Goal: Task Accomplishment & Management: Manage account settings

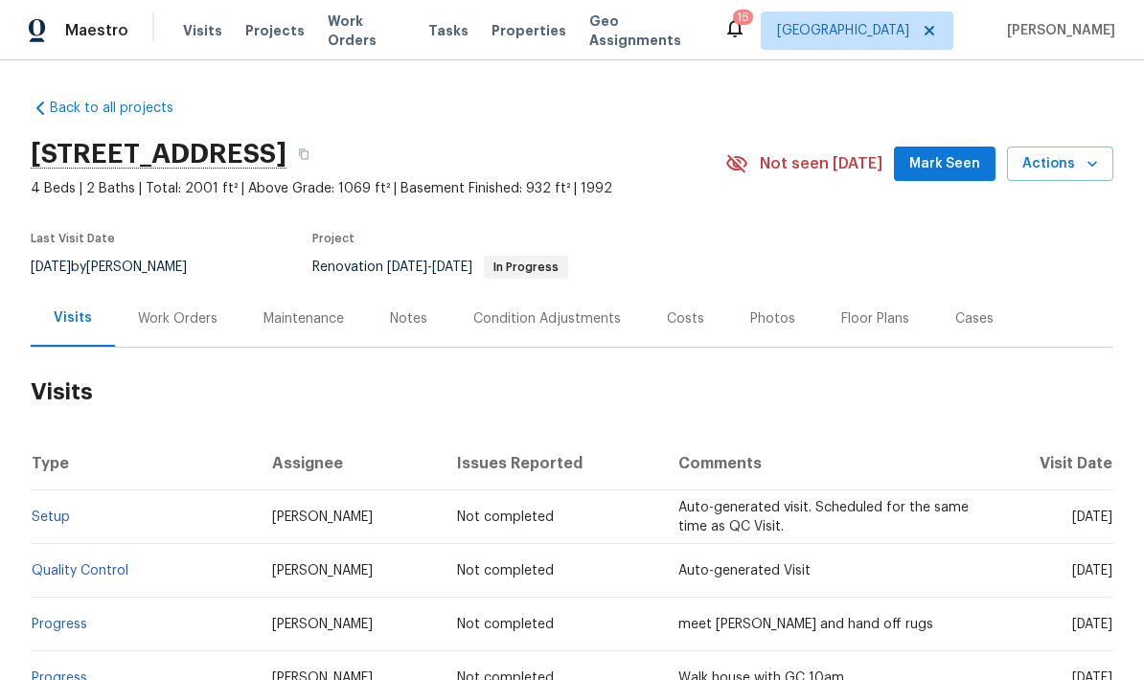
click at [278, 277] on div "Last Visit Date 10/13/2025 by Ken Nelson Project Renovation 10/13/2025 - 10/22/…" at bounding box center [356, 255] width 650 height 69
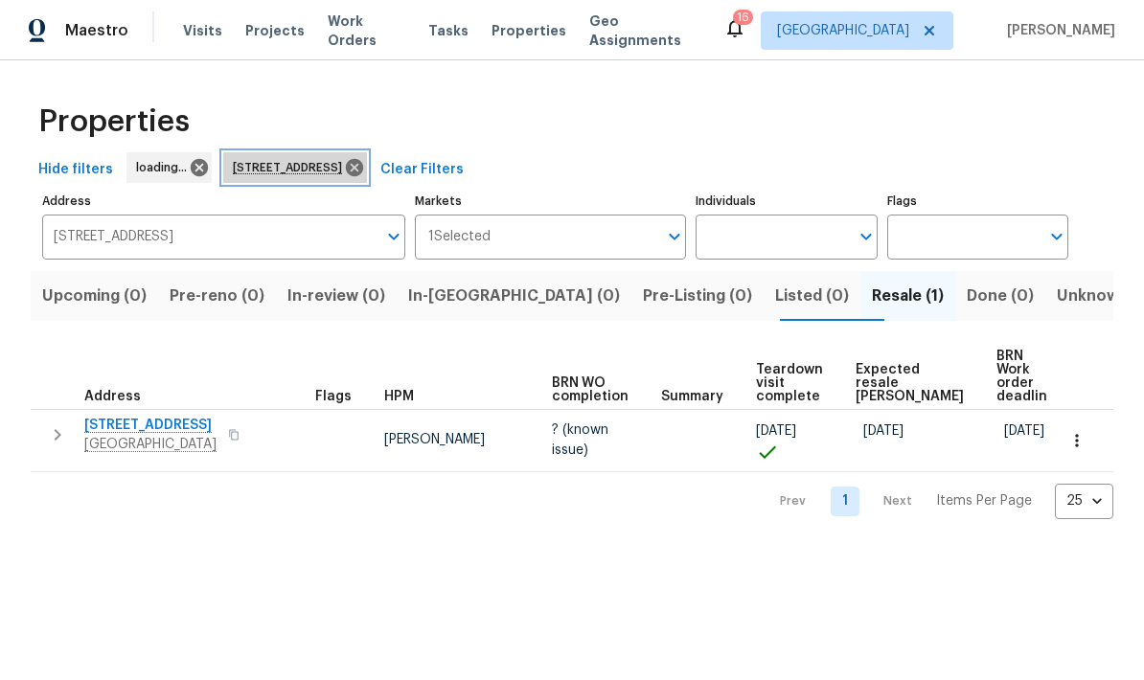
click at [365, 171] on icon at bounding box center [354, 167] width 21 height 21
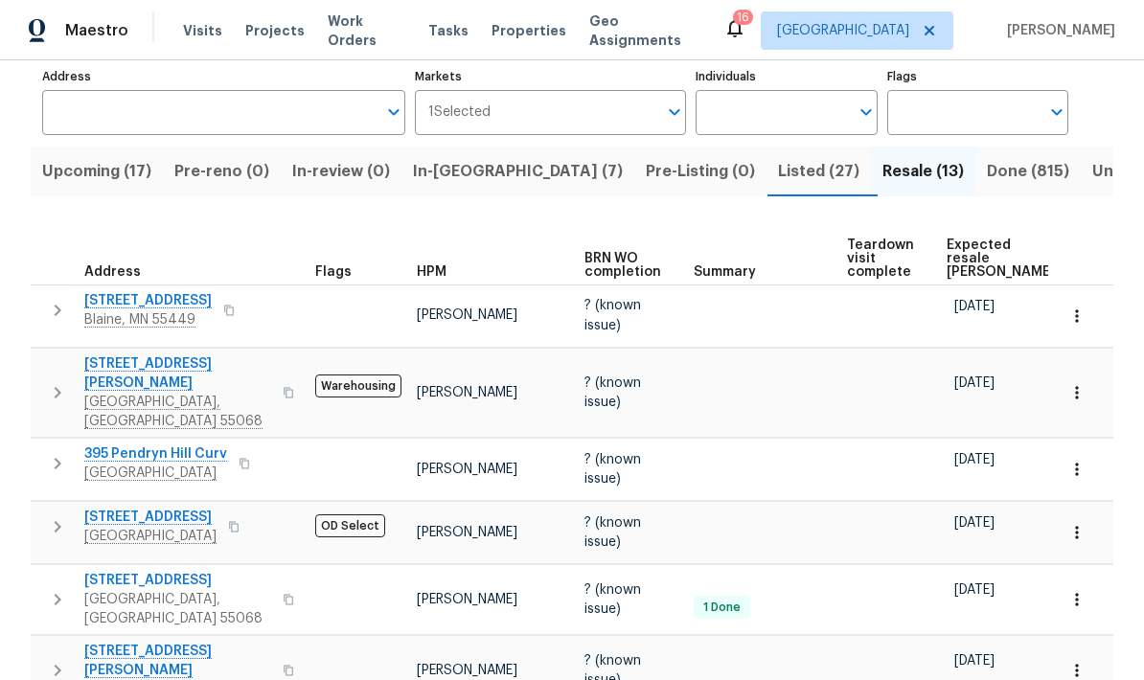
scroll to position [112, 0]
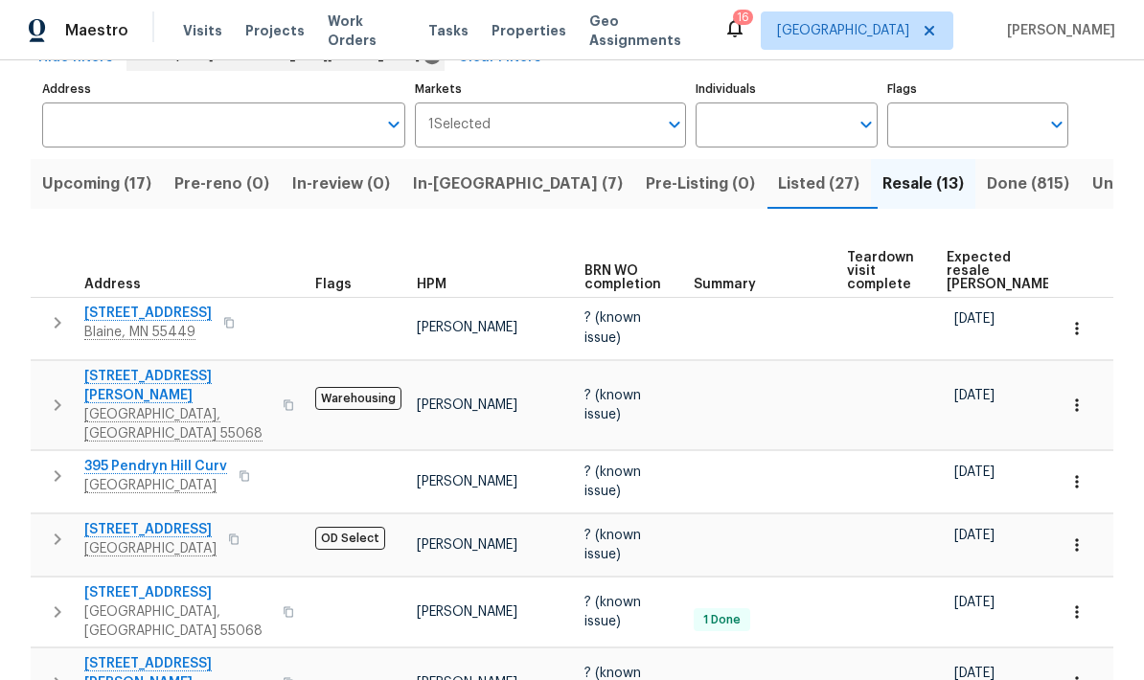
click at [451, 178] on span "In-reno (7)" at bounding box center [518, 184] width 210 height 27
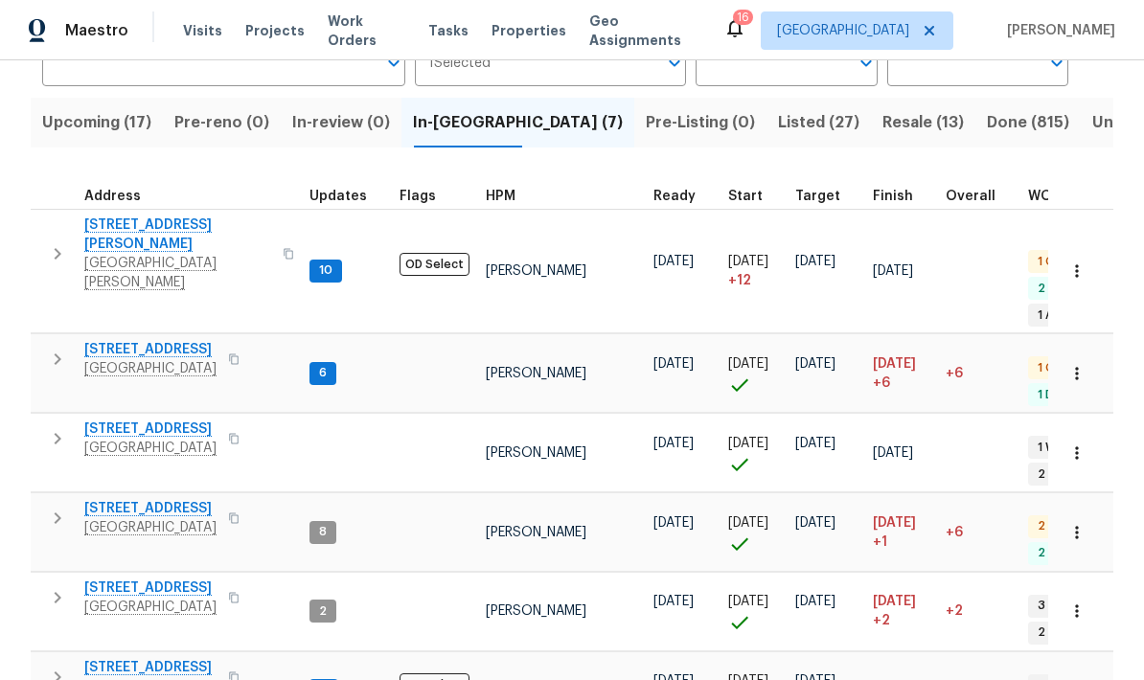
scroll to position [0, 5]
click at [68, 109] on span "Upcoming (17)" at bounding box center [96, 122] width 109 height 27
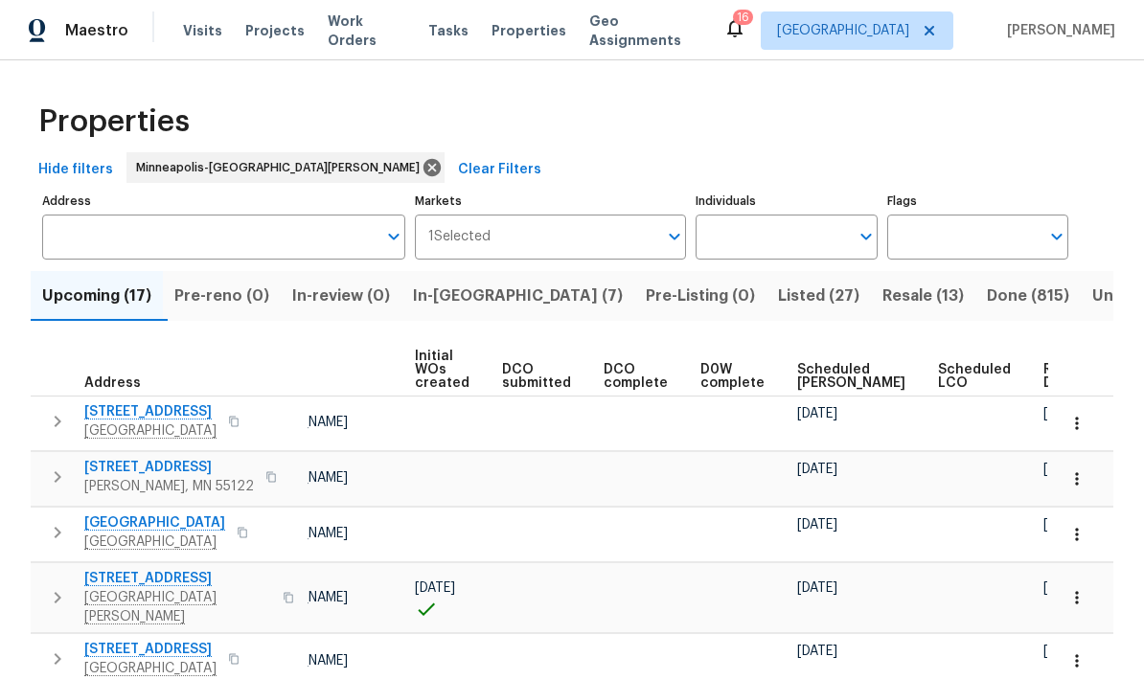
scroll to position [0, 135]
click at [1046, 377] on span "Ready Date" at bounding box center [1067, 376] width 42 height 27
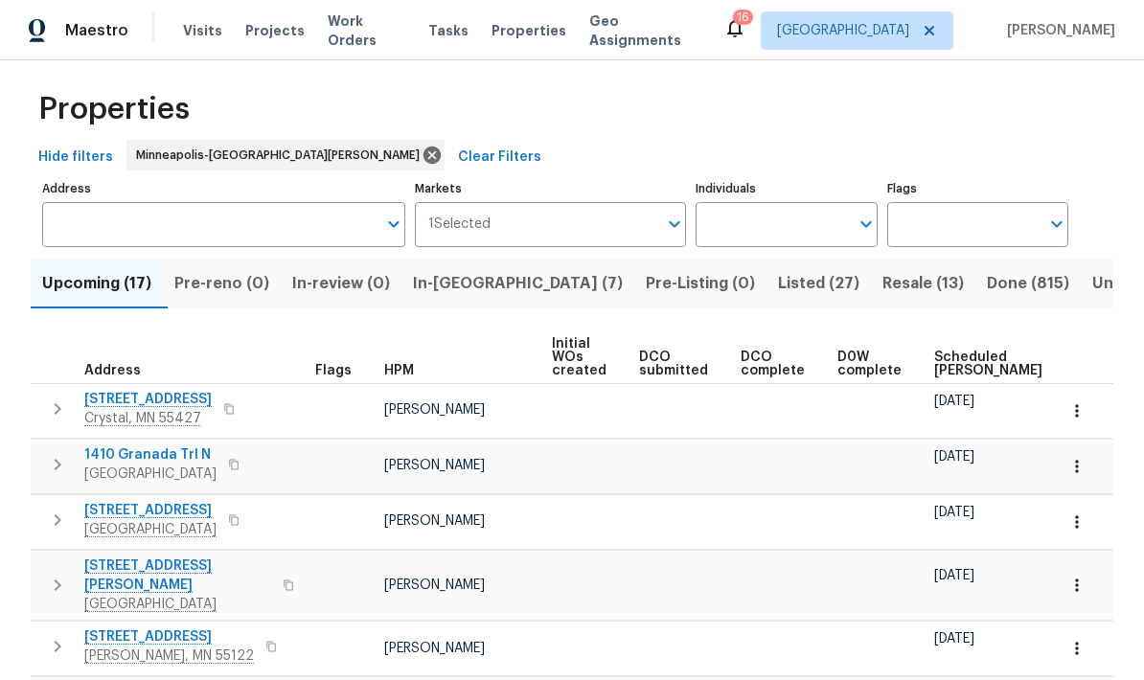
scroll to position [11, 0]
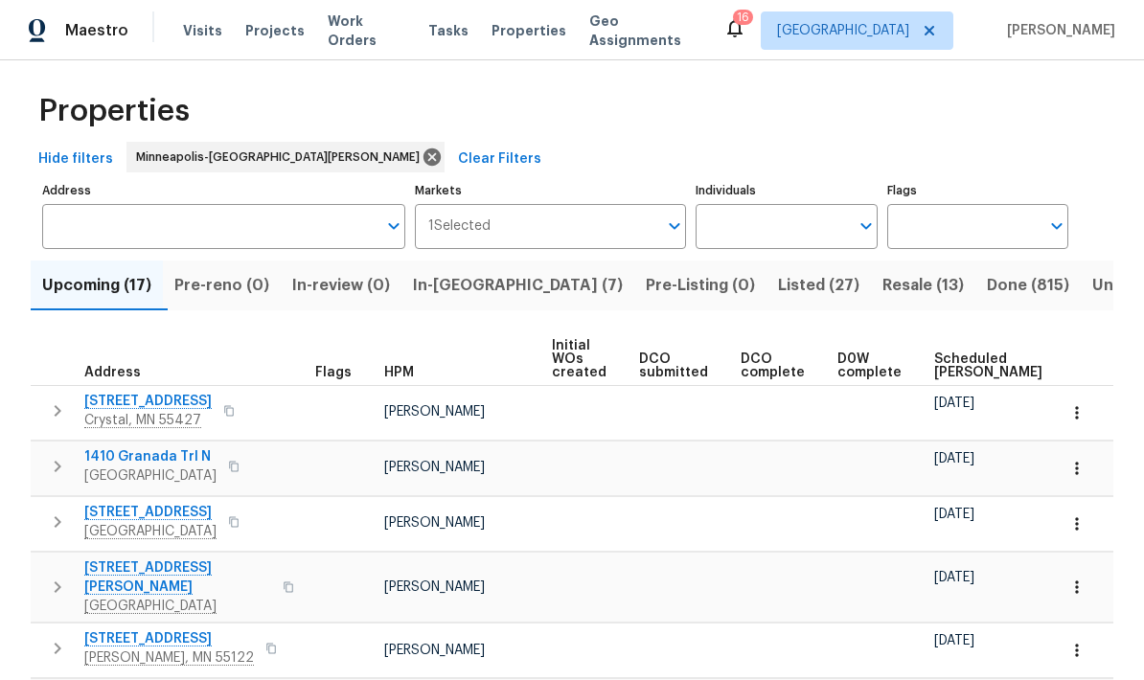
click at [451, 272] on span "In-reno (7)" at bounding box center [518, 285] width 210 height 27
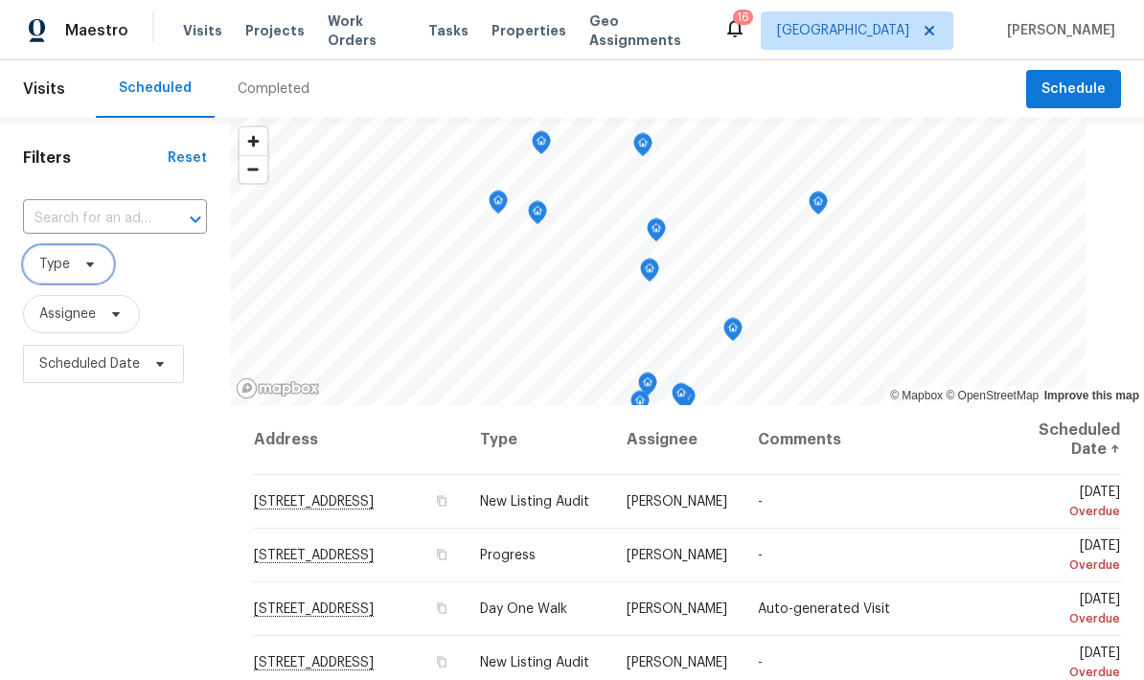
click at [81, 263] on span at bounding box center [87, 264] width 21 height 15
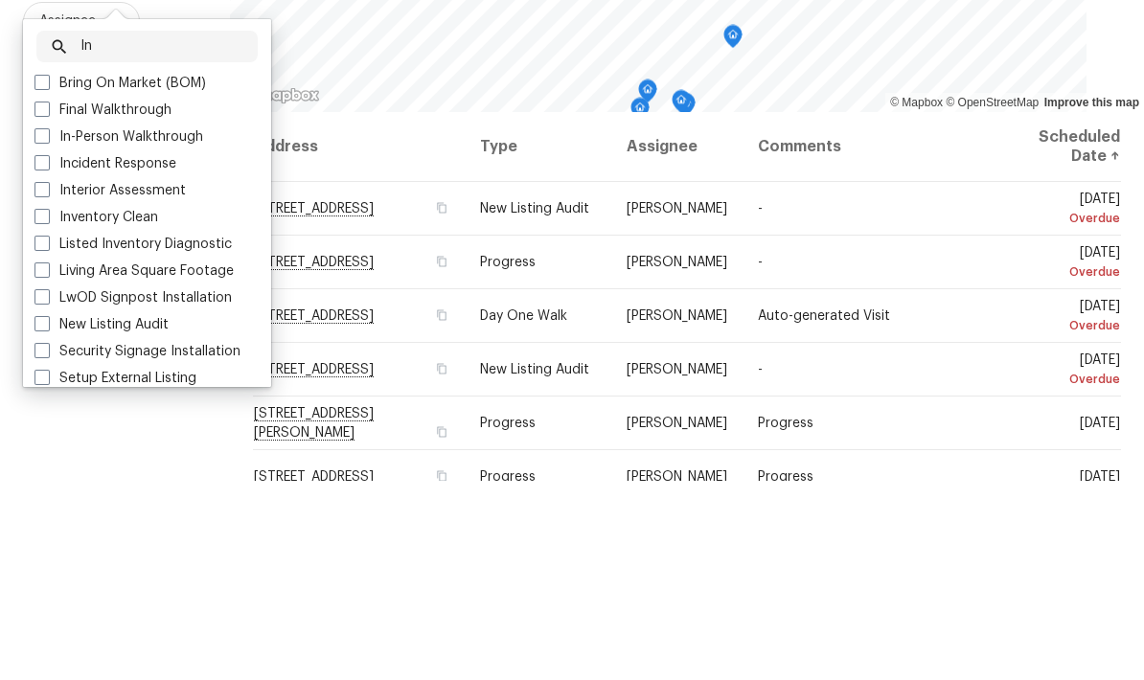
scroll to position [99, 0]
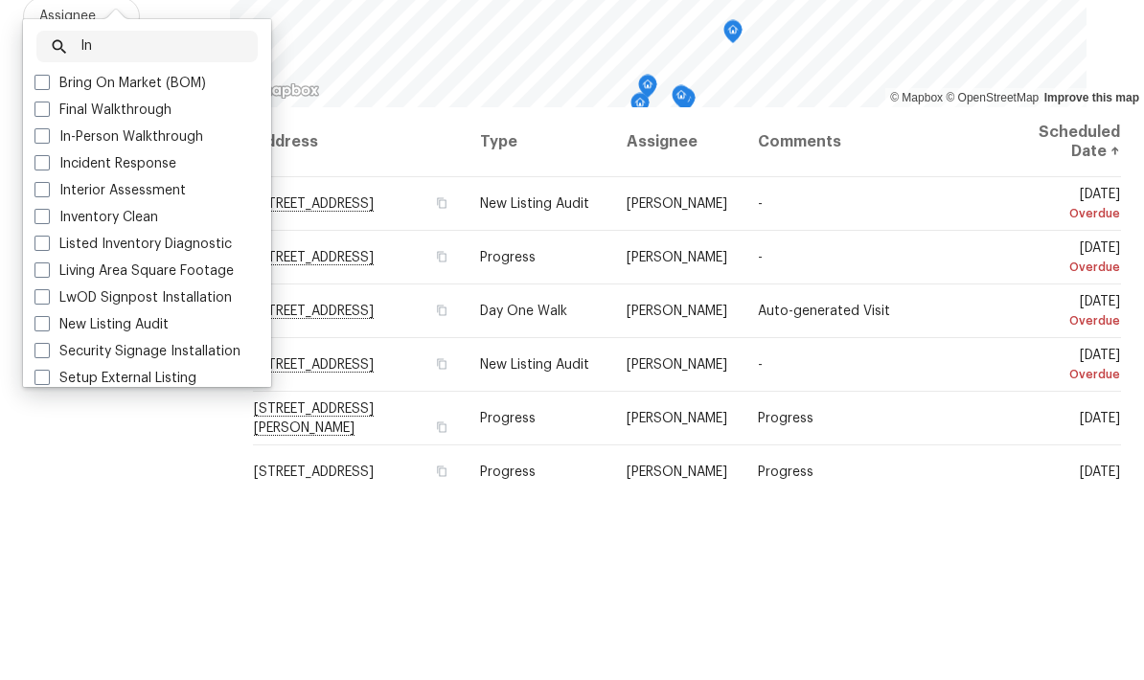
type input "In"
click at [41, 328] on span at bounding box center [42, 335] width 15 height 15
click at [41, 327] on input "In-Person Walkthrough" at bounding box center [41, 333] width 12 height 12
checkbox input "true"
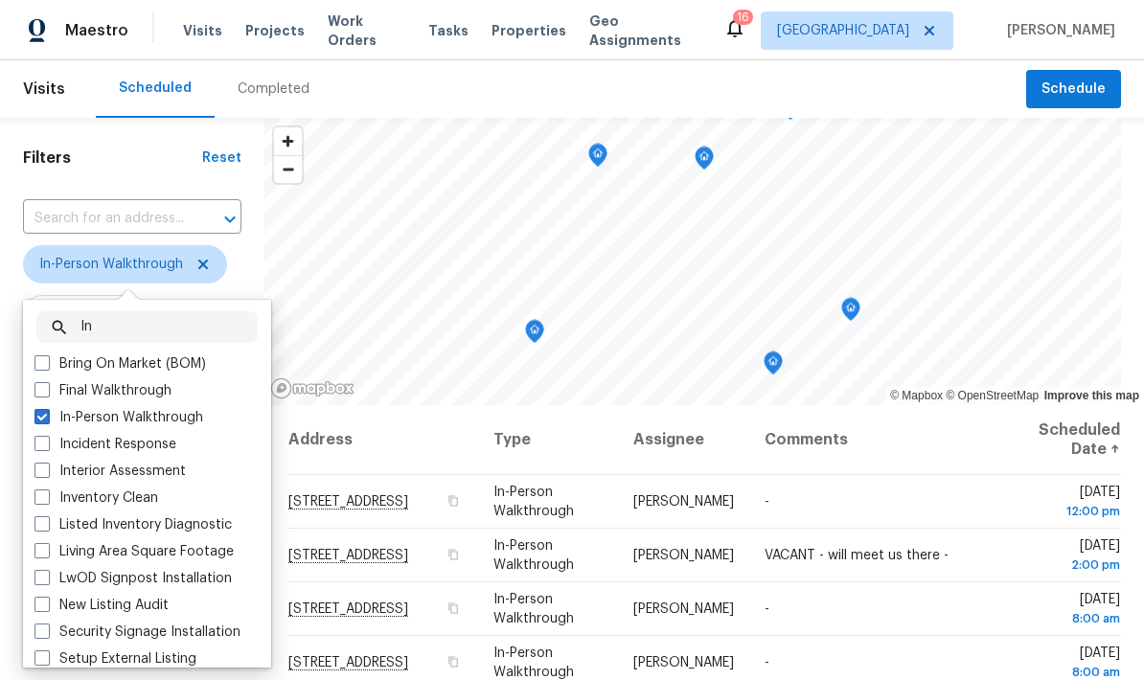
click at [435, 86] on div "Scheduled Completed" at bounding box center [561, 89] width 931 height 58
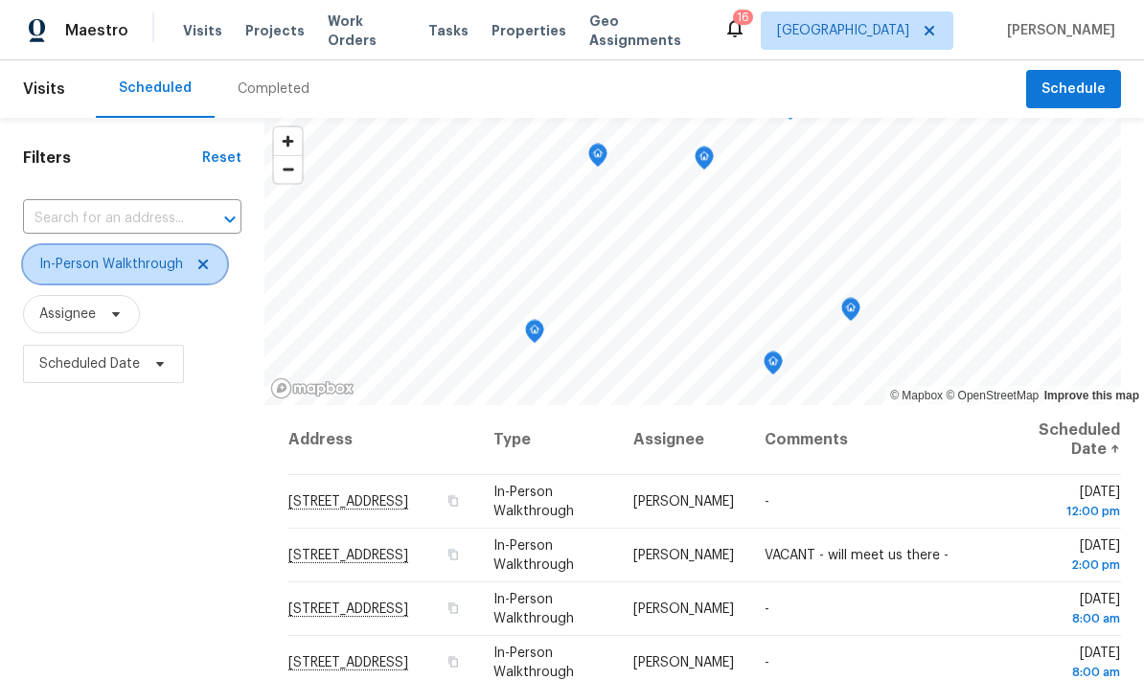
click at [193, 257] on span at bounding box center [200, 264] width 21 height 15
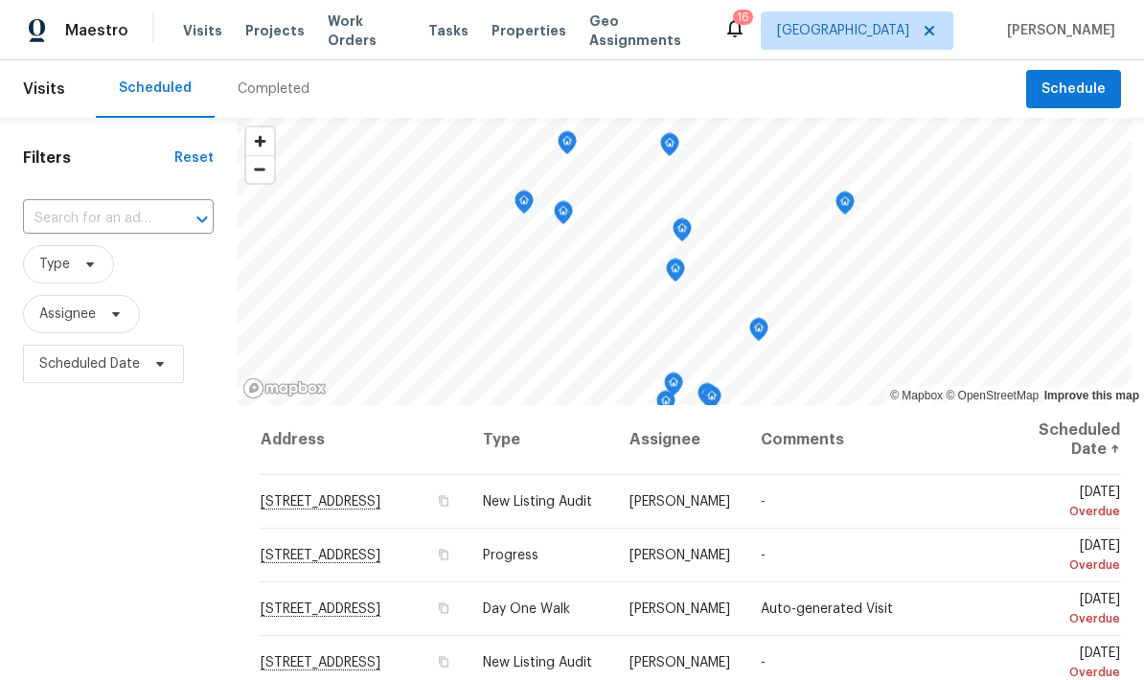
click at [341, 35] on span "Work Orders" at bounding box center [367, 31] width 78 height 38
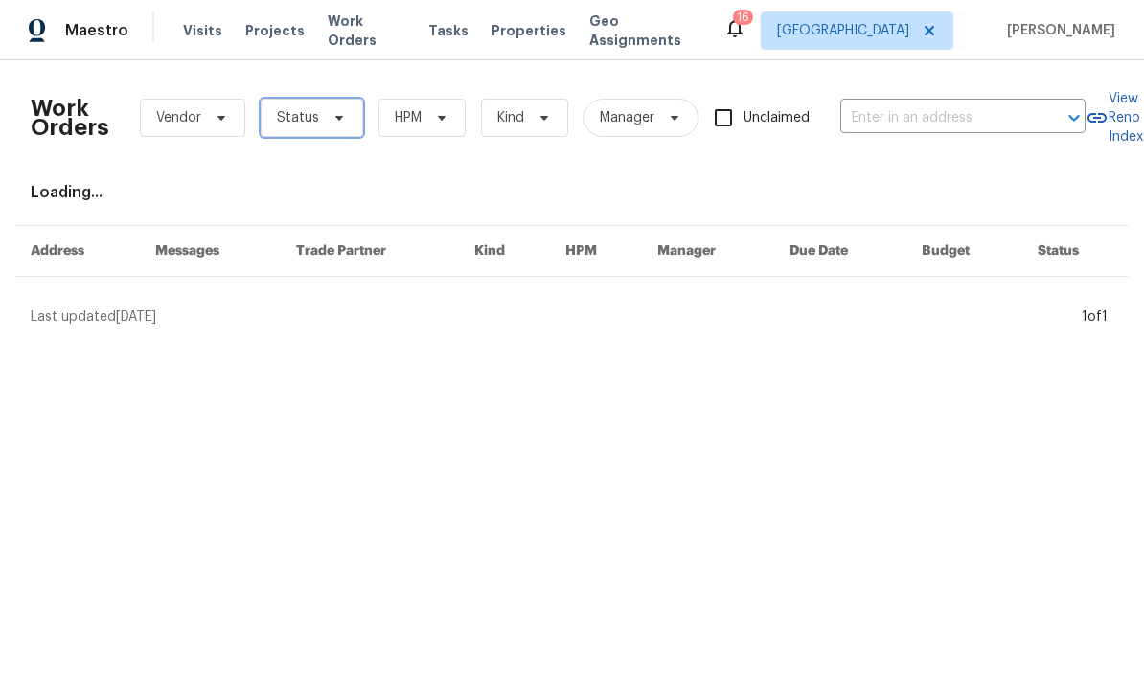
click at [301, 122] on span "Status" at bounding box center [298, 117] width 42 height 19
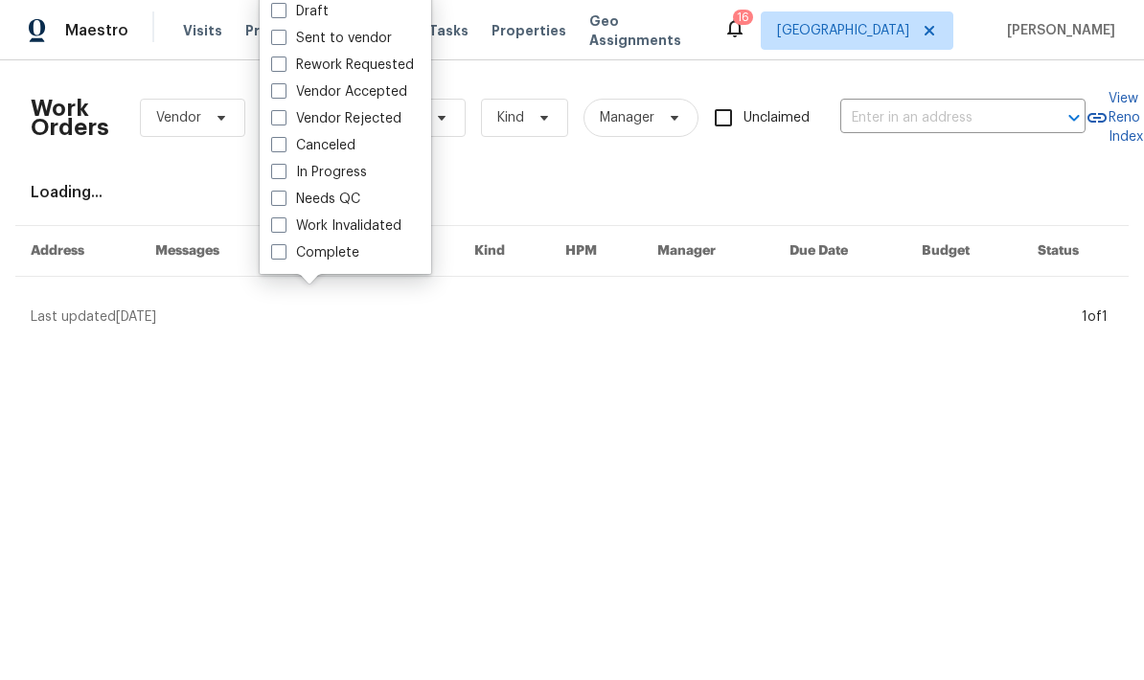
click at [273, 203] on span at bounding box center [278, 198] width 15 height 15
click at [273, 202] on input "Needs QC" at bounding box center [277, 196] width 12 height 12
checkbox input "true"
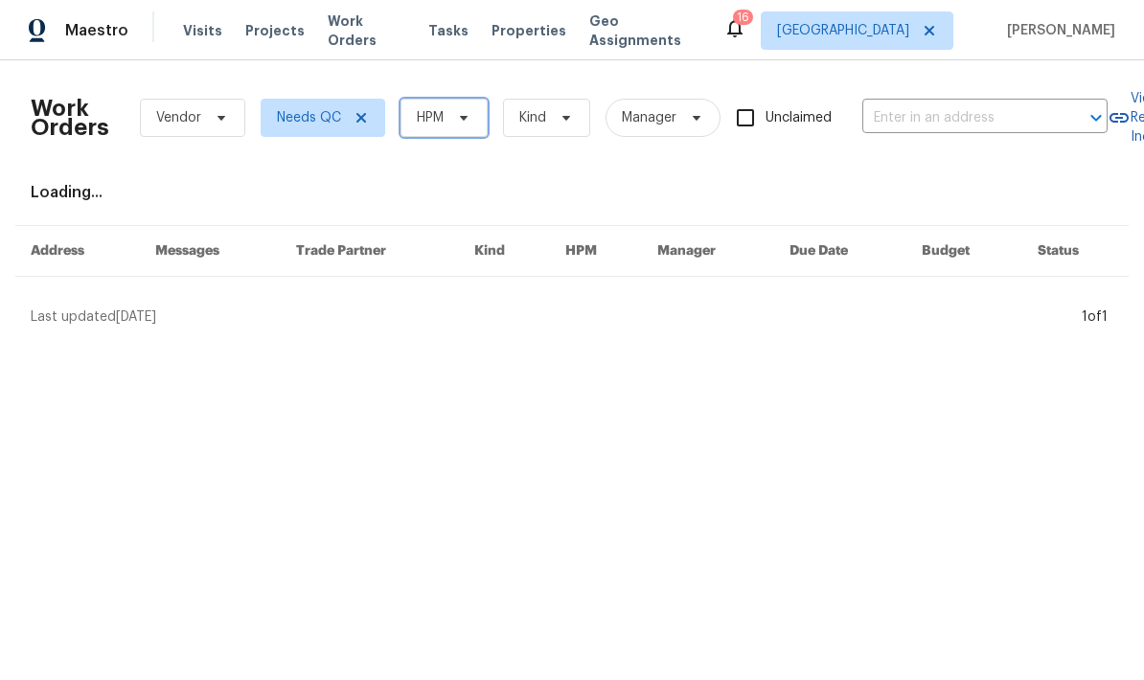
click at [450, 127] on span "HPM" at bounding box center [444, 118] width 87 height 38
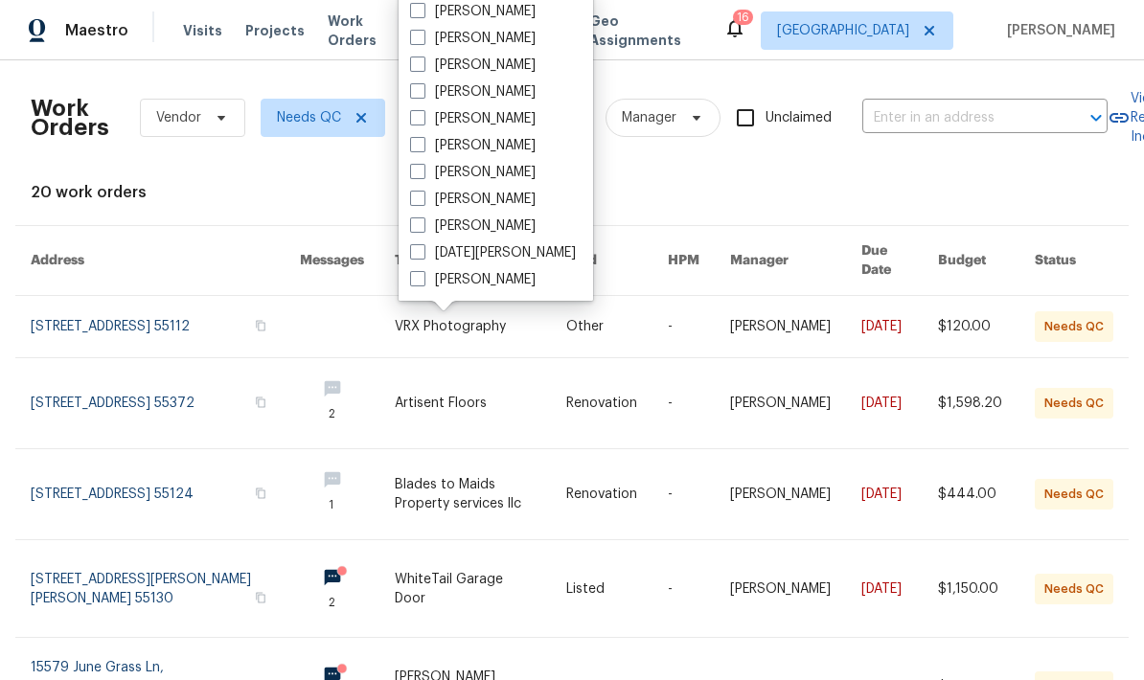
click at [420, 150] on span at bounding box center [417, 144] width 15 height 15
click at [420, 149] on input "[PERSON_NAME]" at bounding box center [416, 142] width 12 height 12
checkbox input "true"
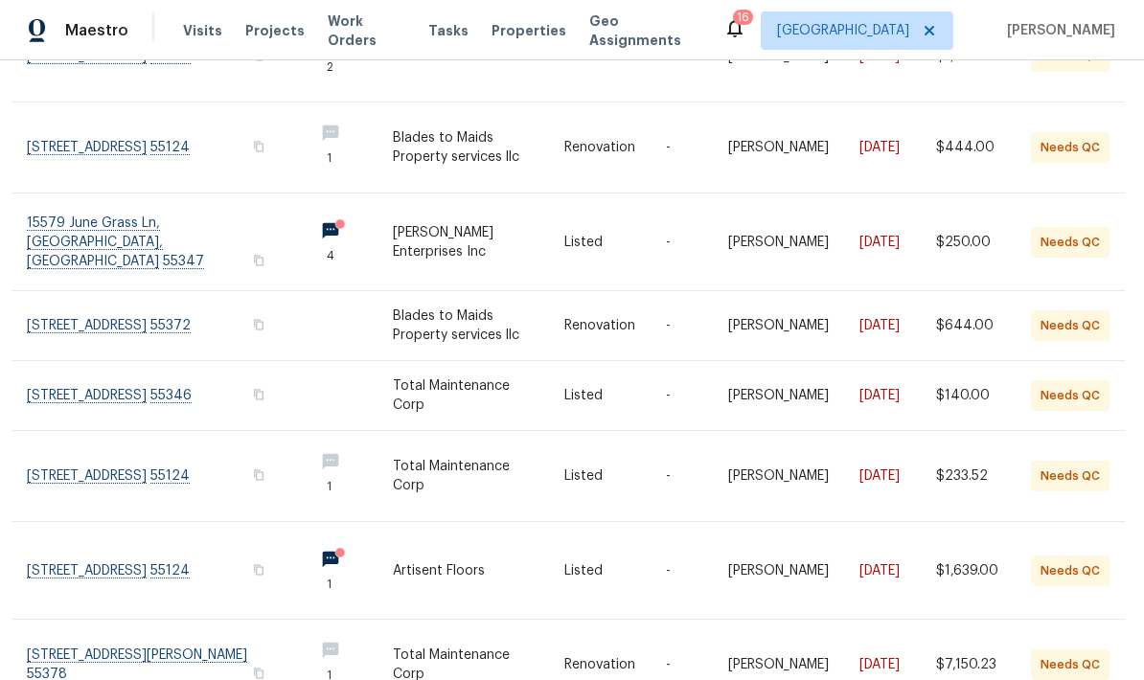
scroll to position [77, 0]
click at [80, 620] on link at bounding box center [162, 665] width 271 height 90
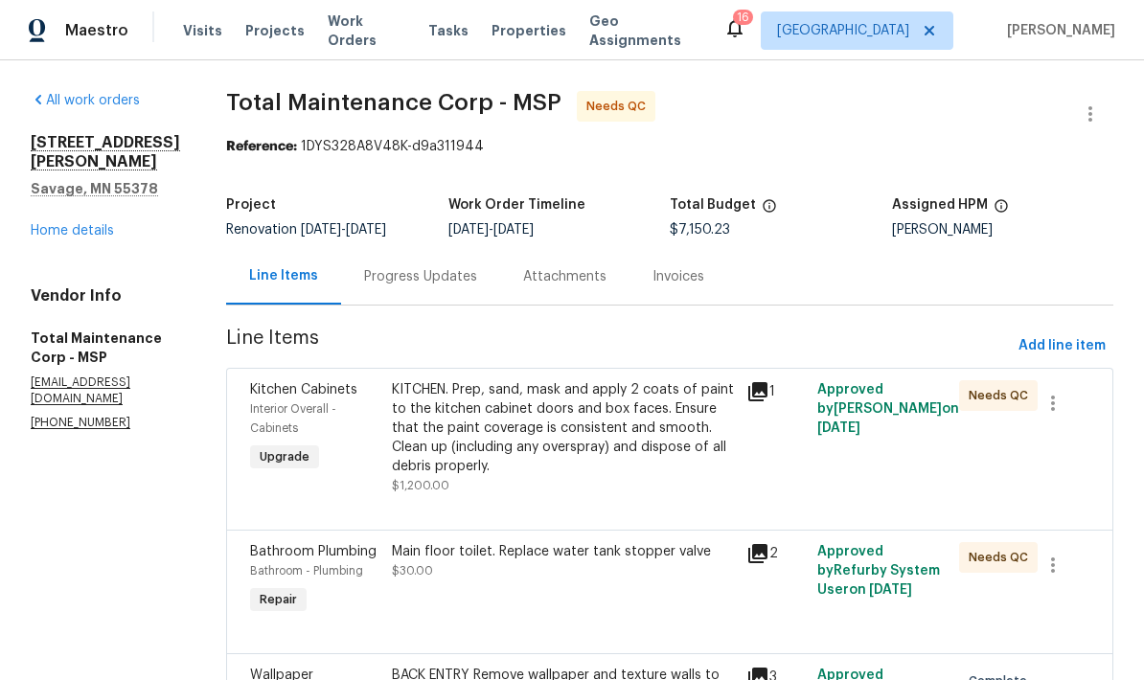
click at [364, 276] on div "Progress Updates" at bounding box center [420, 276] width 113 height 19
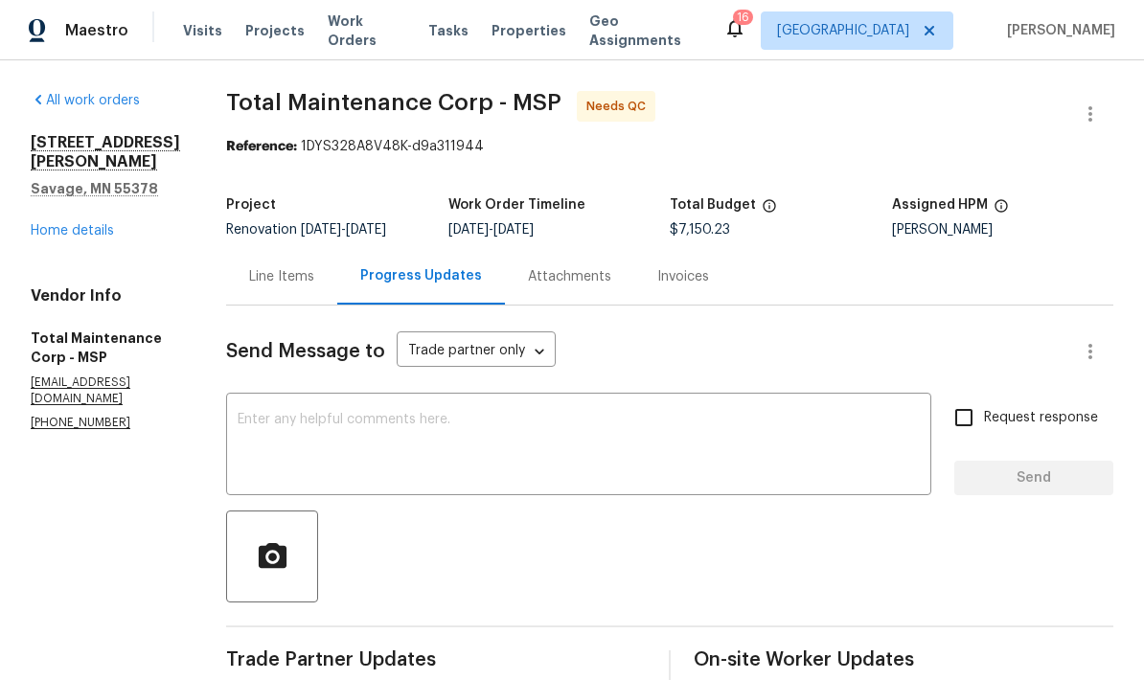
click at [57, 238] on link "Home details" at bounding box center [72, 230] width 83 height 13
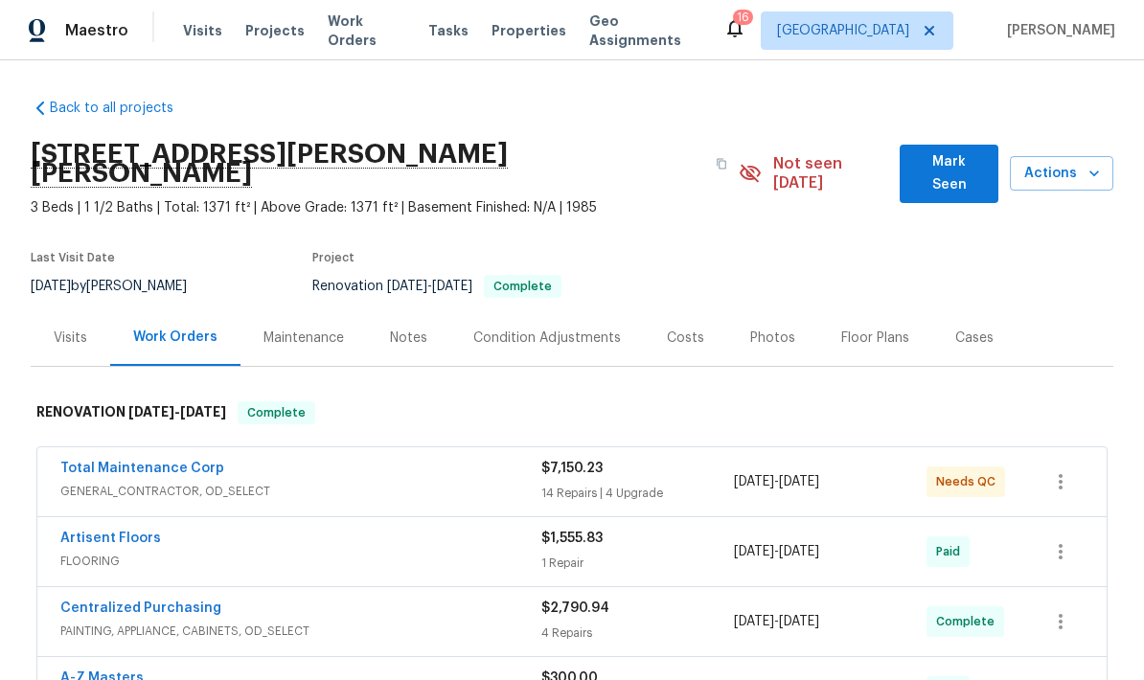
click at [751, 332] on div "Photos" at bounding box center [772, 338] width 91 height 57
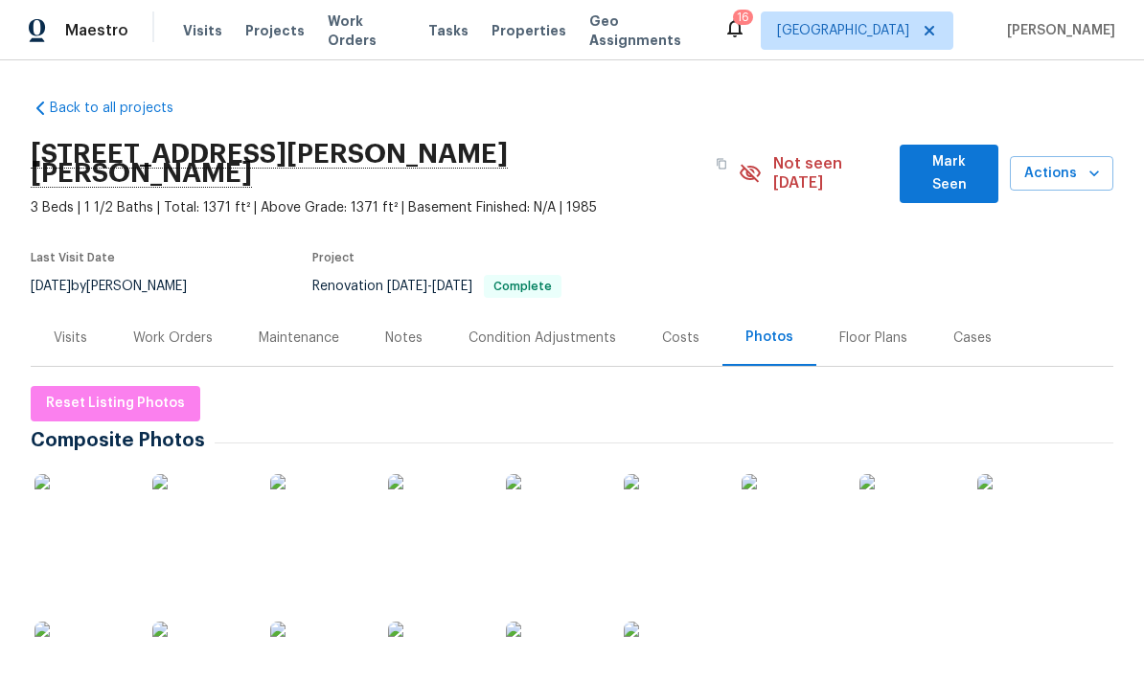
click at [653, 501] on img at bounding box center [672, 522] width 96 height 96
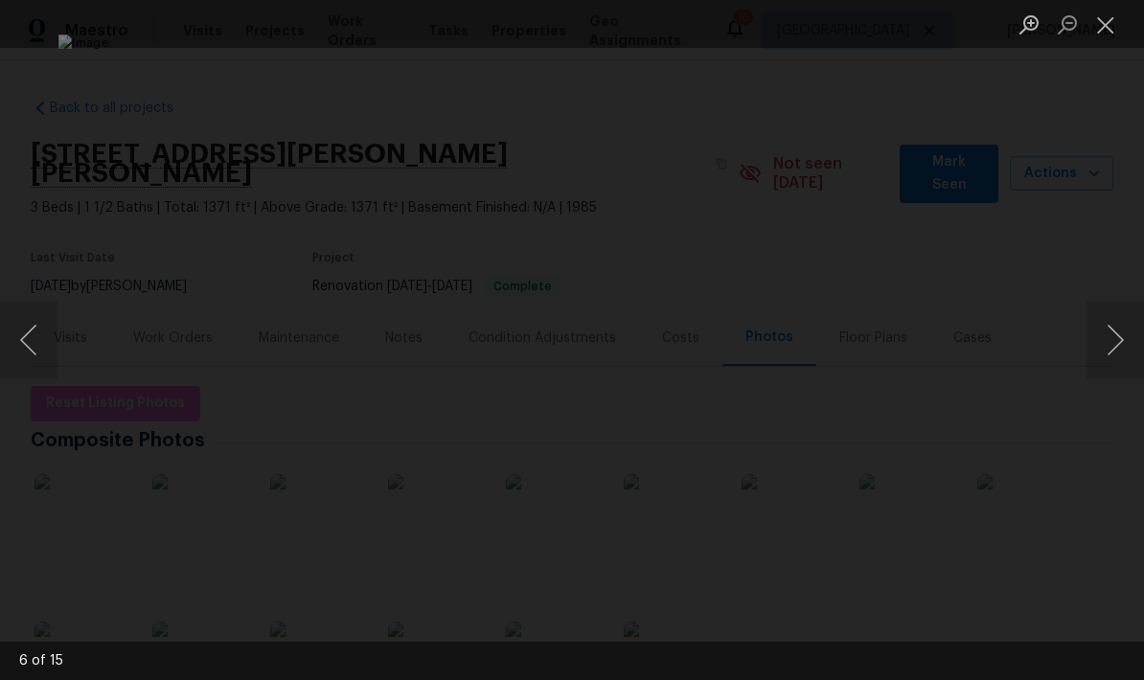
click at [1111, 334] on button "Next image" at bounding box center [1116, 340] width 58 height 77
click at [1098, 332] on button "Next image" at bounding box center [1116, 340] width 58 height 77
click at [1116, 347] on button "Next image" at bounding box center [1116, 340] width 58 height 77
click at [1117, 351] on button "Next image" at bounding box center [1116, 340] width 58 height 77
click at [1097, 27] on button "Close lightbox" at bounding box center [1106, 25] width 38 height 34
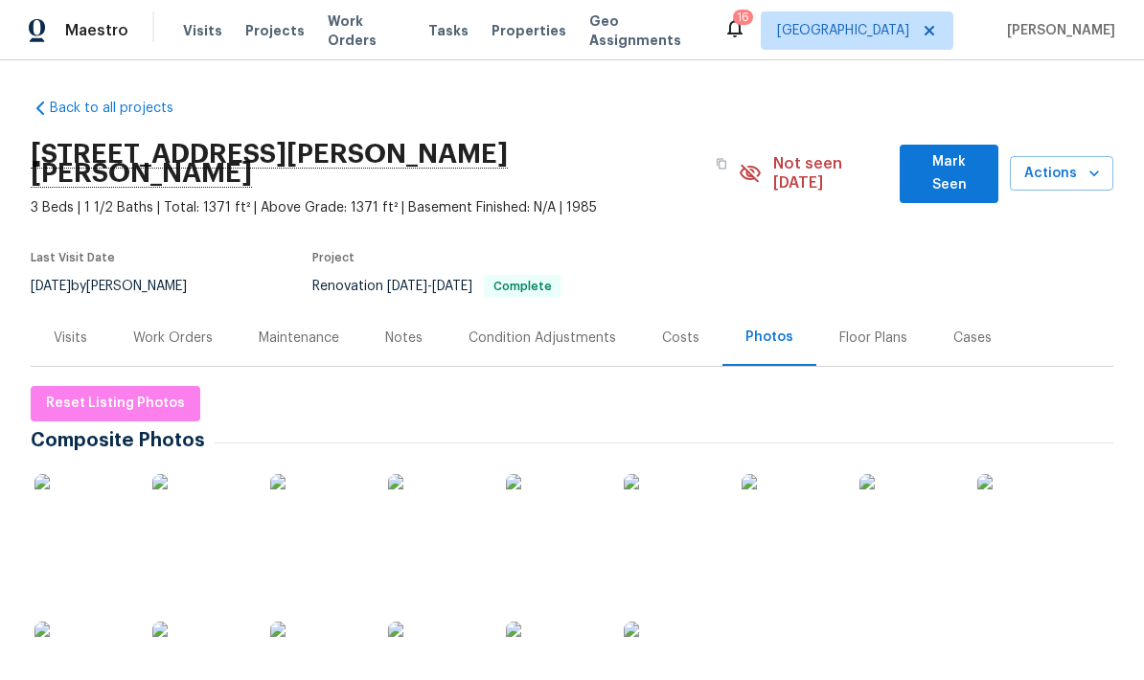
click at [174, 329] on div "Work Orders" at bounding box center [173, 338] width 126 height 57
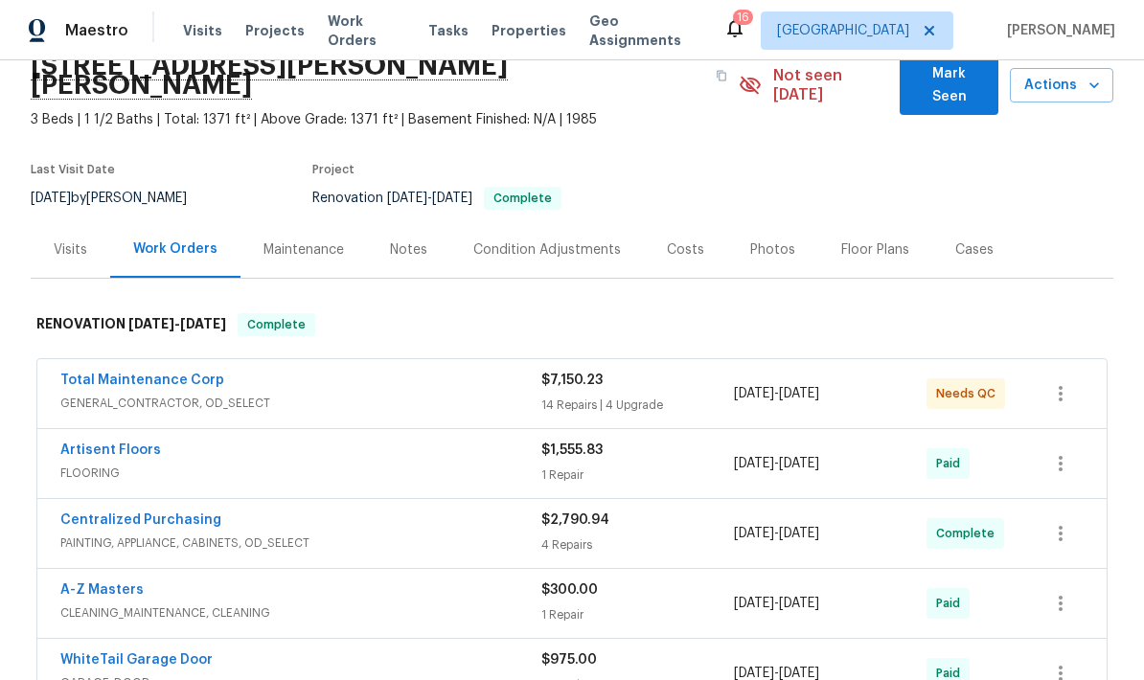
scroll to position [91, 0]
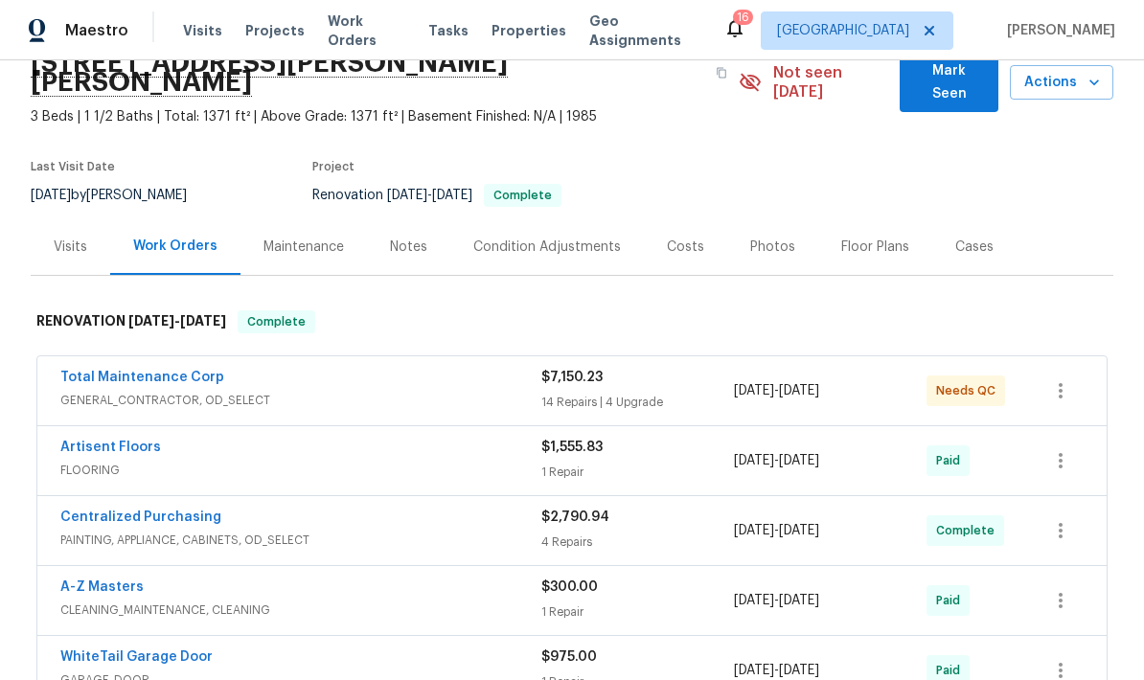
click at [116, 371] on link "Total Maintenance Corp" at bounding box center [142, 377] width 164 height 13
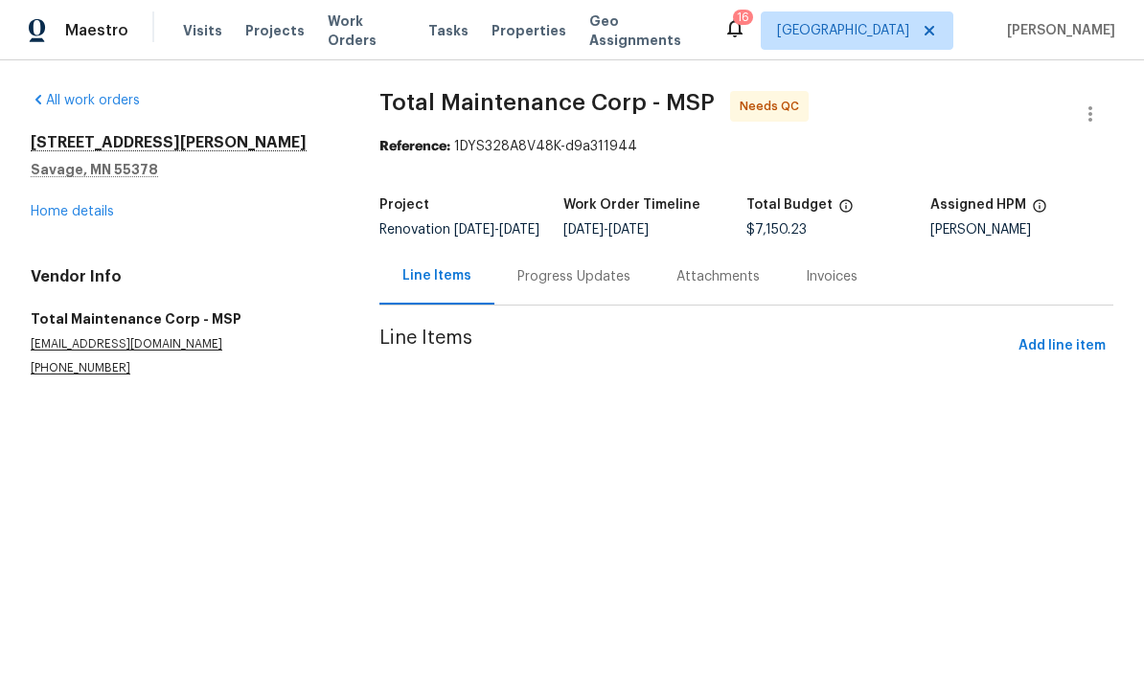
click at [532, 287] on div "Progress Updates" at bounding box center [574, 276] width 113 height 19
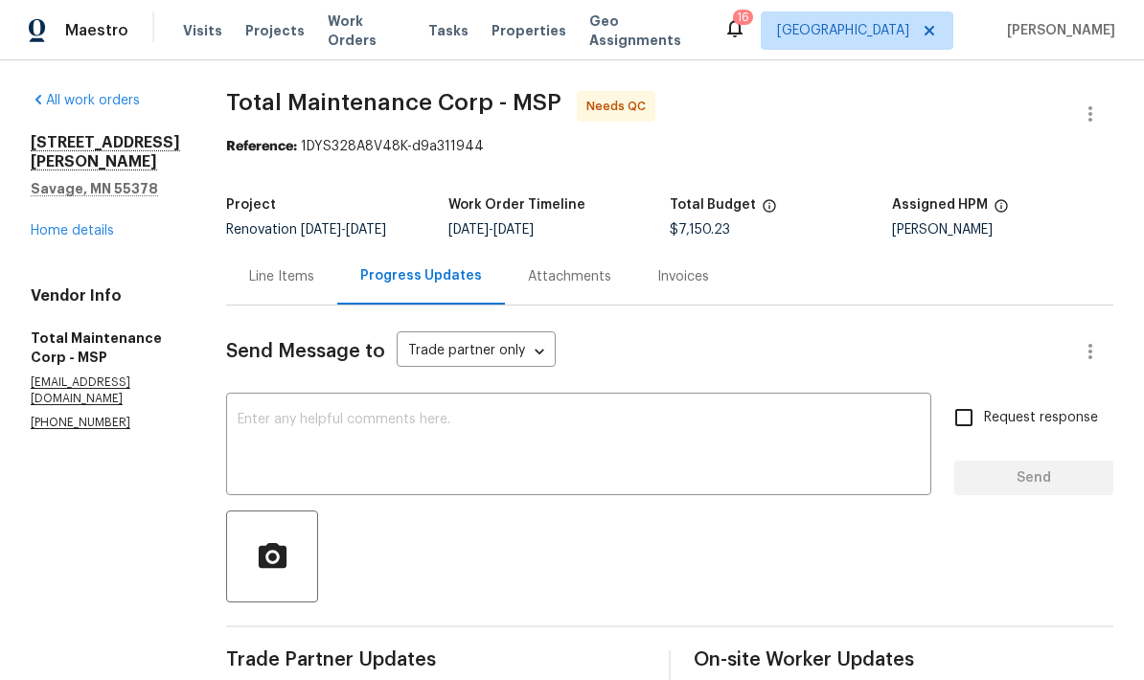
click at [249, 283] on div "Line Items" at bounding box center [281, 276] width 65 height 19
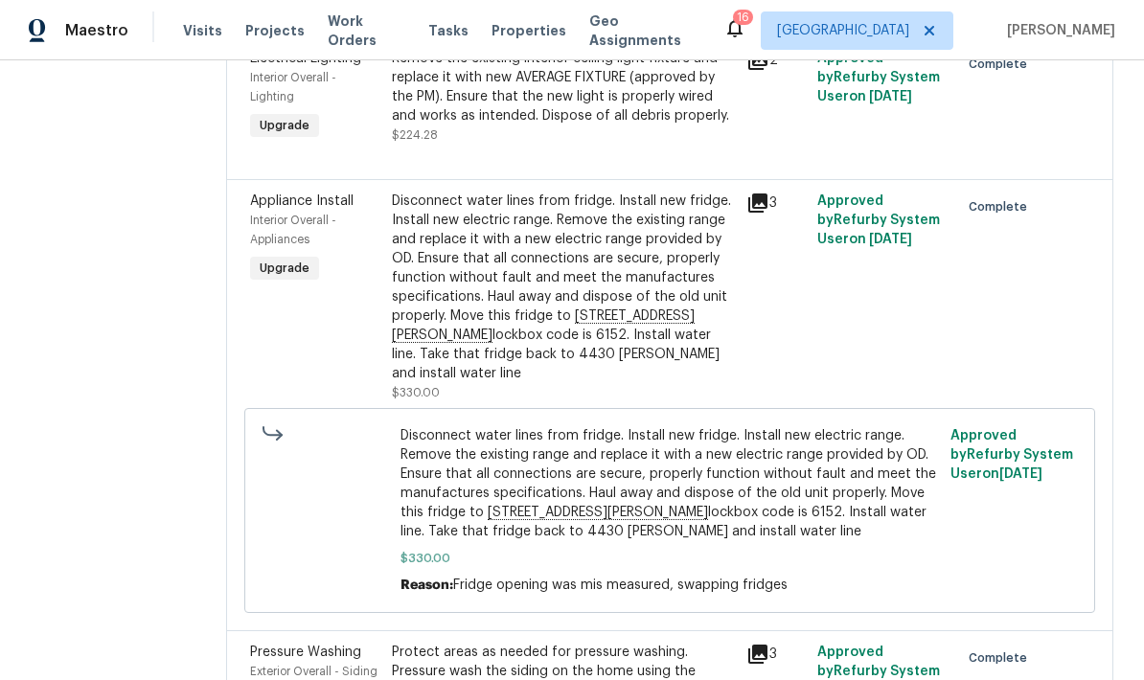
scroll to position [995, 0]
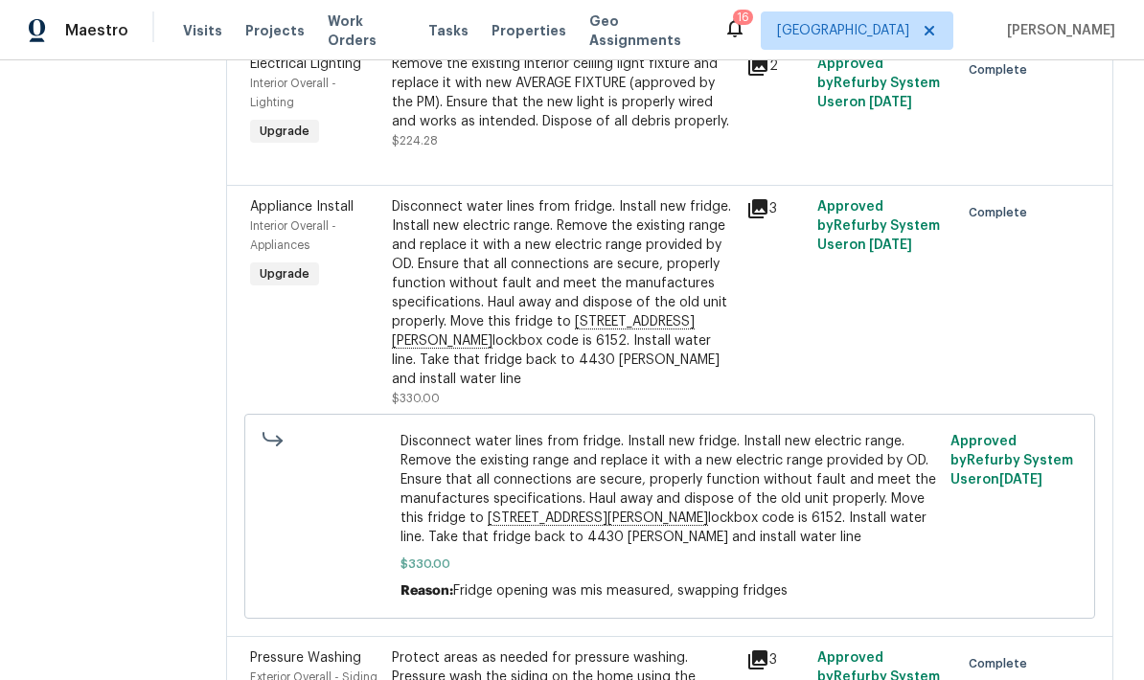
click at [448, 294] on div "Disconnect water lines from fridge. Install new fridge. Install new electric ra…" at bounding box center [563, 293] width 343 height 192
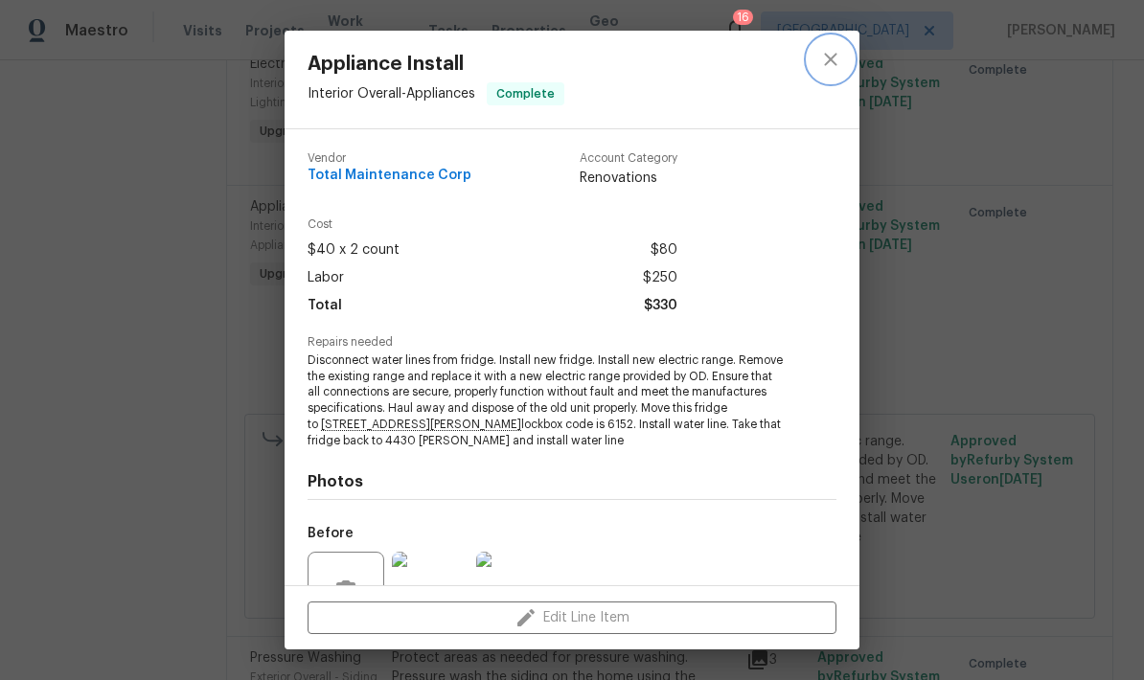
click at [823, 55] on icon "close" at bounding box center [830, 59] width 23 height 23
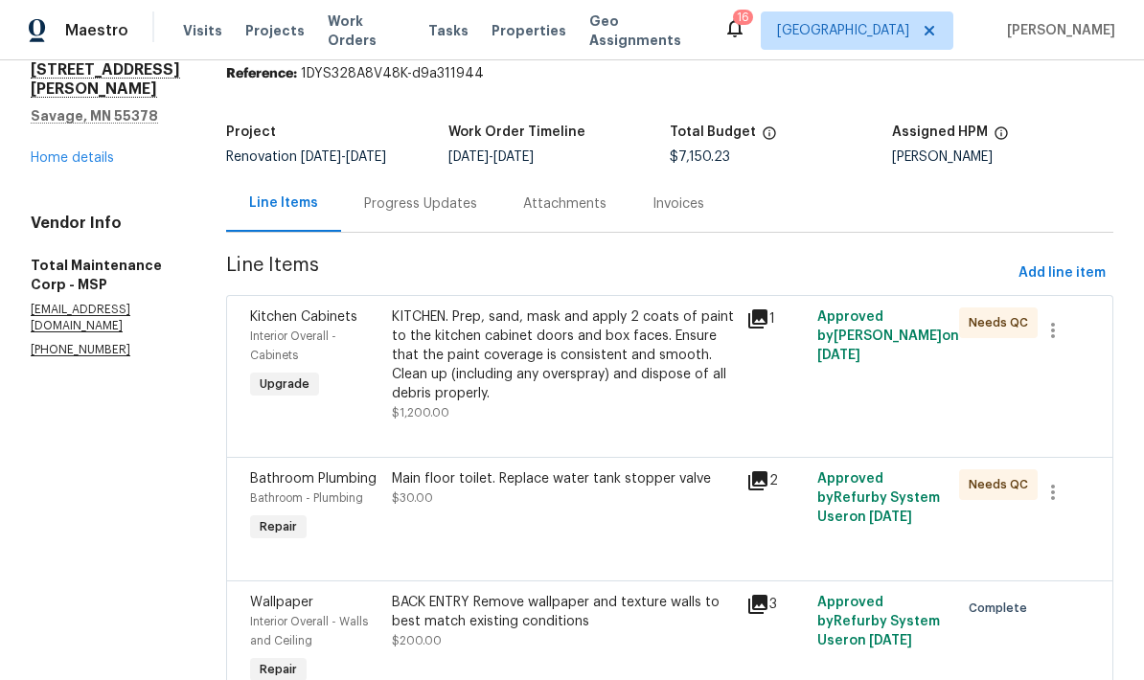
scroll to position [60, 0]
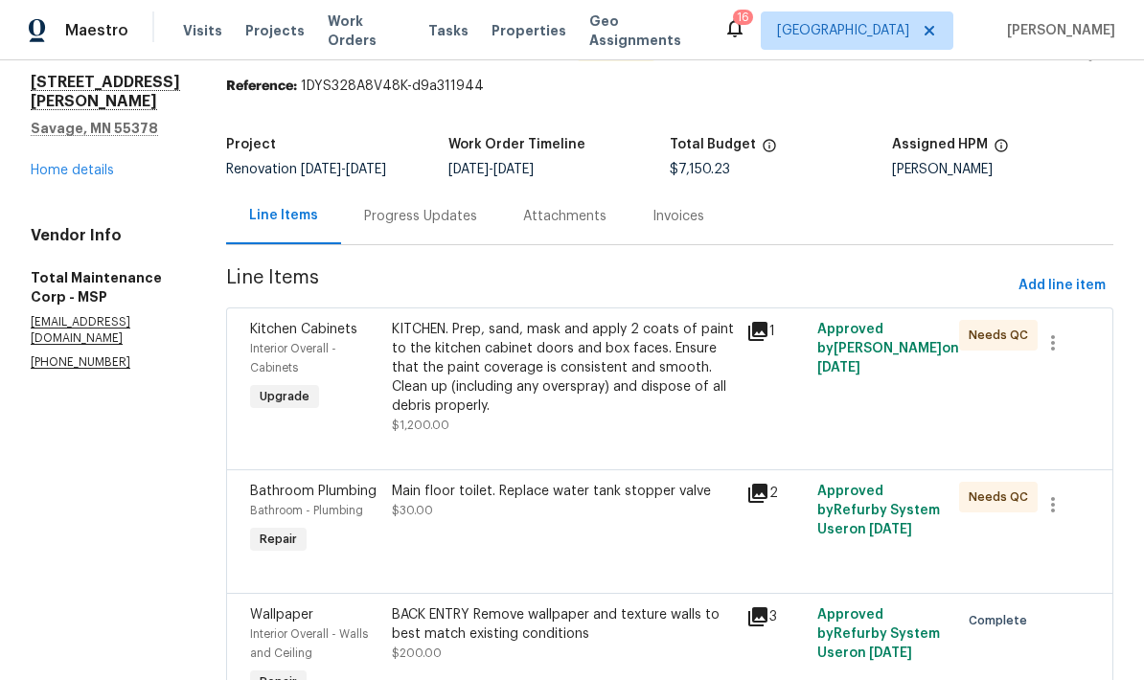
click at [364, 225] on div "Progress Updates" at bounding box center [420, 216] width 113 height 19
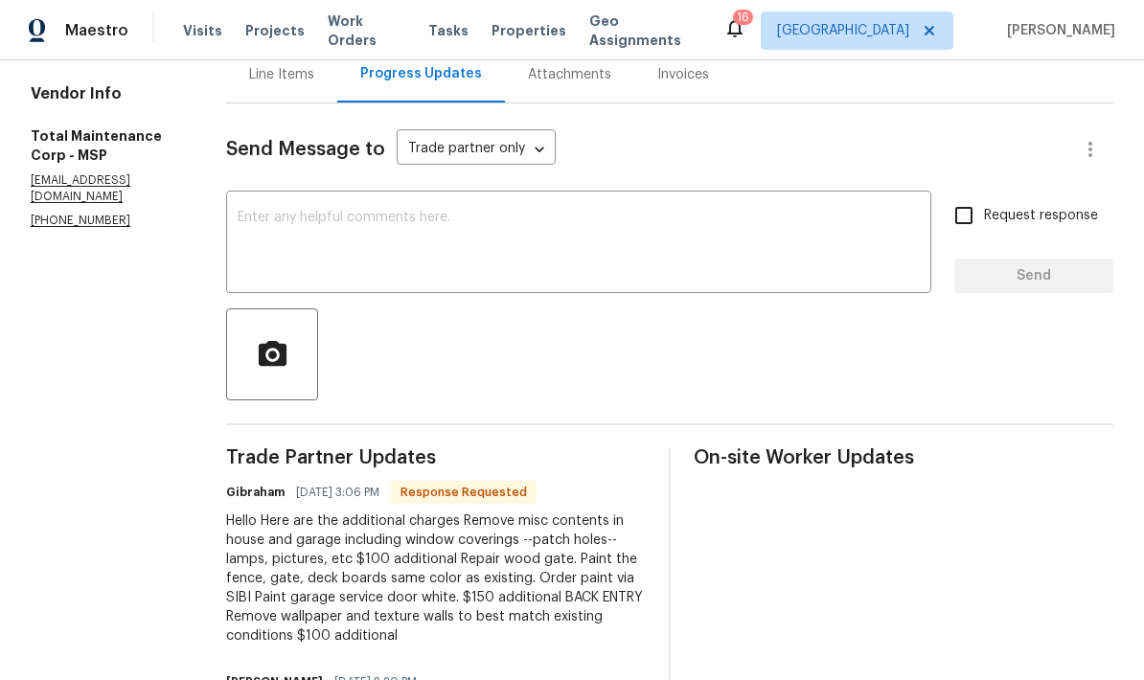
scroll to position [201, 0]
click at [238, 217] on textarea at bounding box center [579, 245] width 682 height 67
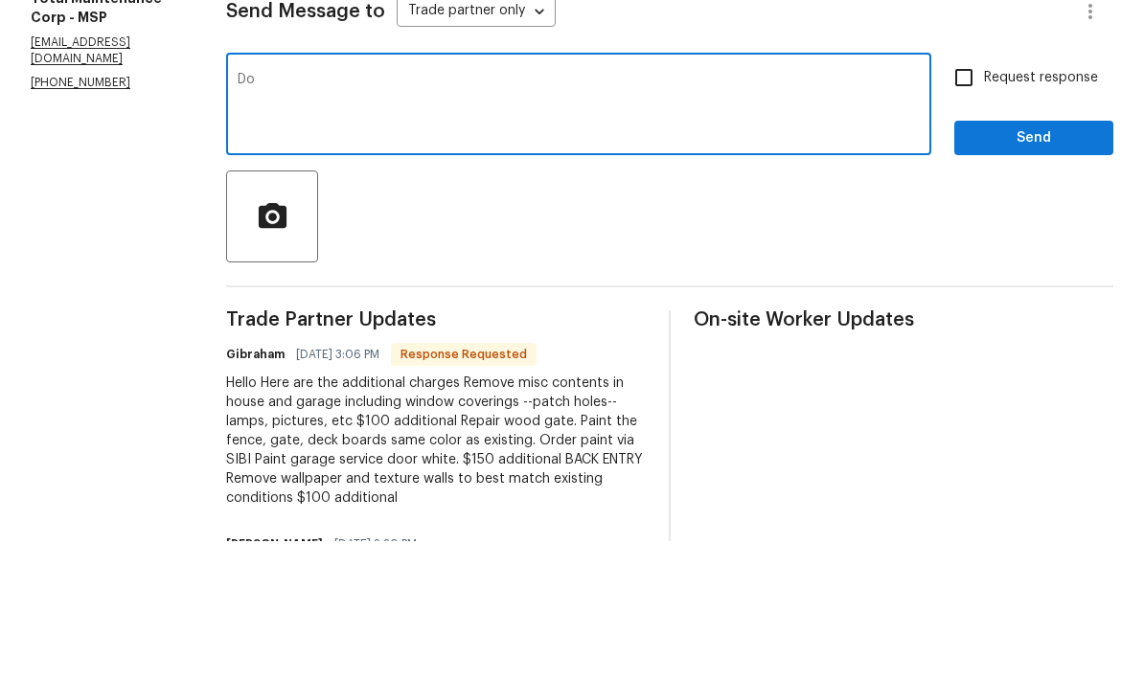
type textarea "D"
type textarea "."
click at [1025, 265] on span "Send" at bounding box center [1034, 277] width 128 height 24
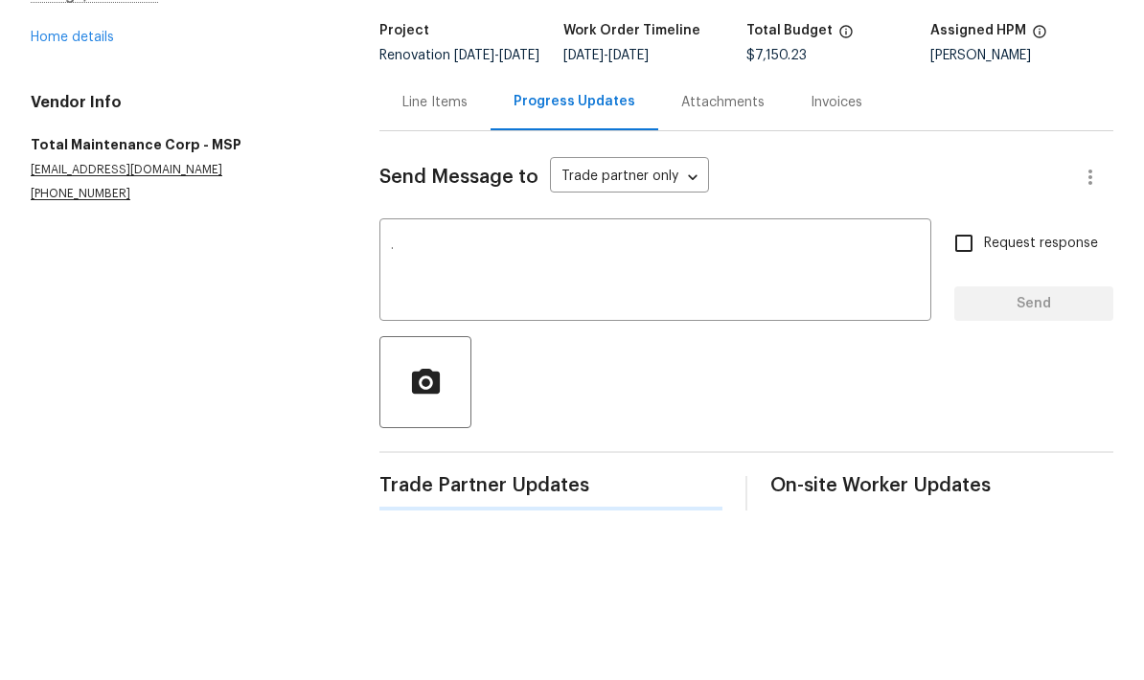
scroll to position [0, 0]
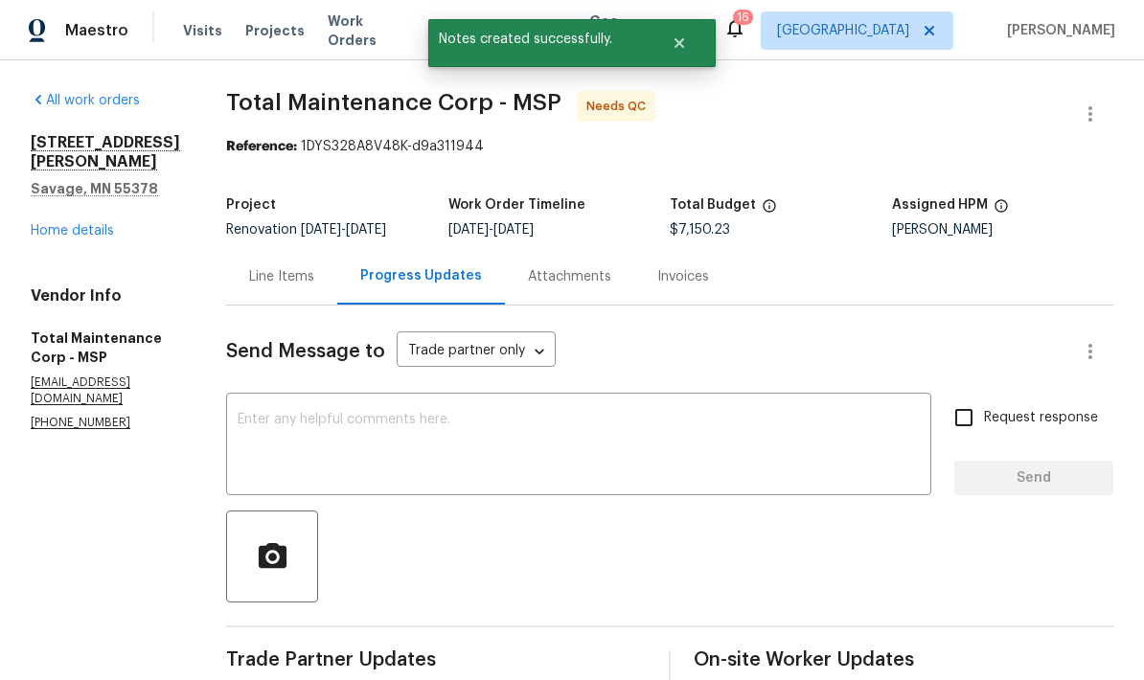
click at [226, 248] on div "Line Items" at bounding box center [281, 276] width 111 height 57
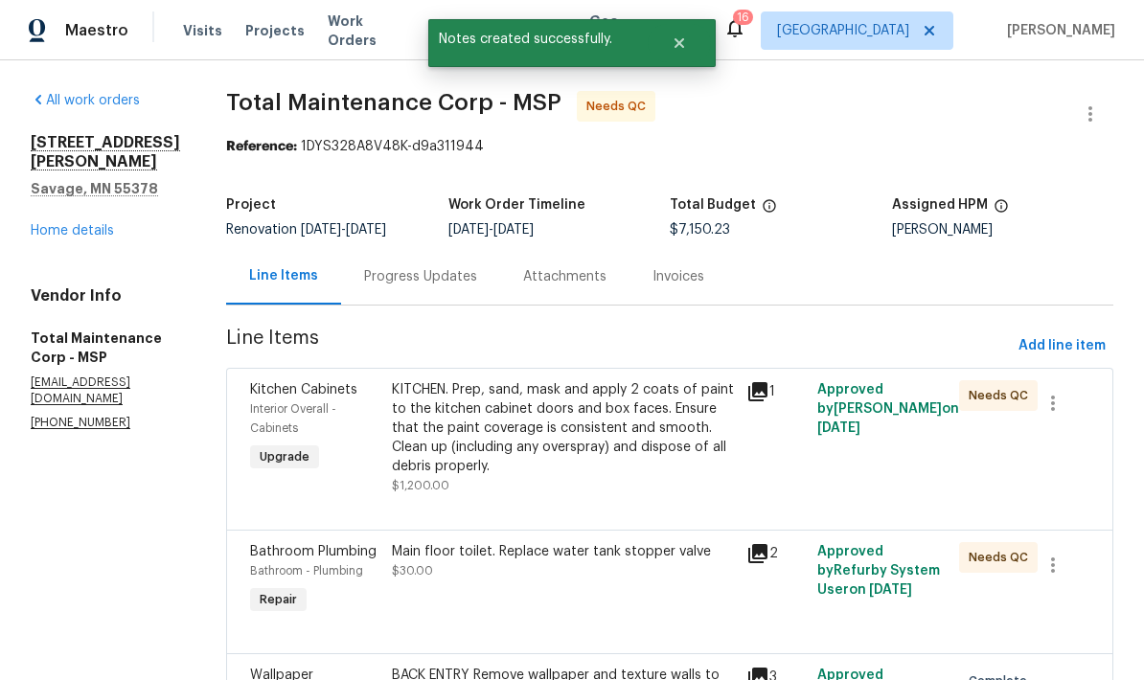
click at [432, 388] on div "KITCHEN. Prep, sand, mask and apply 2 coats of paint to the kitchen cabinet doo…" at bounding box center [563, 428] width 343 height 96
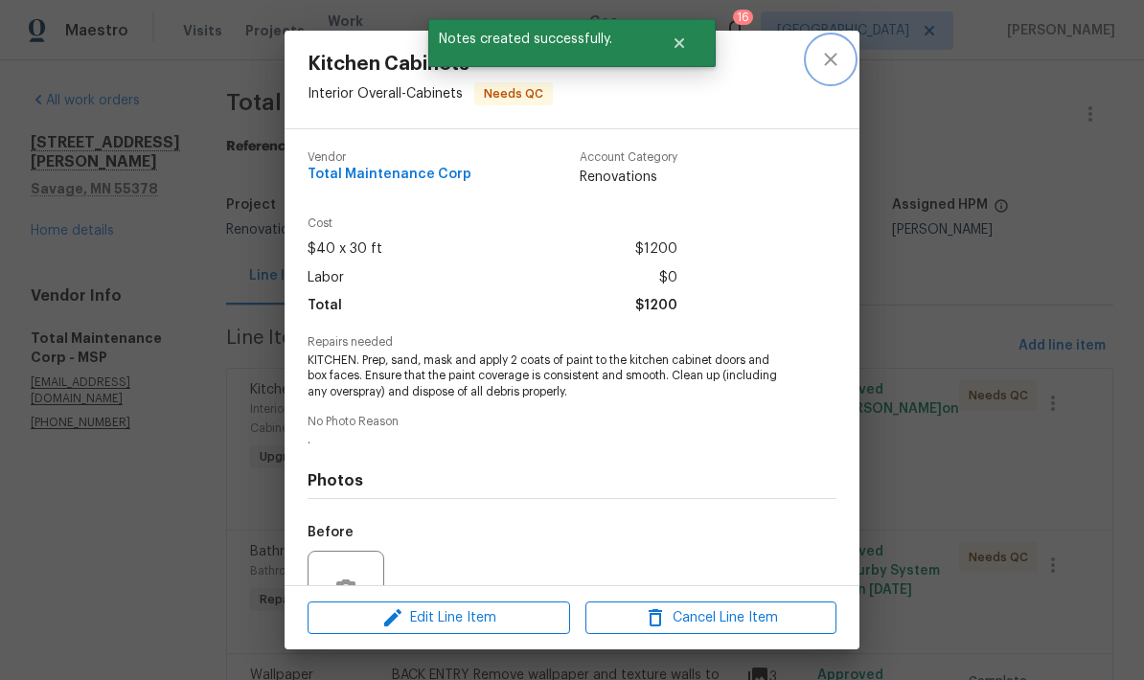
click at [837, 66] on icon "close" at bounding box center [830, 59] width 23 height 23
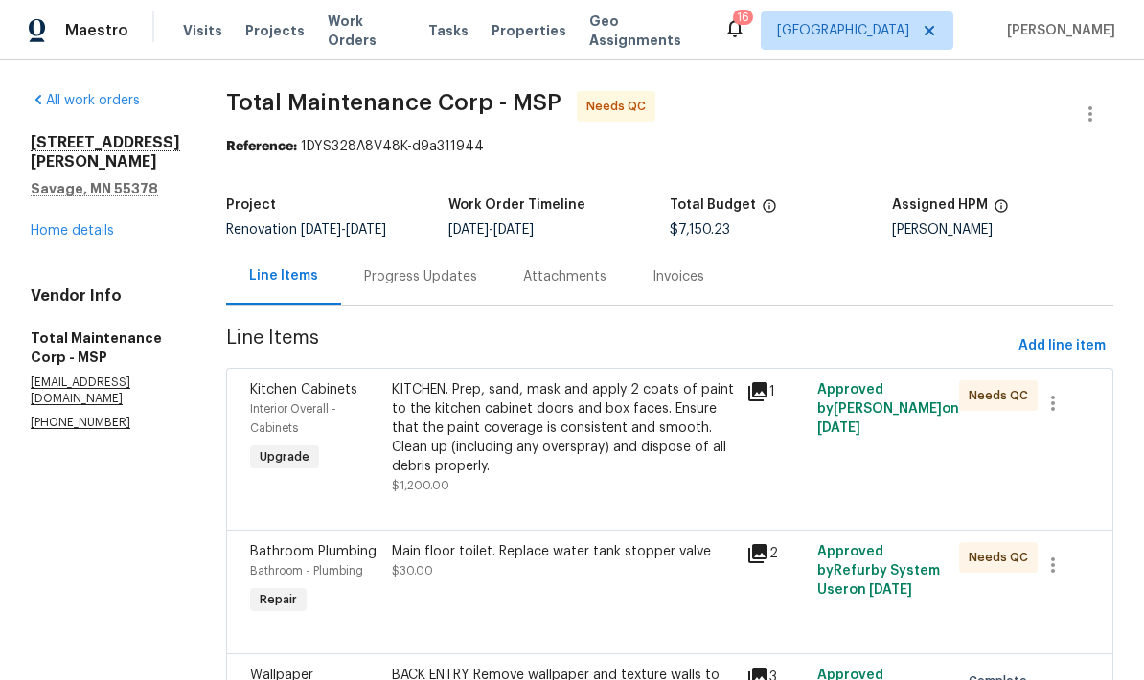
click at [45, 225] on link "Home details" at bounding box center [72, 230] width 83 height 13
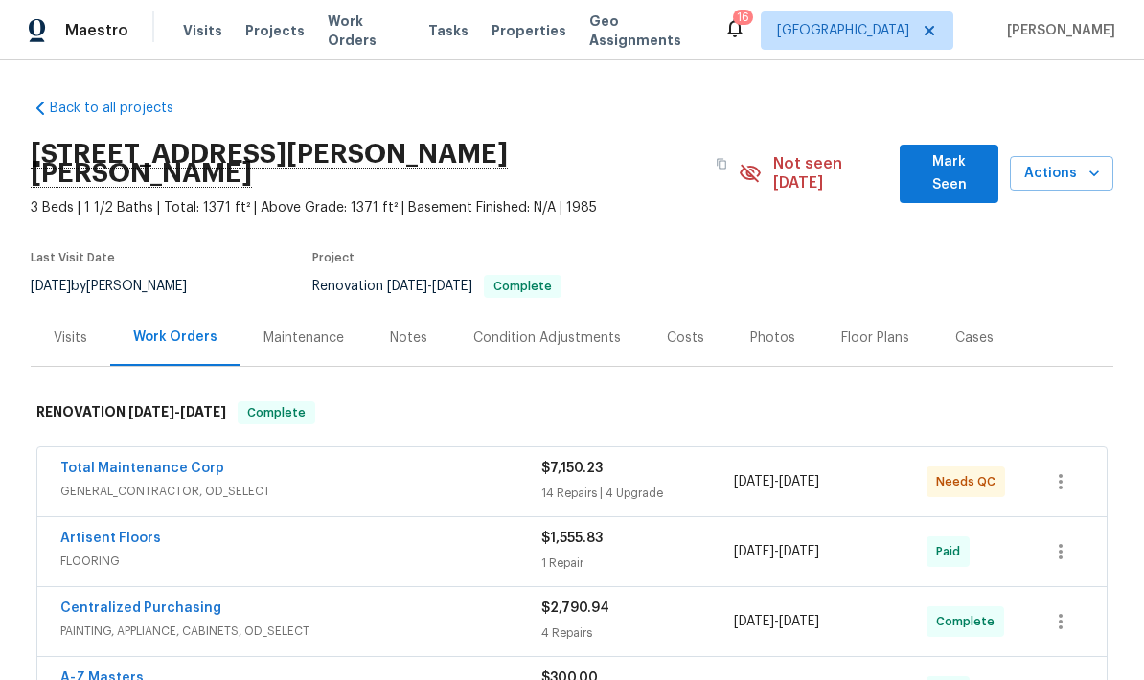
click at [1049, 162] on span "Actions" at bounding box center [1061, 174] width 73 height 24
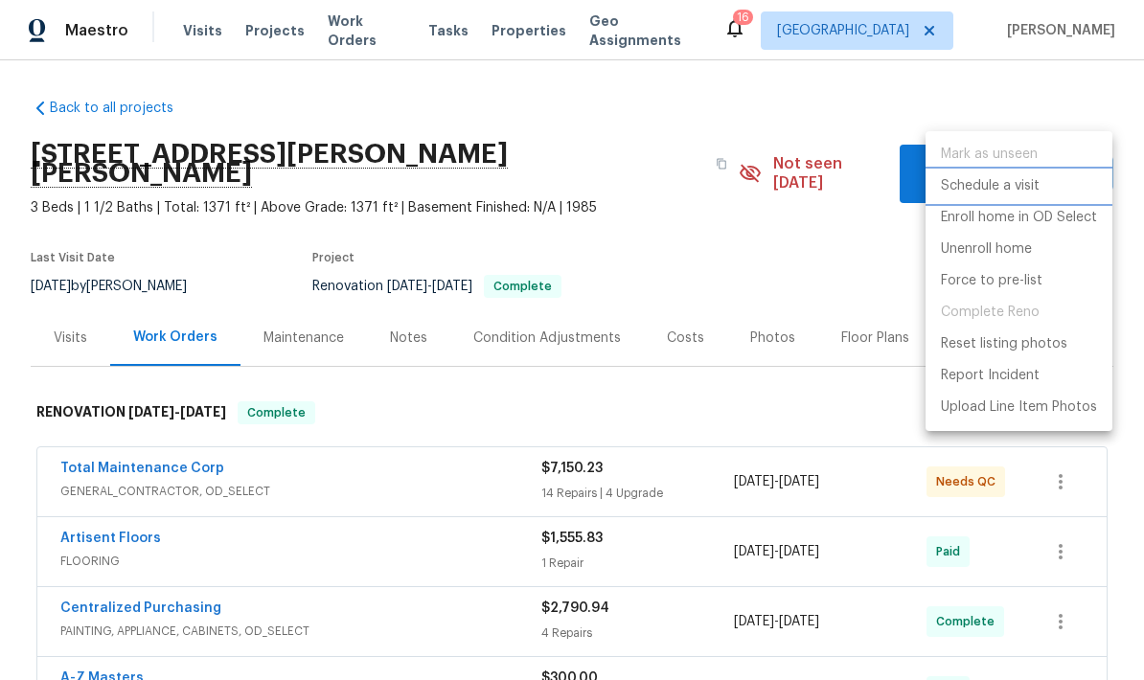
click at [955, 196] on p "Schedule a visit" at bounding box center [990, 186] width 99 height 20
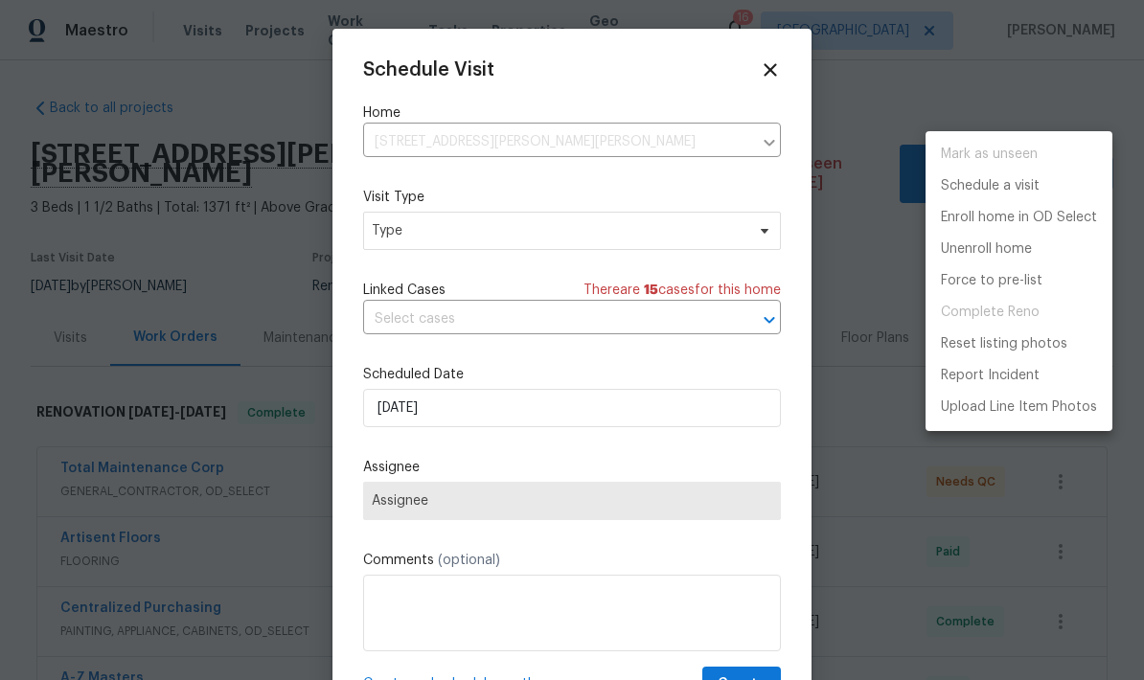
click at [404, 233] on div at bounding box center [572, 340] width 1144 height 680
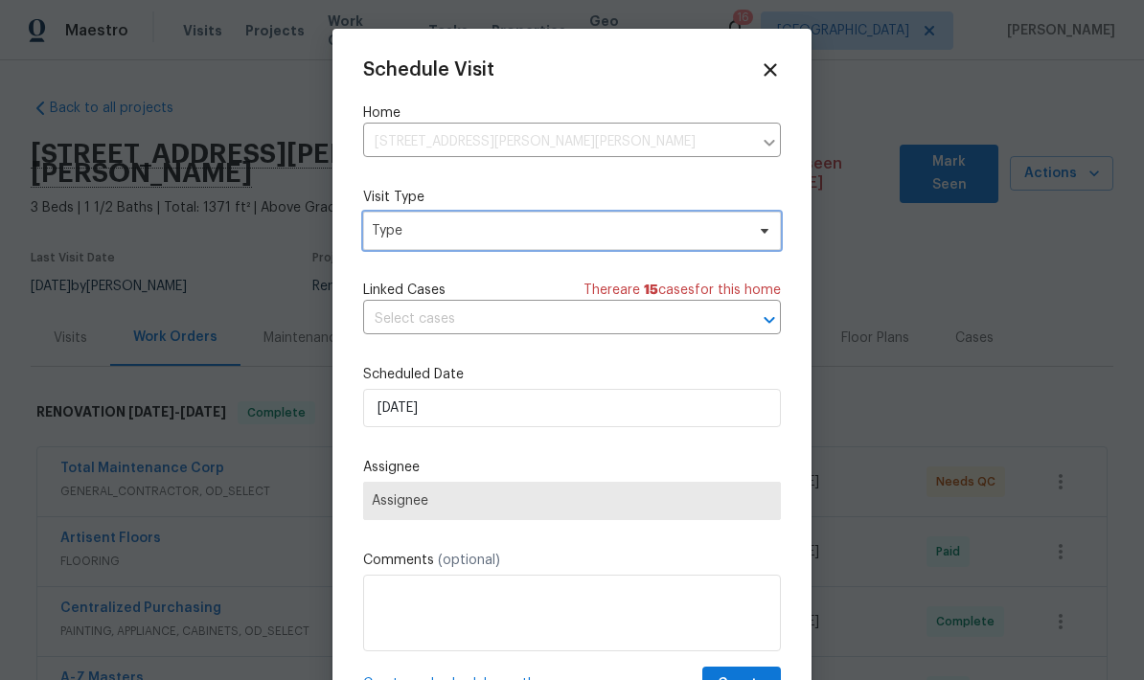
click at [388, 240] on span "Type" at bounding box center [558, 230] width 373 height 19
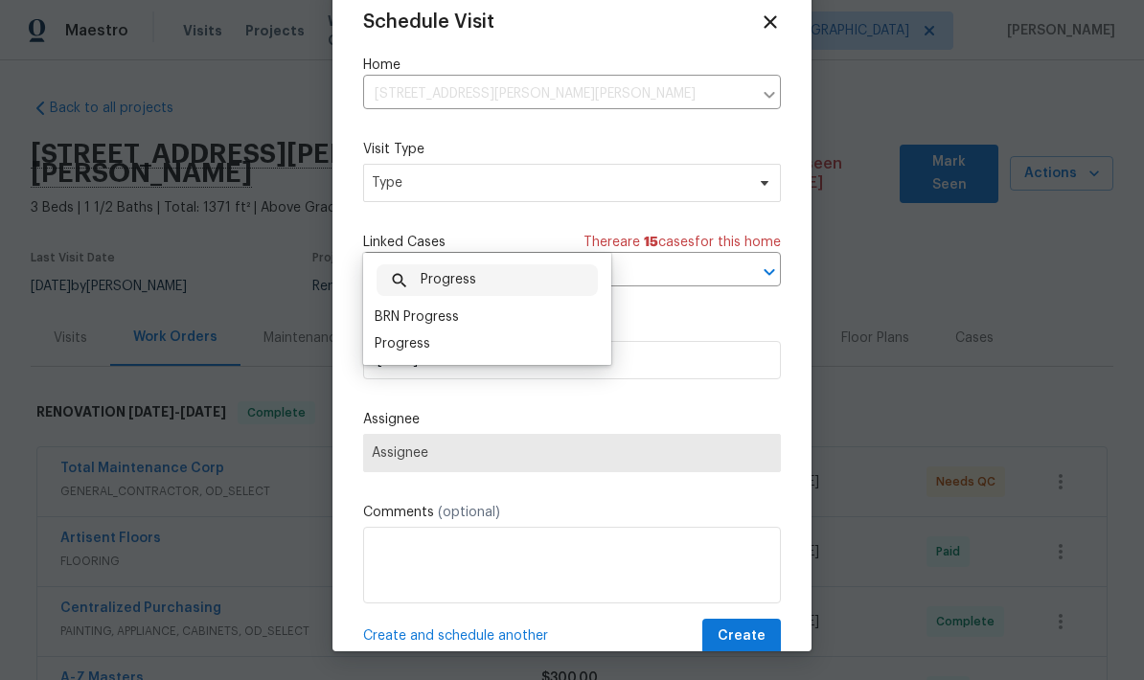
scroll to position [48, 0]
type input "Progress"
click at [386, 335] on div "Progress" at bounding box center [403, 344] width 56 height 19
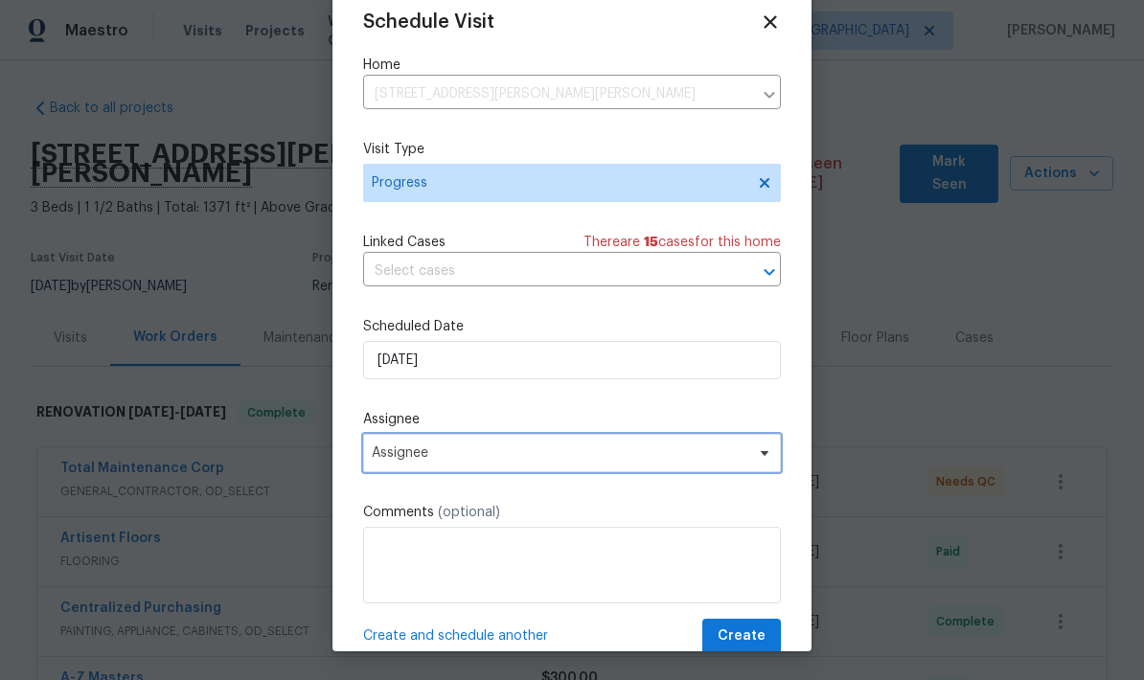
click at [404, 461] on span "Assignee" at bounding box center [560, 453] width 376 height 15
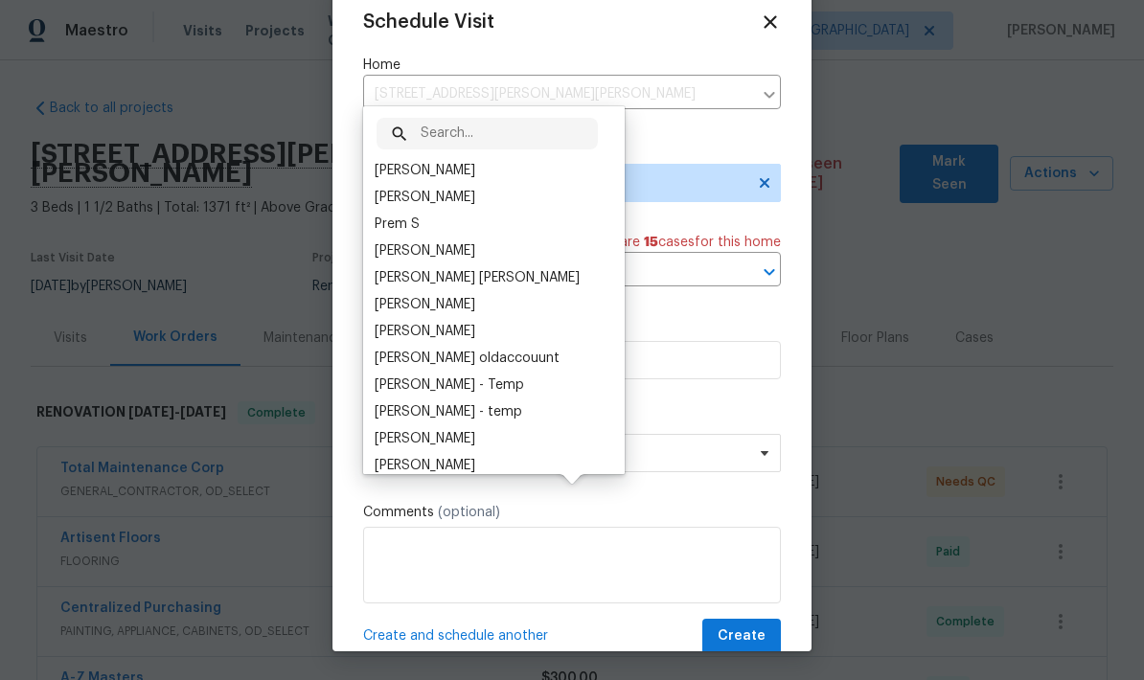
click at [386, 161] on div "[PERSON_NAME]" at bounding box center [425, 170] width 101 height 19
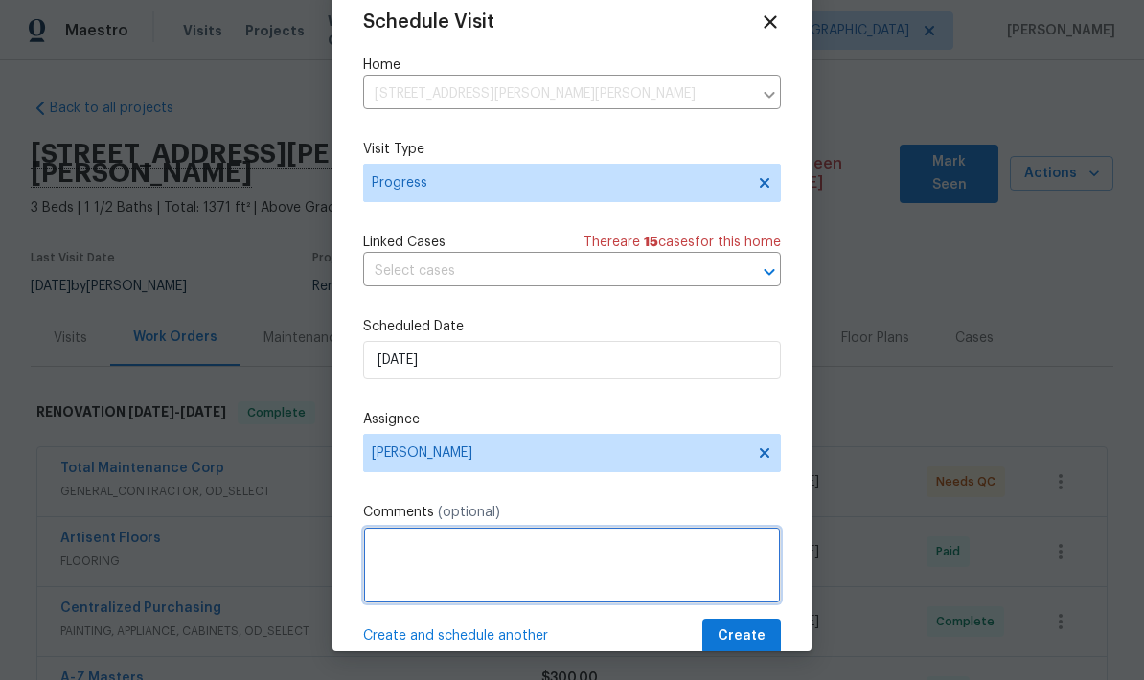
click at [397, 576] on textarea at bounding box center [572, 565] width 418 height 77
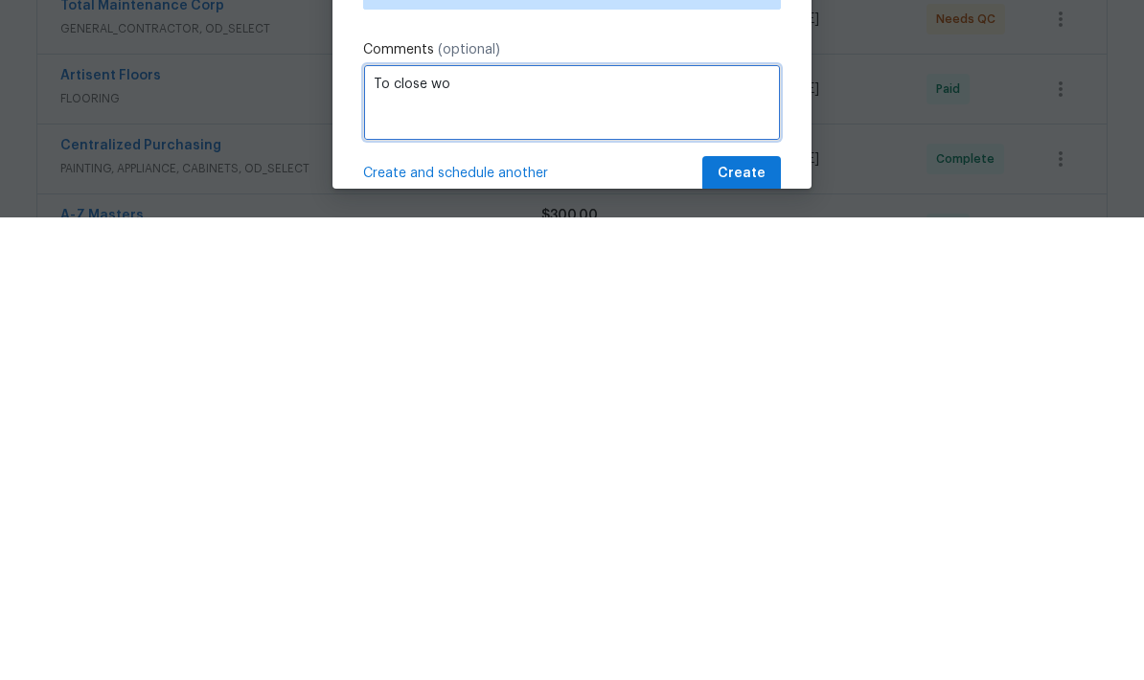
type textarea "To close wo"
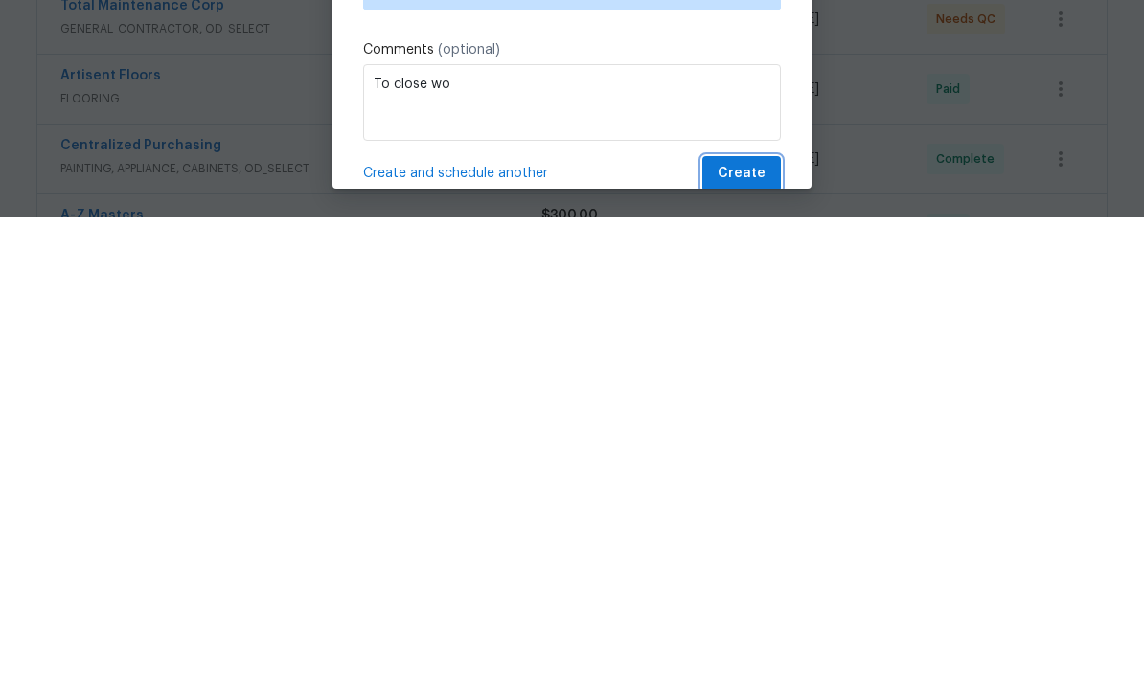
click at [740, 625] on span "Create" at bounding box center [742, 637] width 48 height 24
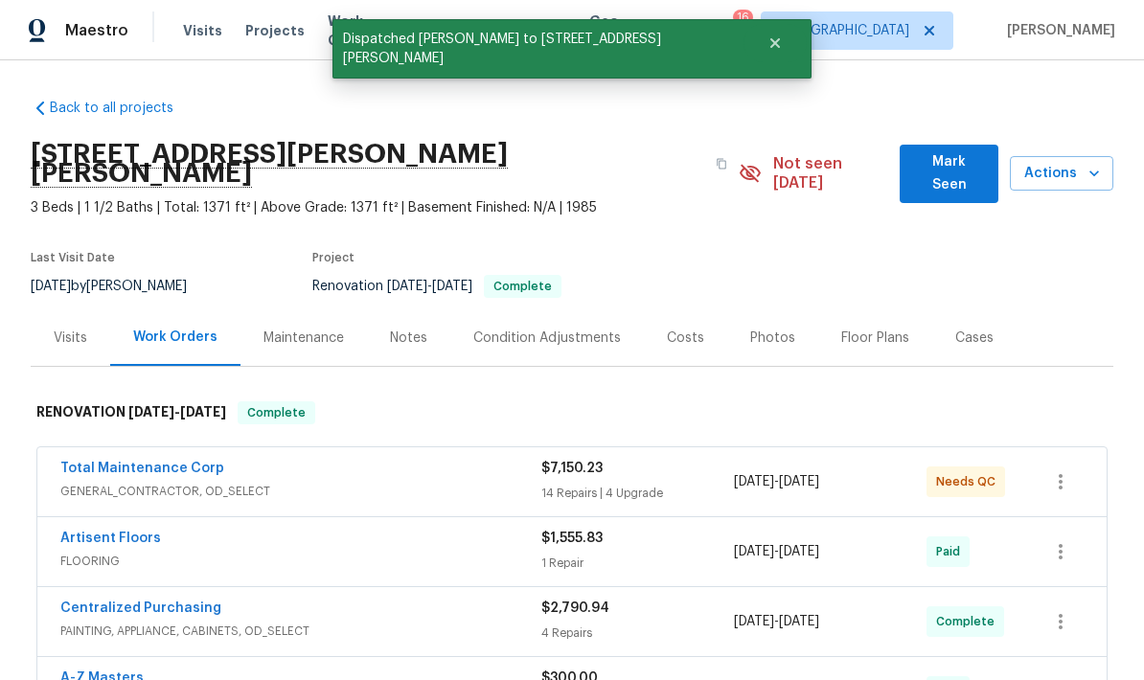
scroll to position [0, 0]
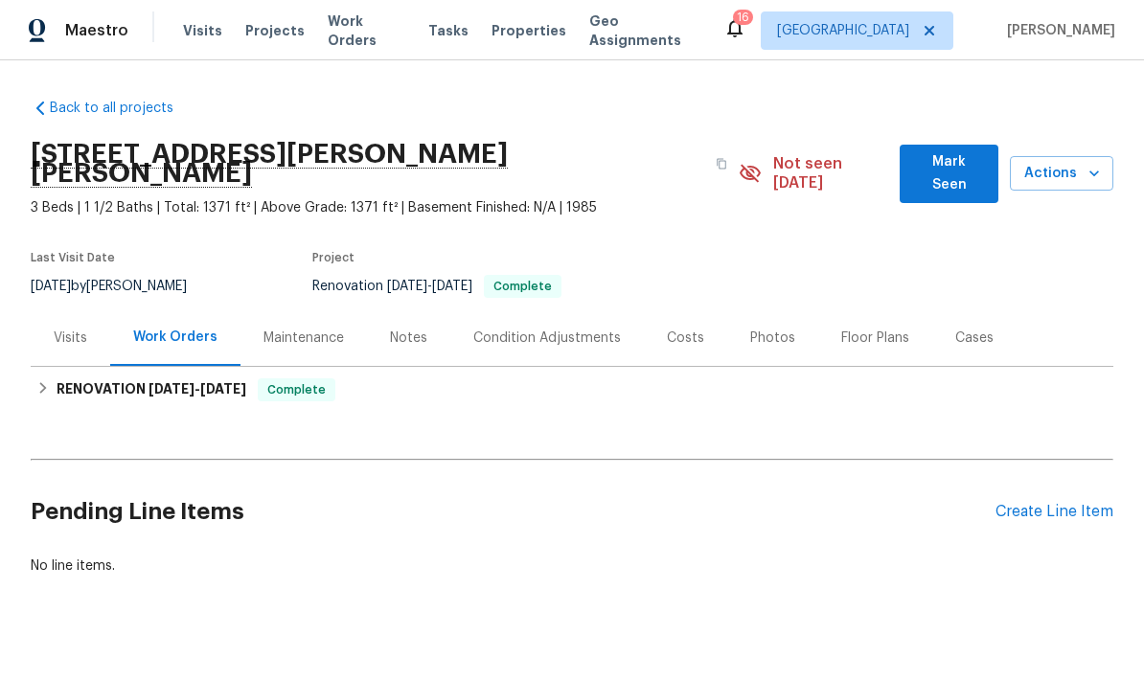
click at [330, 29] on span "Work Orders" at bounding box center [367, 31] width 78 height 38
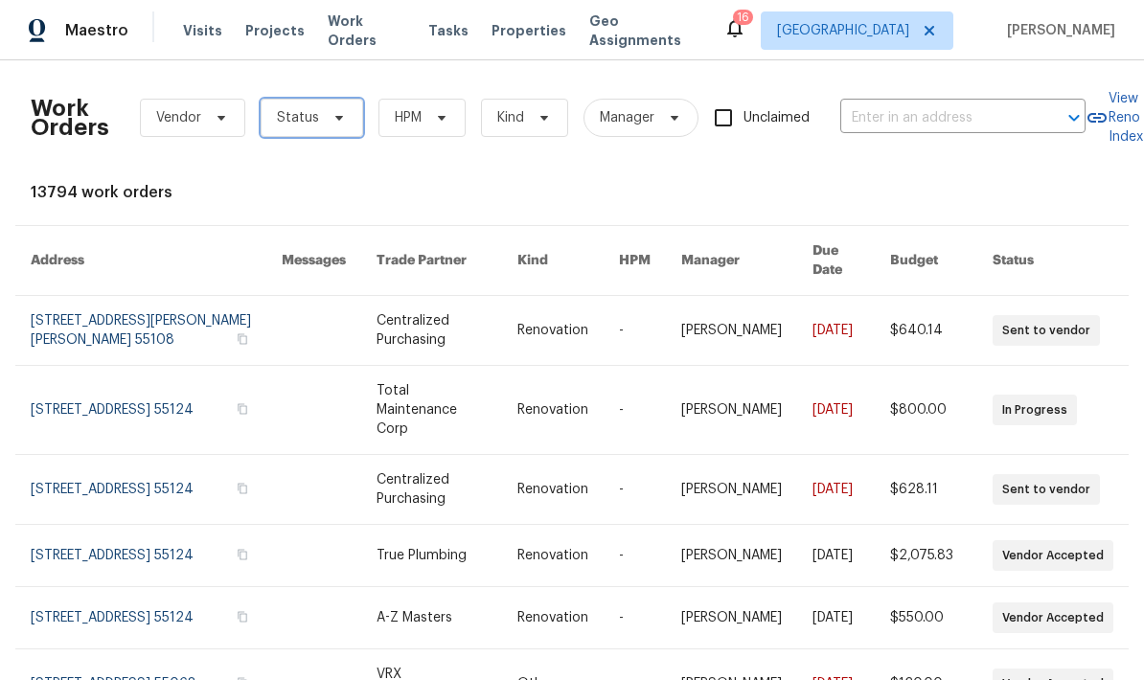
click at [291, 124] on span "Status" at bounding box center [298, 117] width 42 height 19
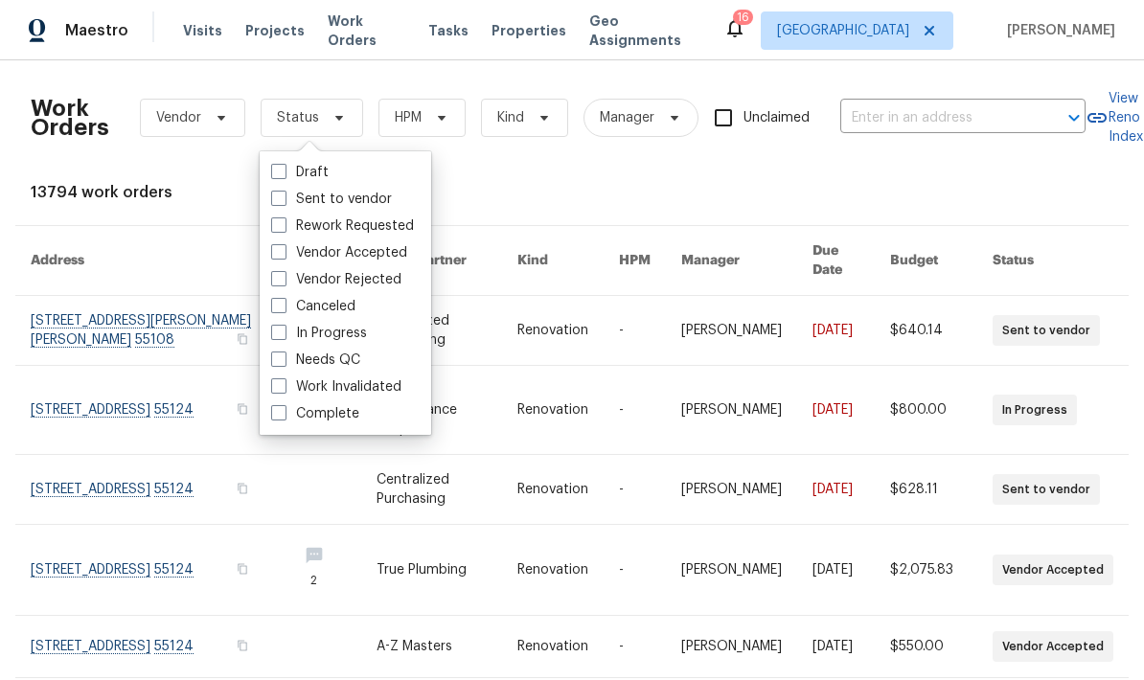
click at [274, 364] on span at bounding box center [278, 359] width 15 height 15
click at [274, 363] on input "Needs QC" at bounding box center [277, 357] width 12 height 12
checkbox input "true"
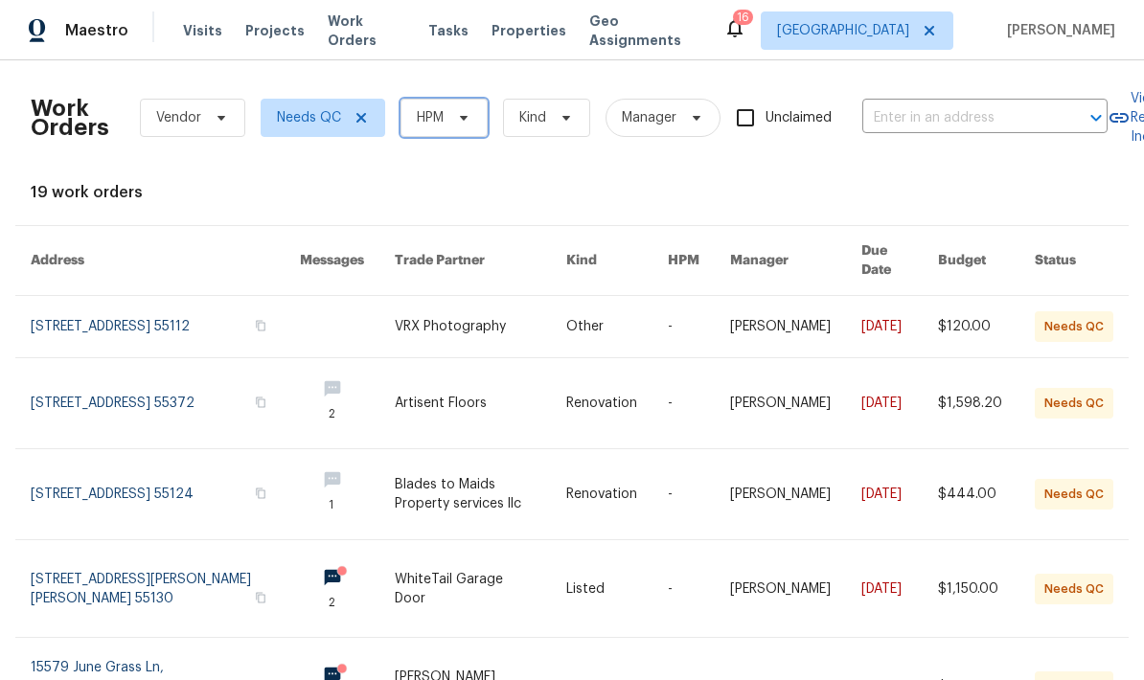
click at [429, 122] on span "HPM" at bounding box center [430, 117] width 27 height 19
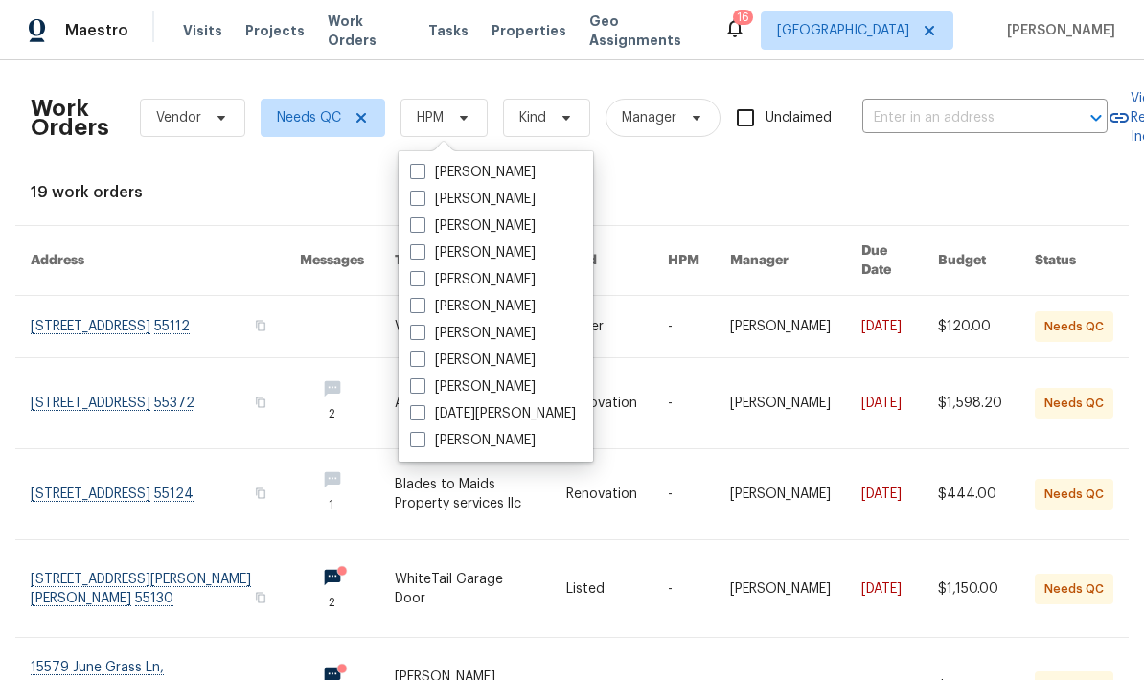
click at [410, 302] on span at bounding box center [417, 305] width 15 height 15
click at [410, 302] on input "[PERSON_NAME]" at bounding box center [416, 303] width 12 height 12
checkbox input "true"
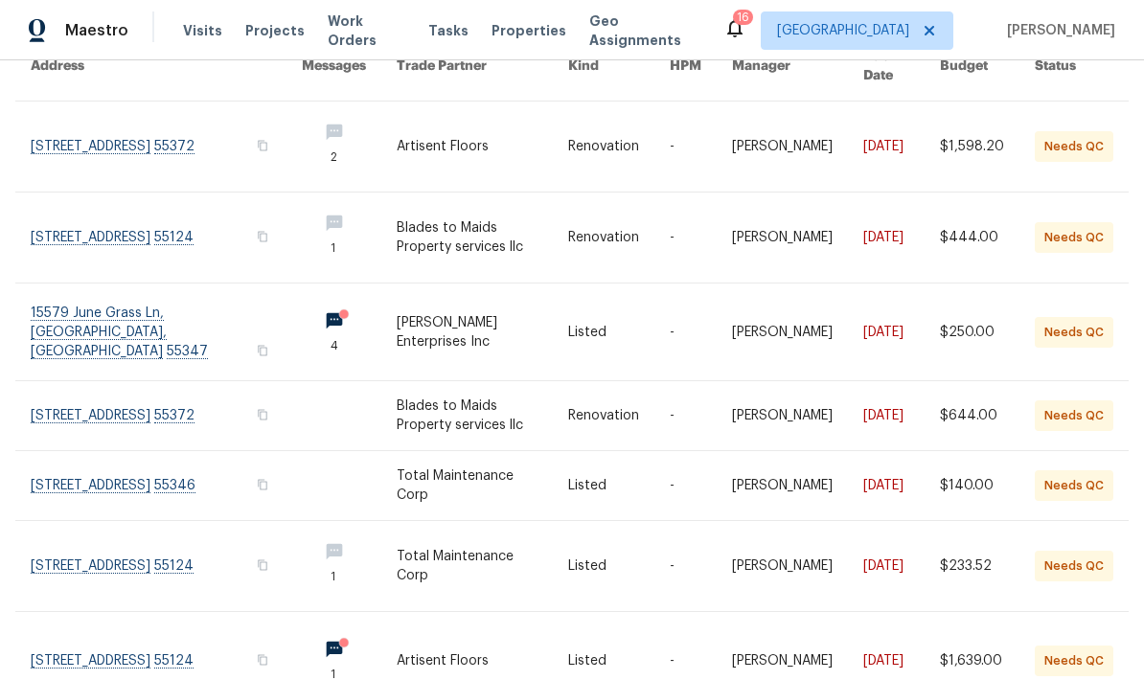
scroll to position [194, 0]
click at [91, 644] on link at bounding box center [166, 661] width 271 height 97
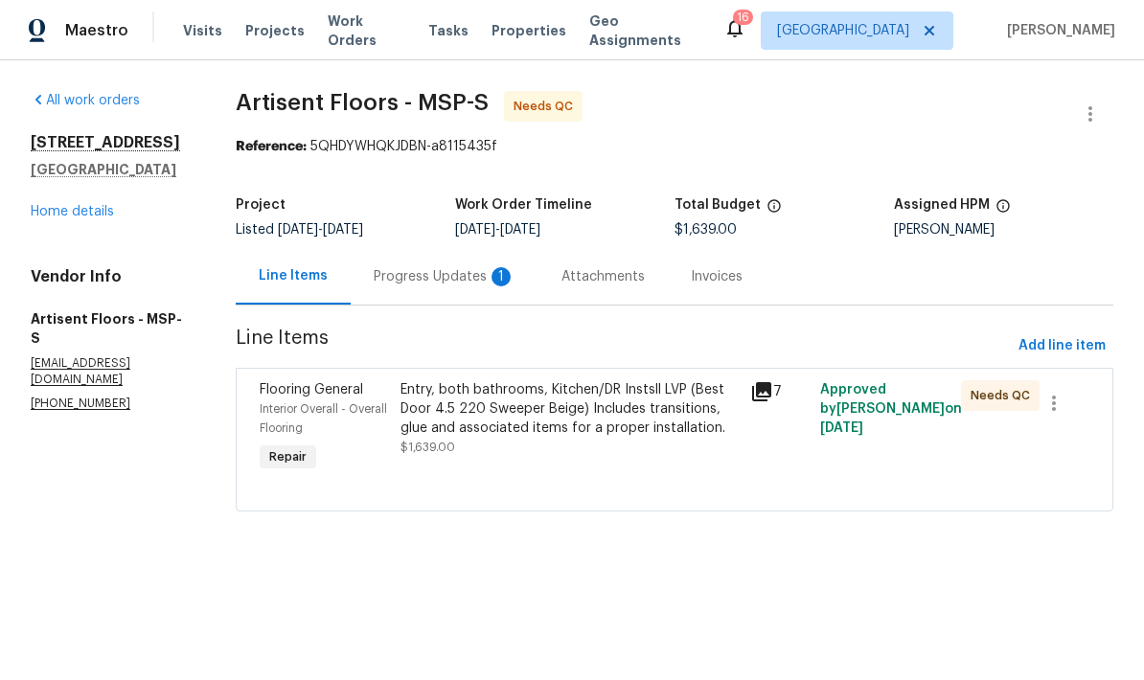
click at [392, 280] on div "Progress Updates 1" at bounding box center [445, 276] width 142 height 19
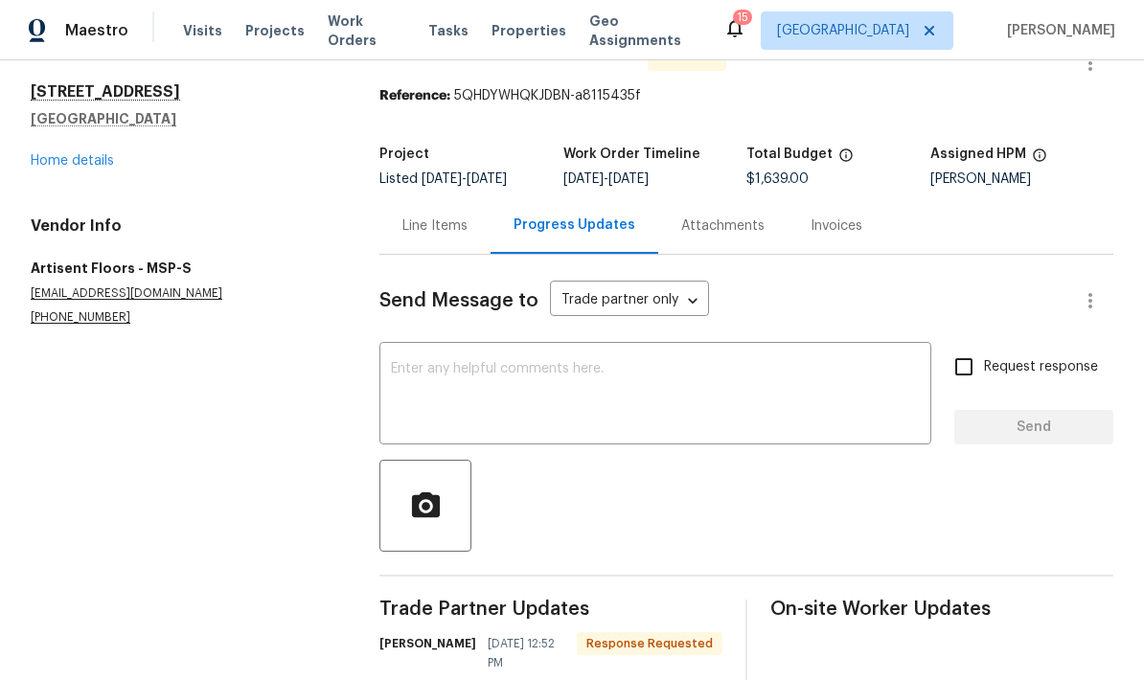
scroll to position [50, 0]
click at [417, 228] on div "Line Items" at bounding box center [435, 227] width 65 height 19
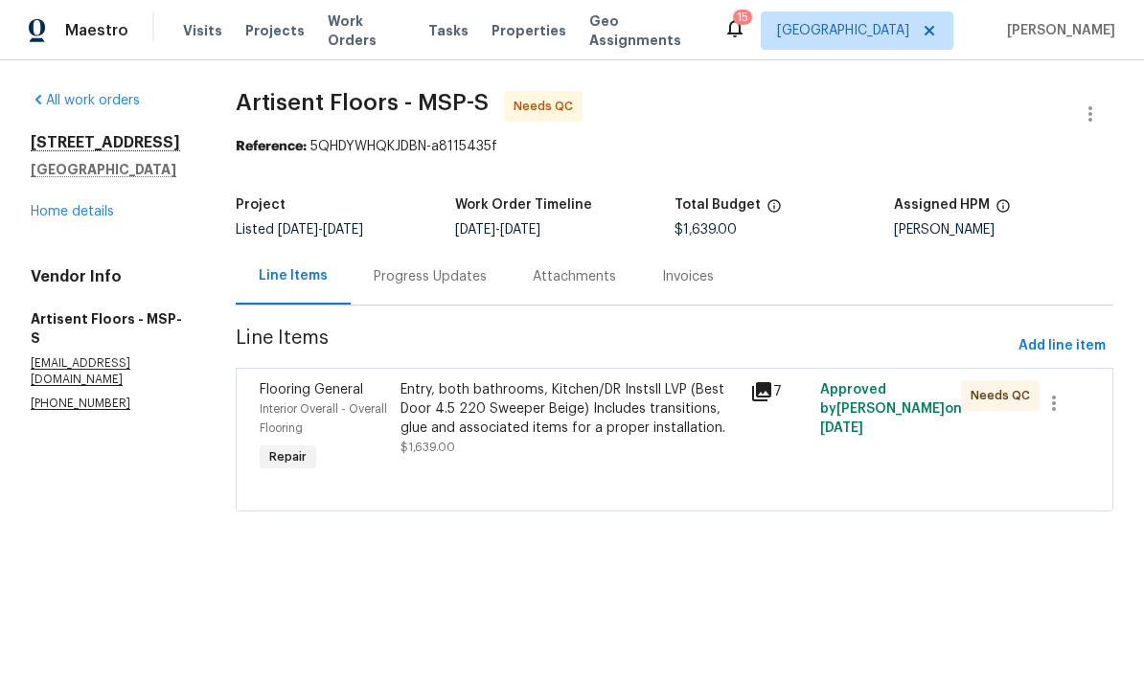
click at [513, 421] on div "Entry, both bathrooms, Kitchen/DR Instsll LVP (Best Door 4.5 220 Sweeper Beige)…" at bounding box center [570, 409] width 339 height 58
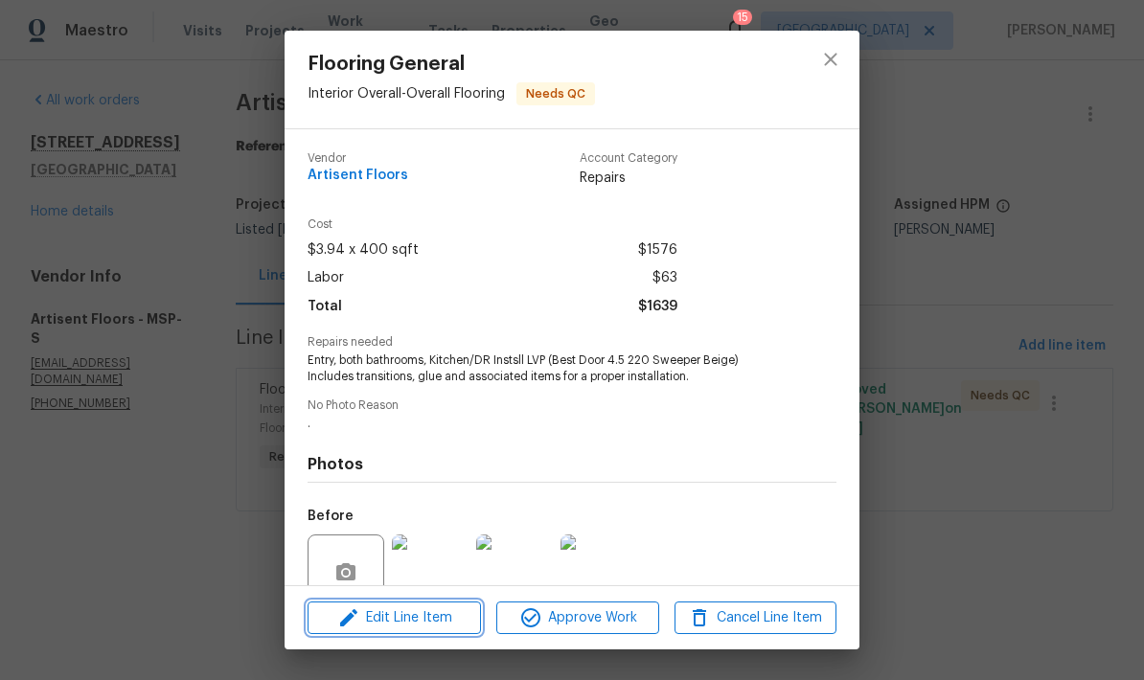
click at [392, 621] on span "Edit Line Item" at bounding box center [394, 619] width 162 height 24
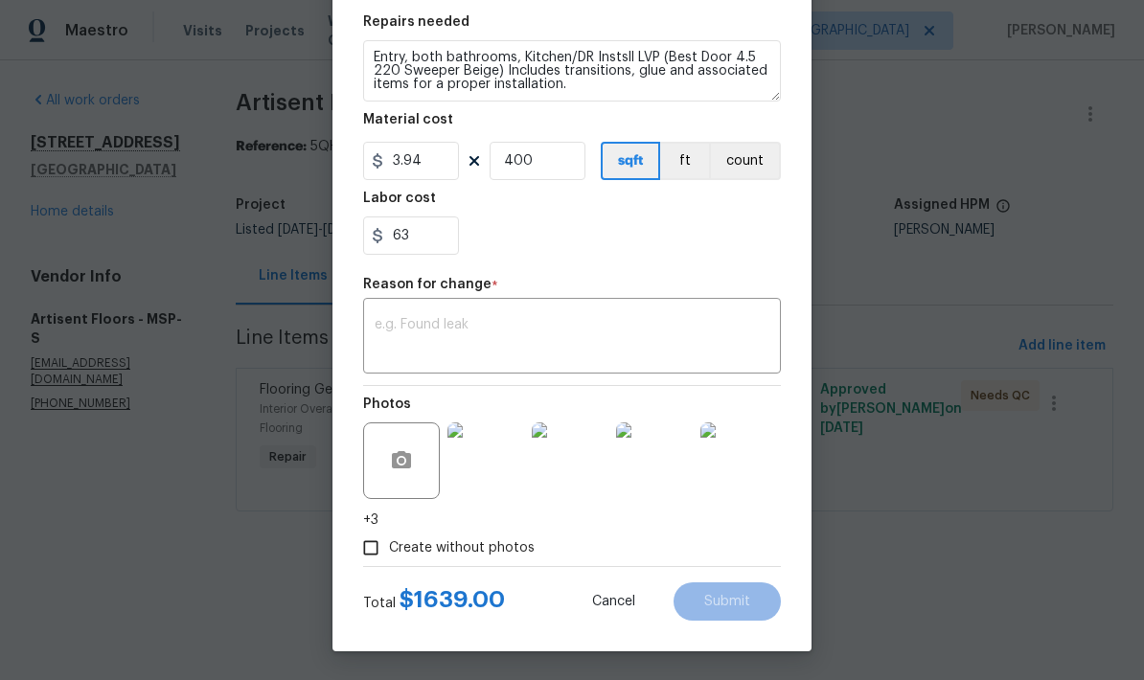
scroll to position [287, 0]
click at [422, 233] on input "63" at bounding box center [411, 236] width 96 height 38
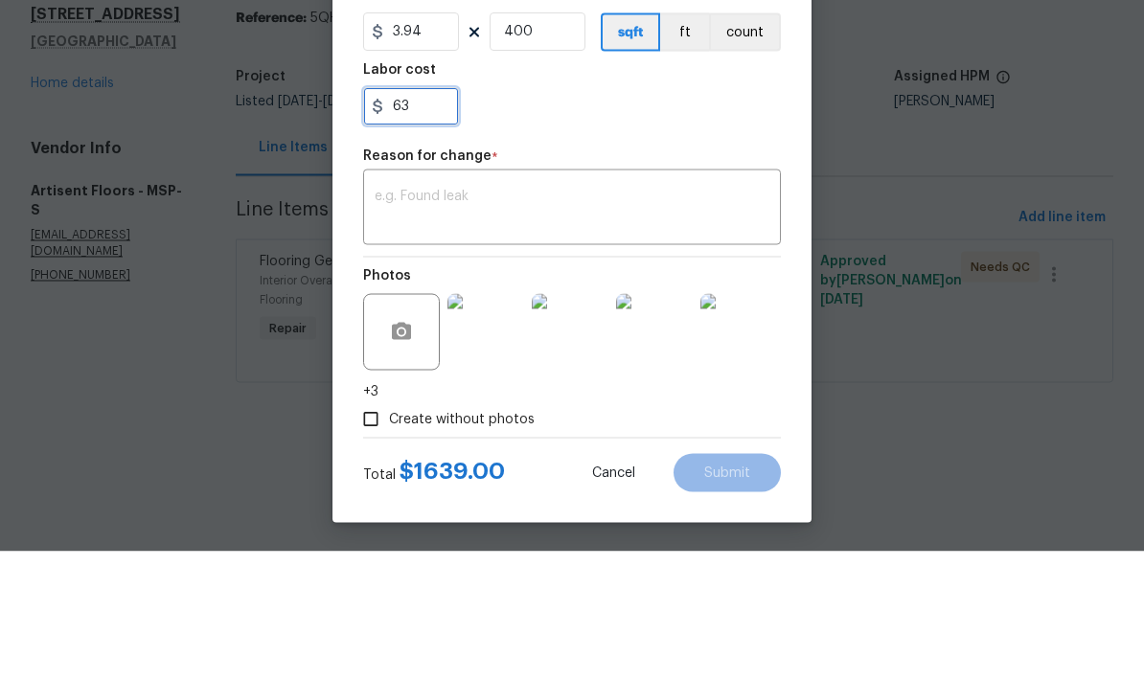
type input "6"
type input "396.72"
click at [398, 303] on div "x ​" at bounding box center [572, 338] width 418 height 71
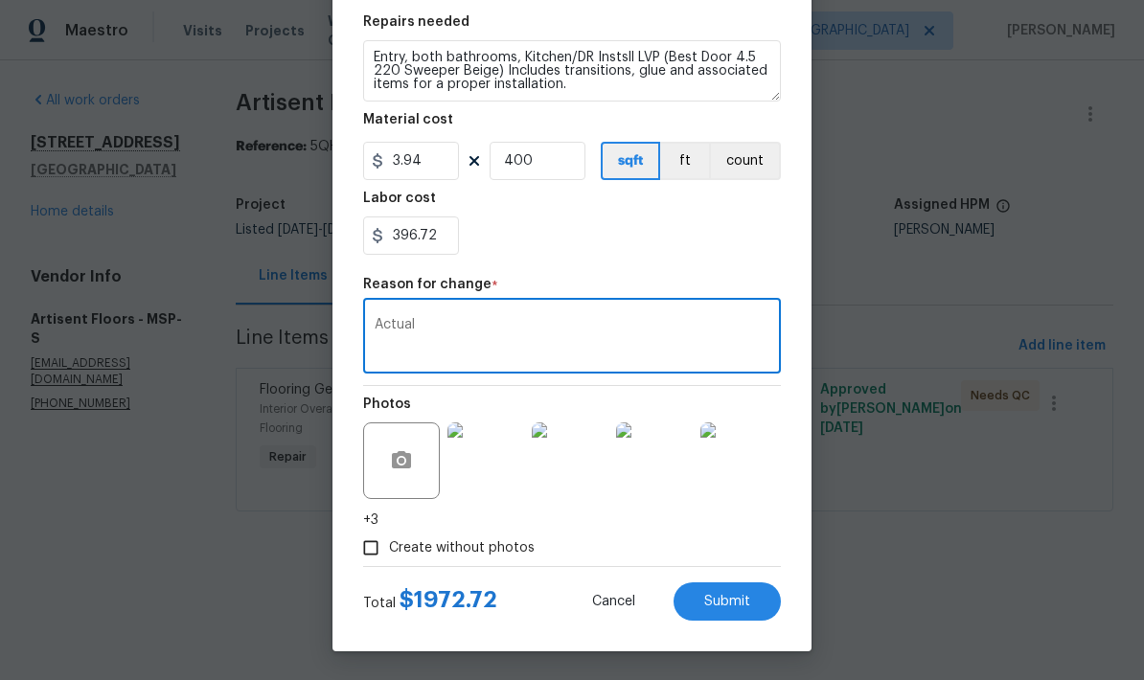
type textarea "Actual"
click at [726, 601] on span "Submit" at bounding box center [727, 602] width 46 height 14
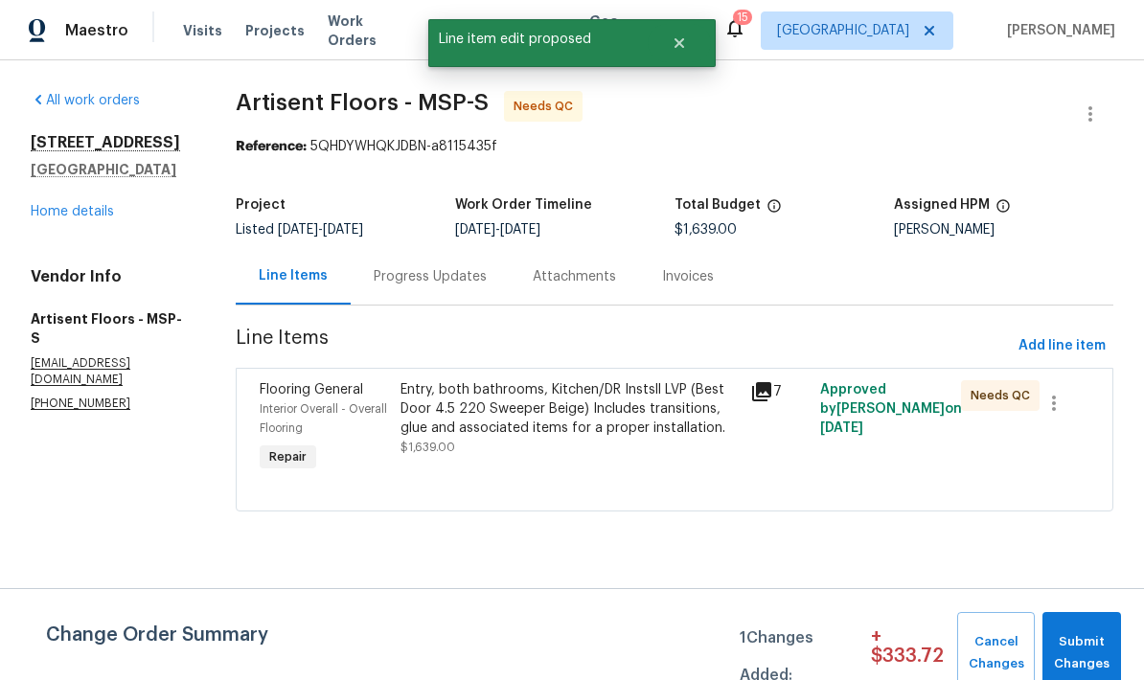
scroll to position [0, 0]
click at [1073, 642] on span "Submit Changes" at bounding box center [1081, 654] width 59 height 44
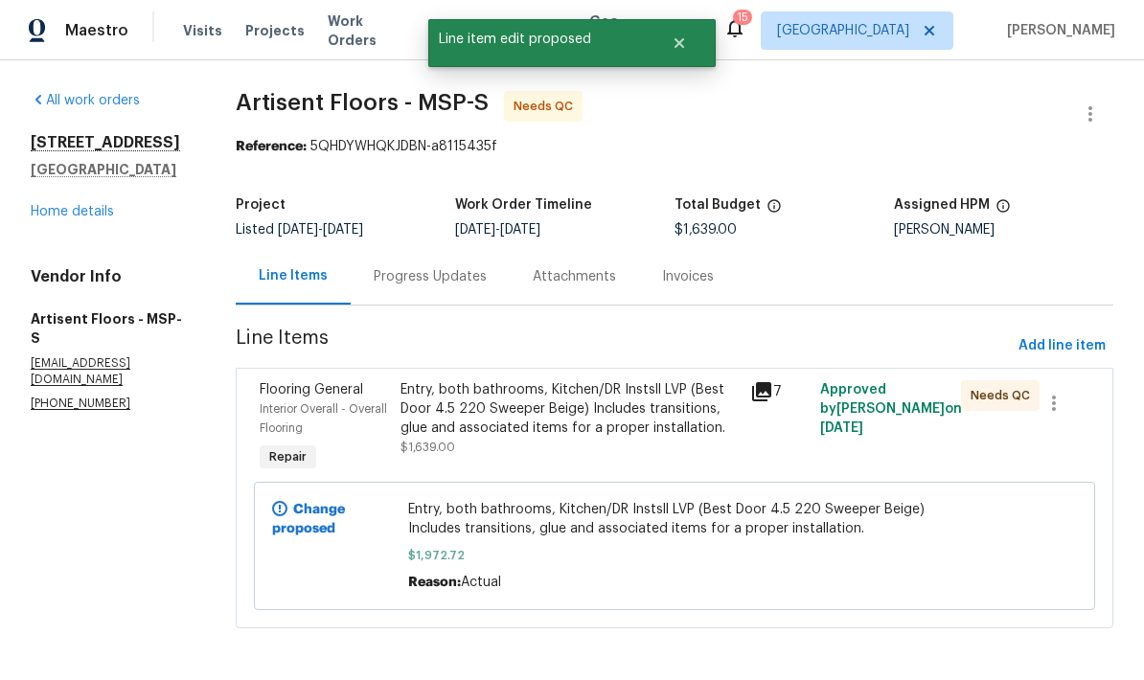
click at [471, 421] on div "Entry, both bathrooms, Kitchen/DR Instsll LVP (Best Door 4.5 220 Sweeper Beige)…" at bounding box center [570, 409] width 339 height 58
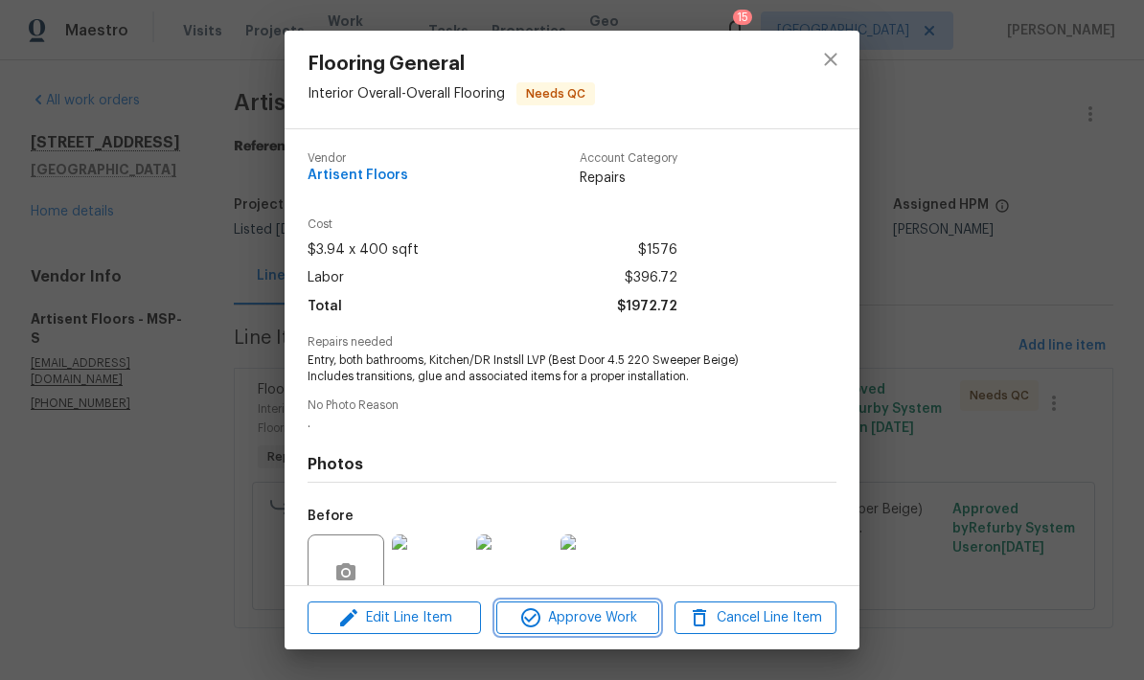
click at [575, 618] on span "Approve Work" at bounding box center [577, 619] width 150 height 24
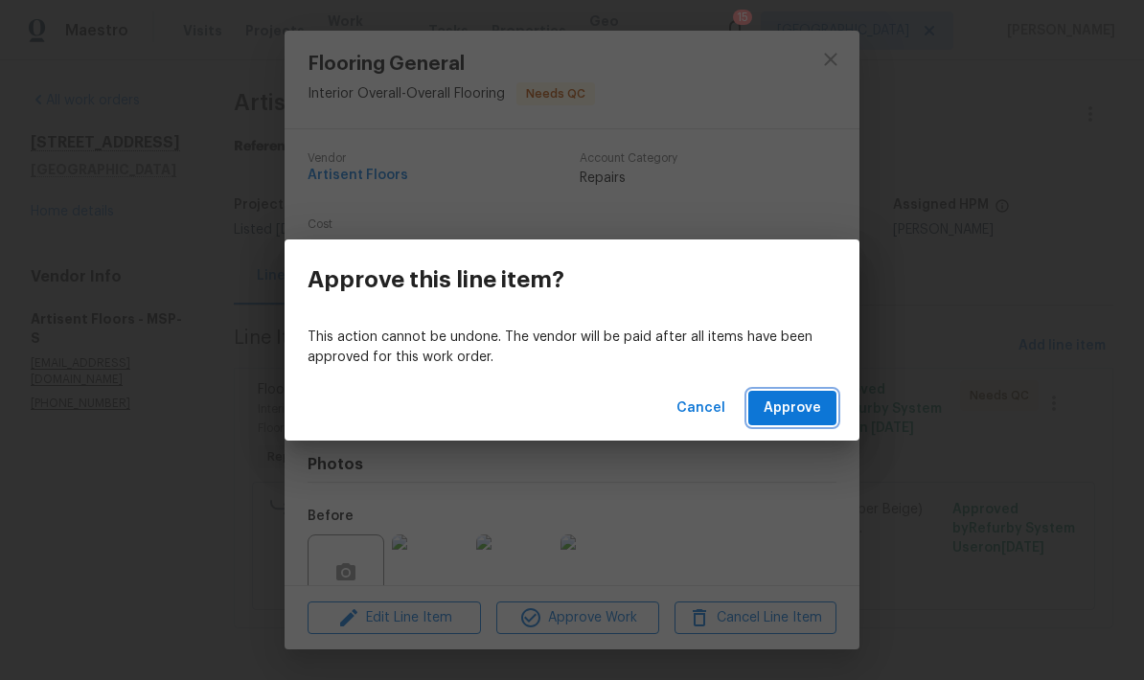
click at [789, 404] on span "Approve" at bounding box center [793, 409] width 58 height 24
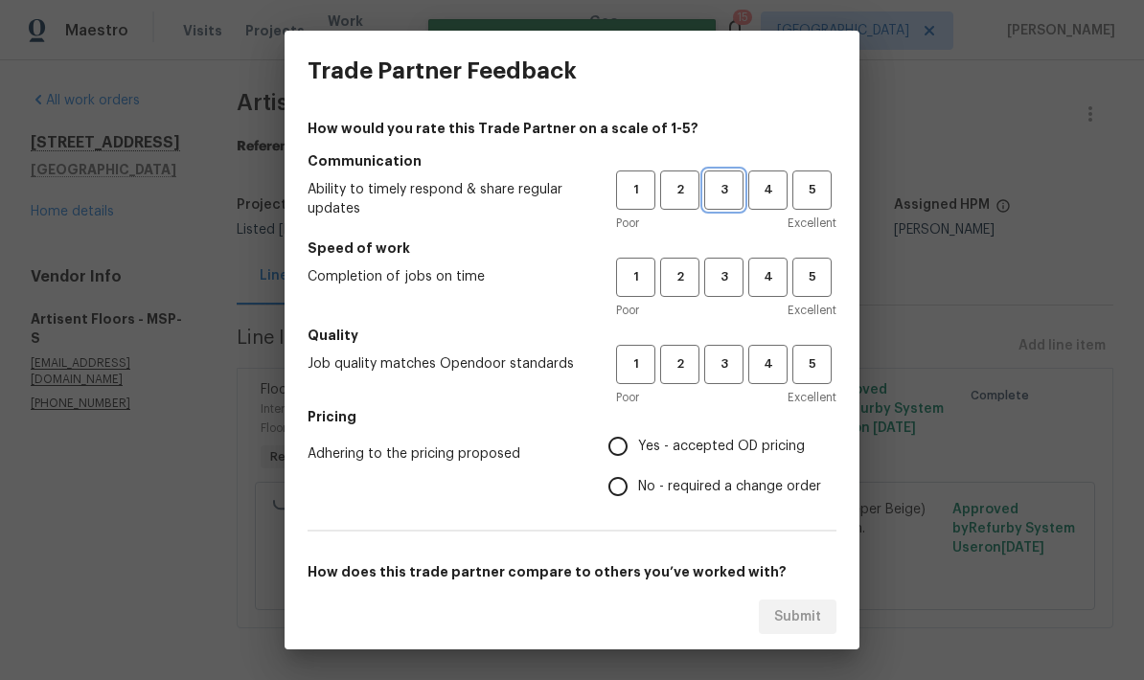
click at [709, 187] on span "3" at bounding box center [723, 190] width 35 height 22
click at [711, 274] on span "3" at bounding box center [723, 277] width 35 height 22
click at [717, 357] on span "3" at bounding box center [723, 365] width 35 height 22
click at [613, 438] on input "Yes - accepted OD pricing" at bounding box center [618, 446] width 40 height 40
radio input "true"
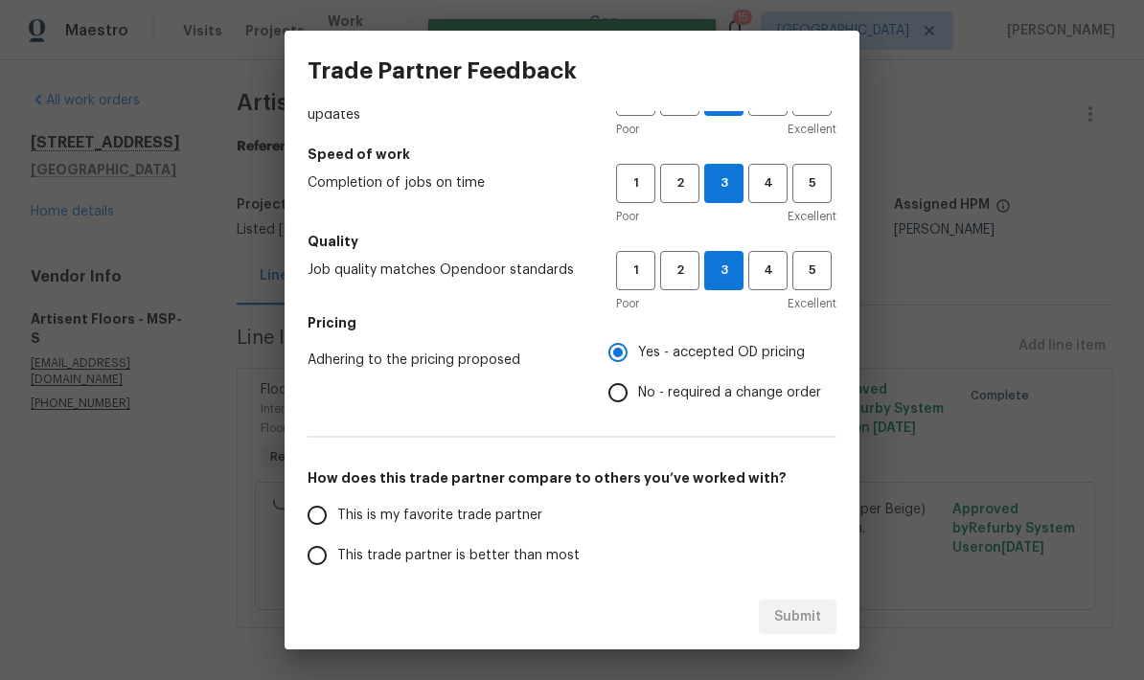
scroll to position [205, 0]
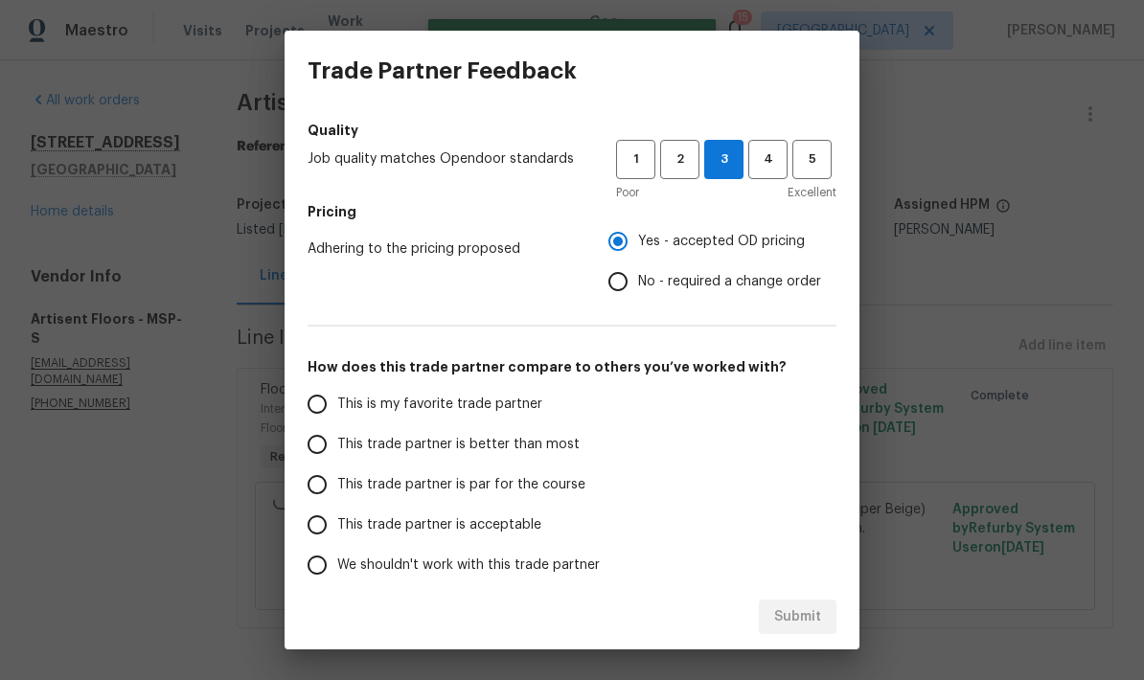
click at [323, 494] on input "This trade partner is par for the course" at bounding box center [317, 485] width 40 height 40
click at [792, 611] on span "Submit" at bounding box center [797, 618] width 47 height 24
radio input "true"
radio input "false"
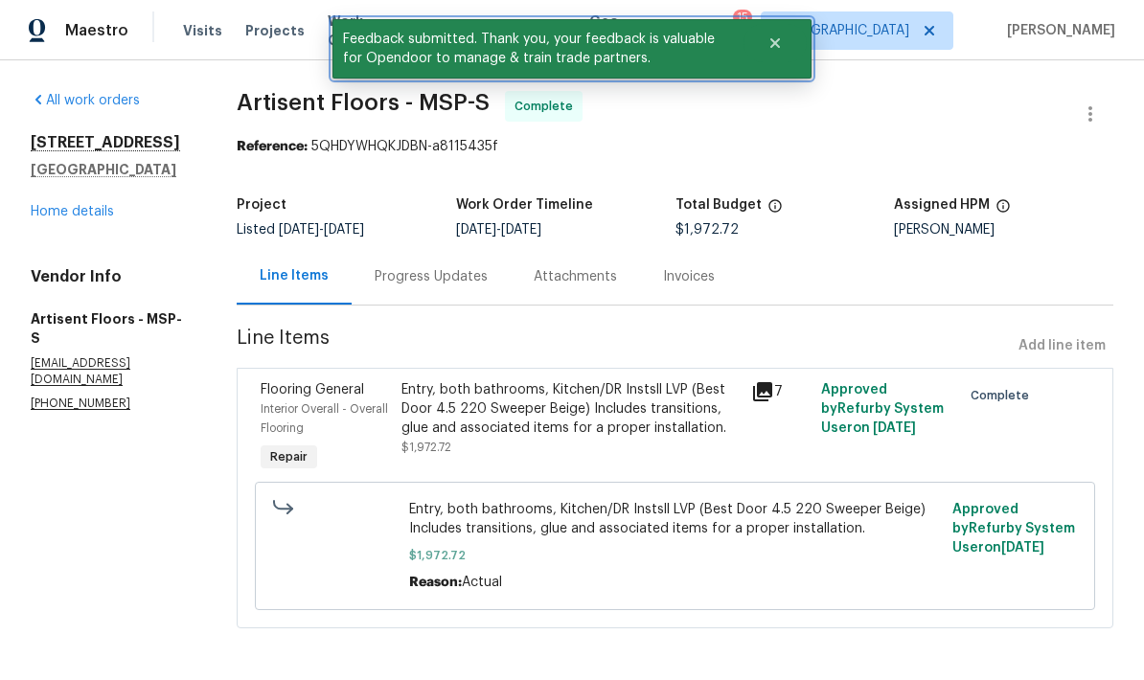
click at [767, 49] on button "Close" at bounding box center [775, 43] width 63 height 38
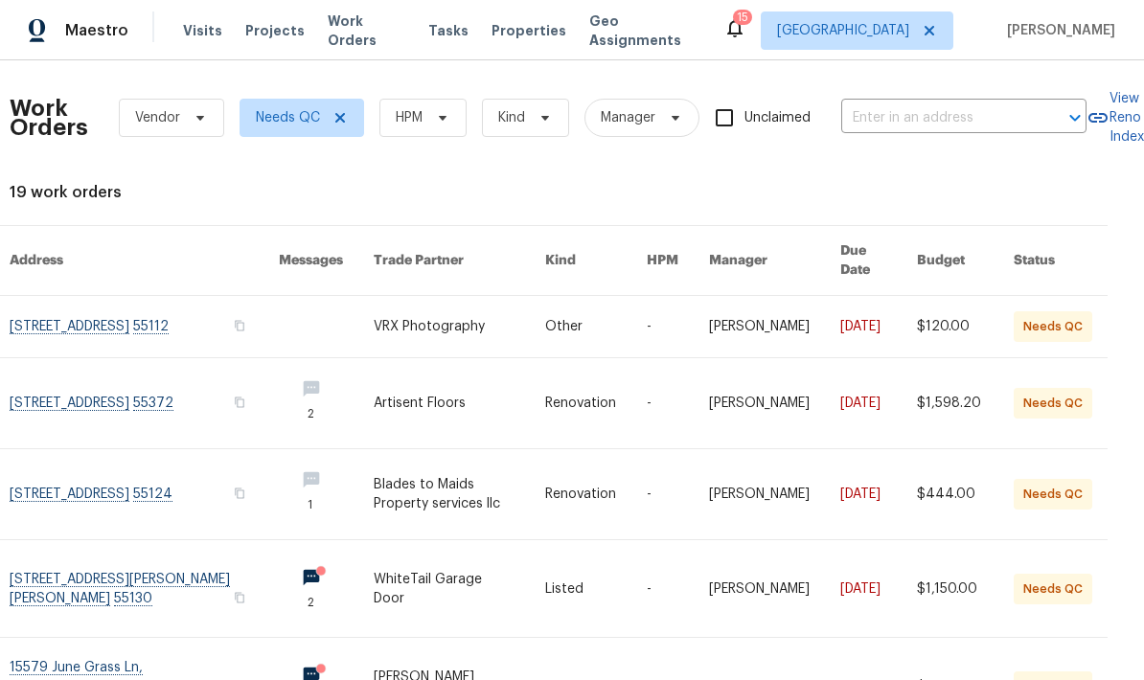
scroll to position [0, 25]
click at [420, 120] on span "HPM" at bounding box center [423, 118] width 87 height 38
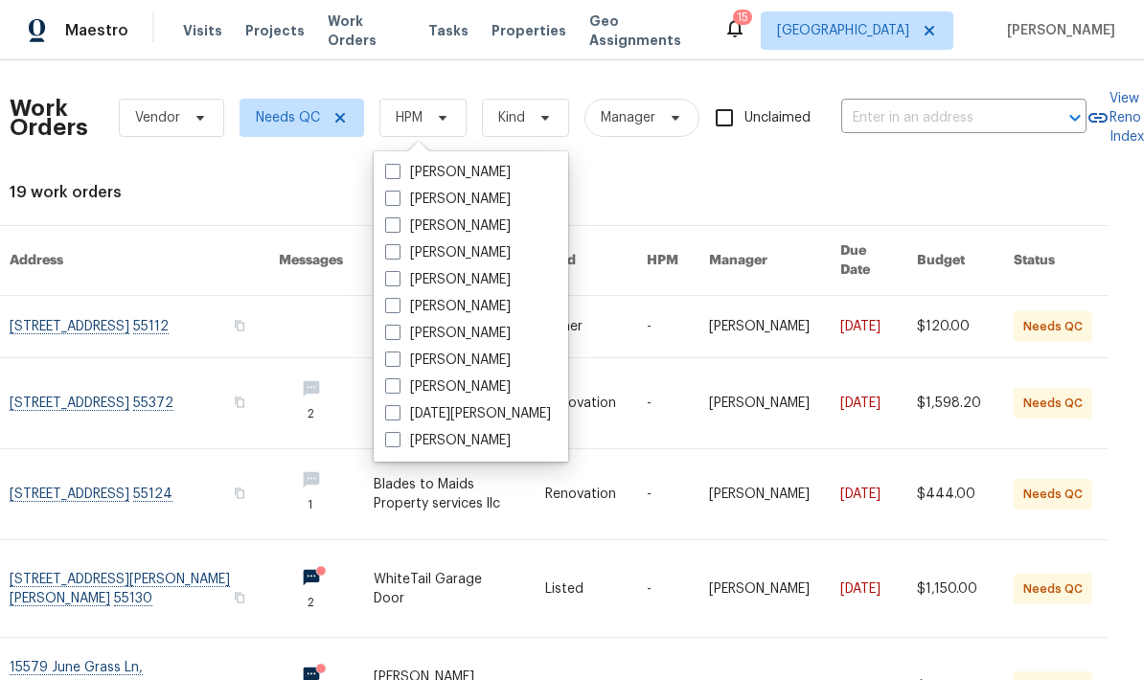
click at [387, 306] on span at bounding box center [392, 305] width 15 height 15
click at [387, 306] on input "[PERSON_NAME]" at bounding box center [391, 303] width 12 height 12
checkbox input "true"
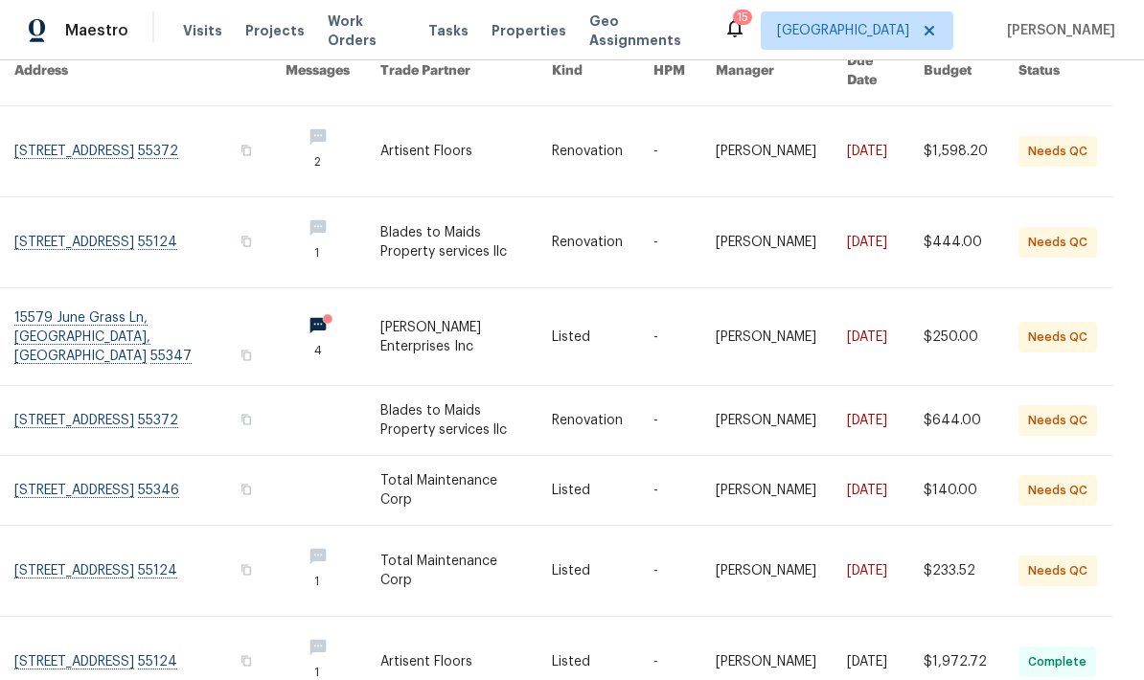
scroll to position [187, 16]
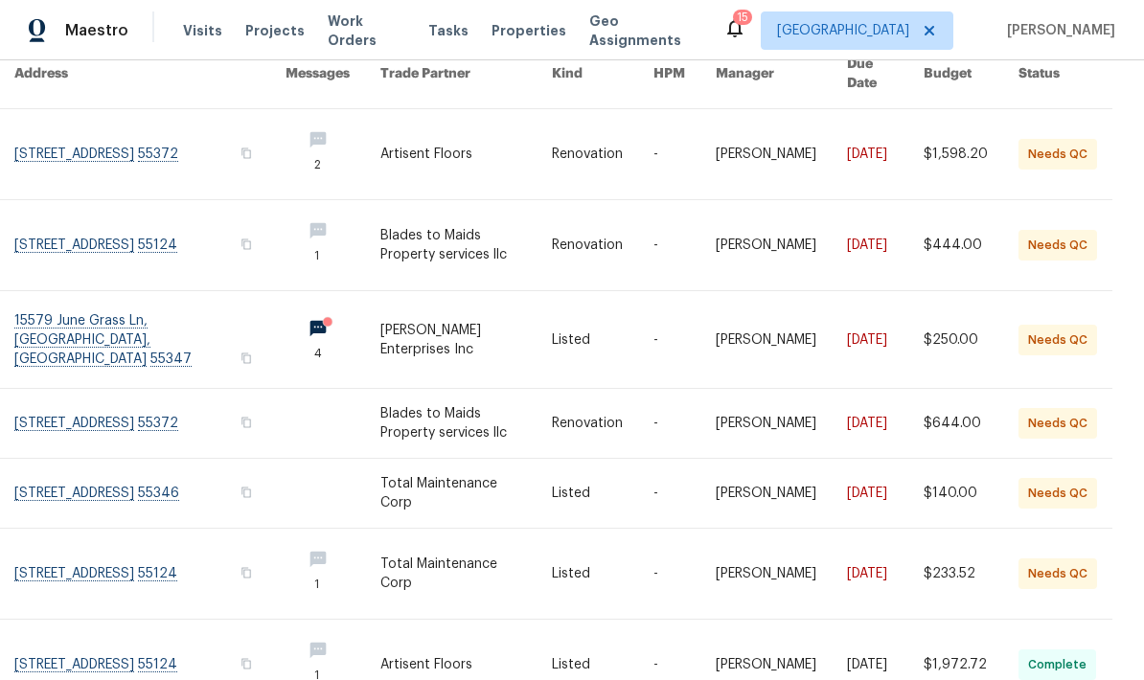
click at [77, 551] on link at bounding box center [149, 574] width 271 height 90
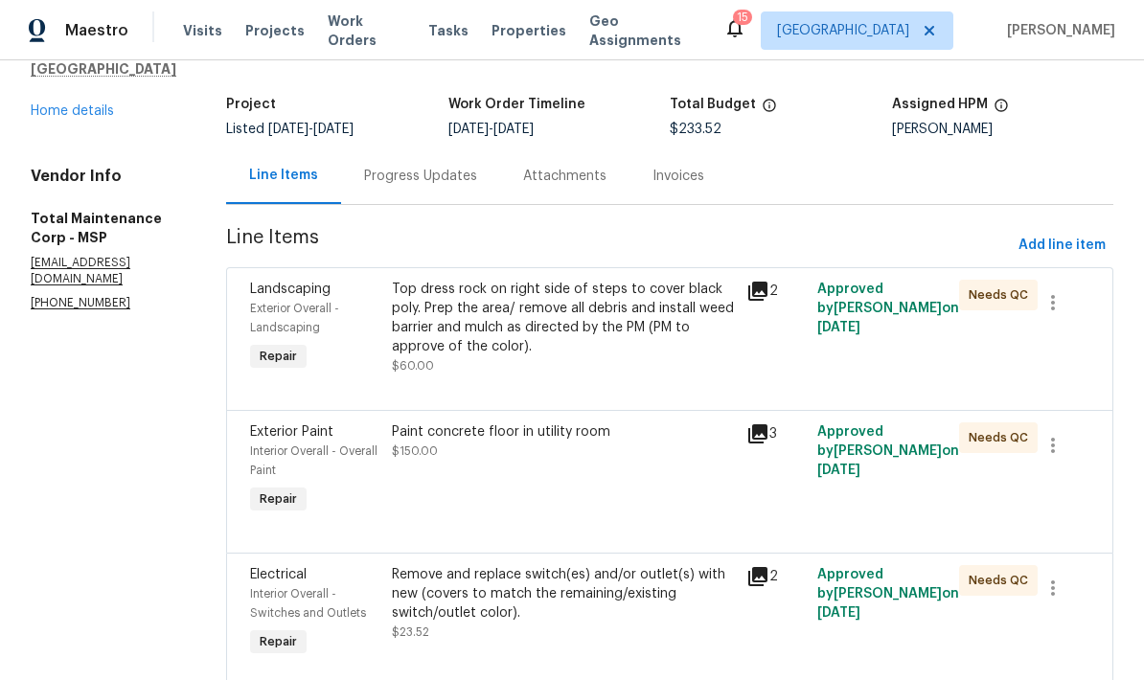
scroll to position [100, 0]
click at [428, 333] on div "Top dress rock on right side of steps to cover black poly. Prep the area/ remov…" at bounding box center [563, 319] width 343 height 77
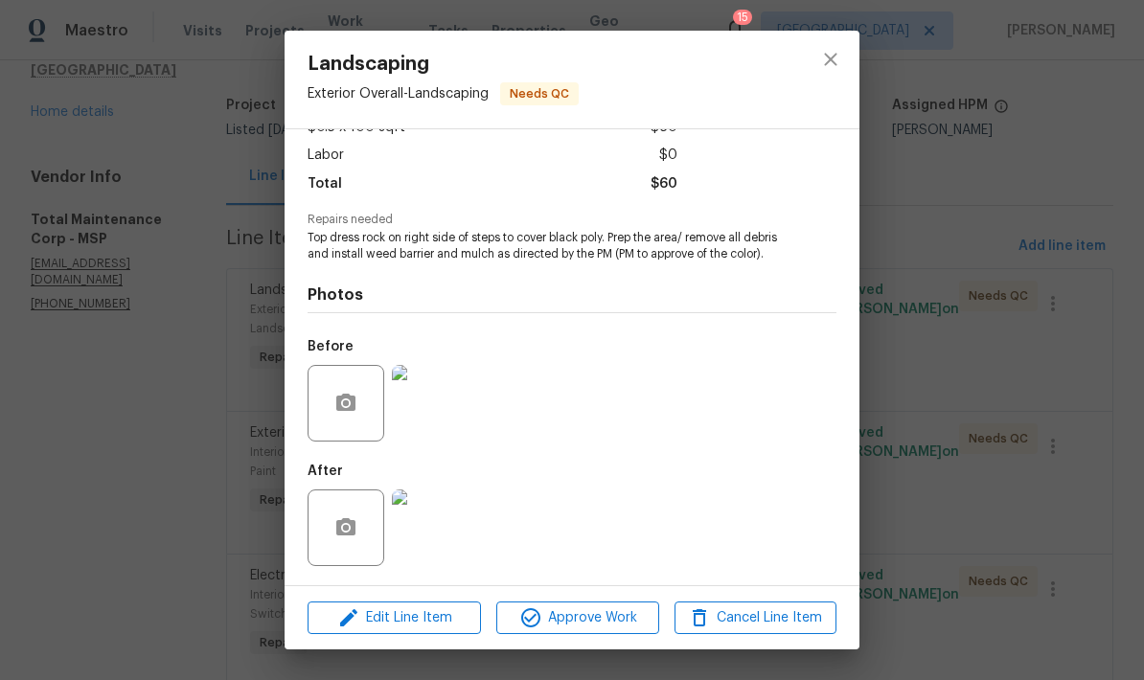
scroll to position [142, 0]
click at [560, 618] on span "Approve Work" at bounding box center [577, 619] width 150 height 24
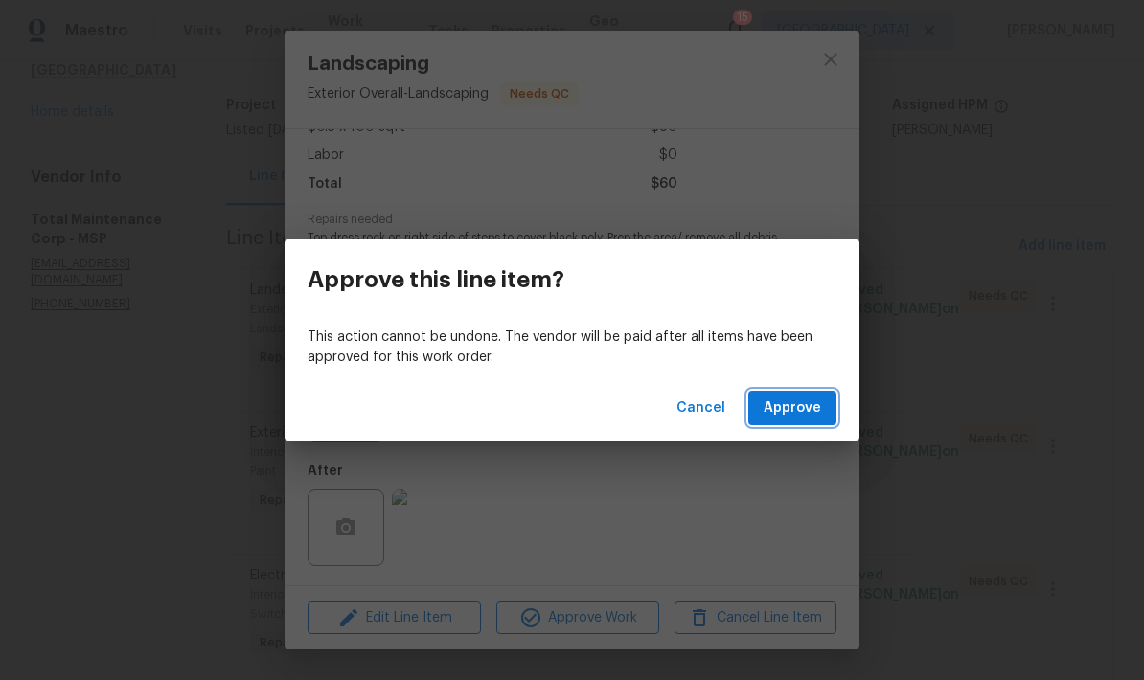
click at [782, 409] on span "Approve" at bounding box center [793, 409] width 58 height 24
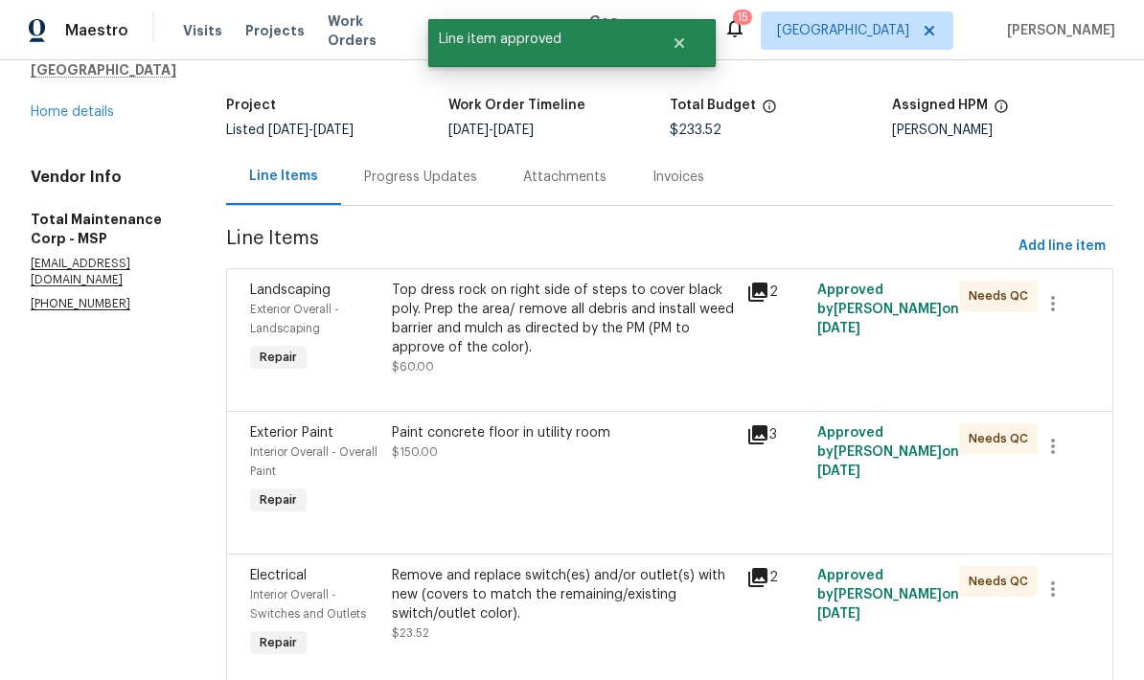
scroll to position [0, 0]
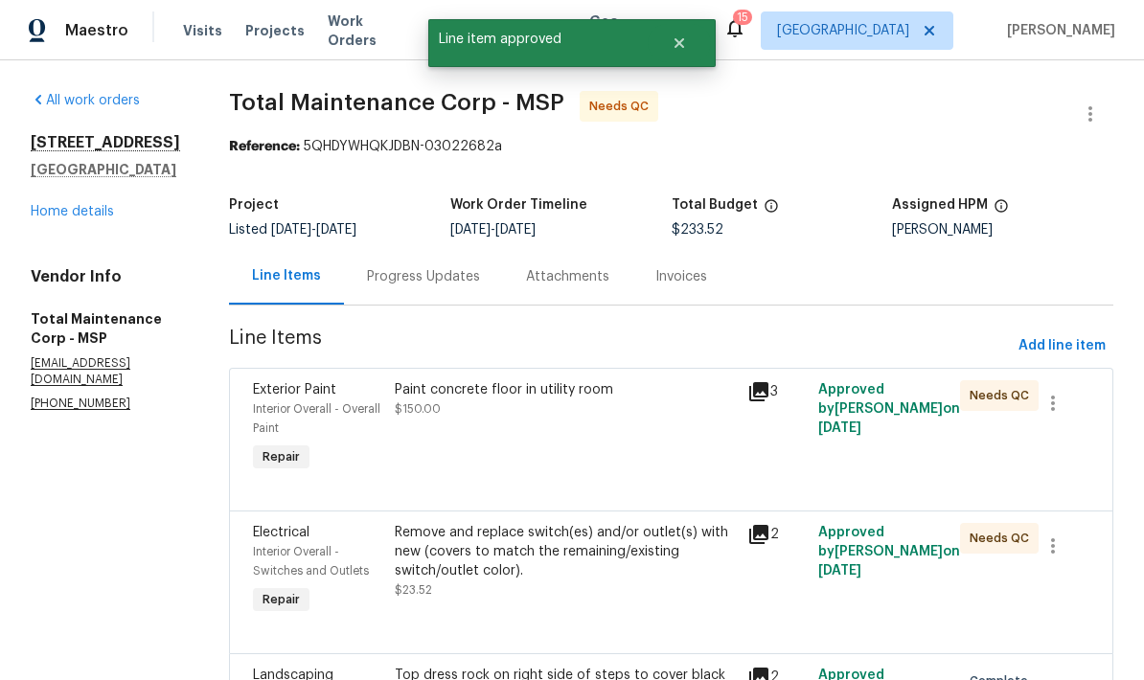
click at [494, 435] on div "Paint concrete floor in utility room $150.00" at bounding box center [566, 428] width 354 height 107
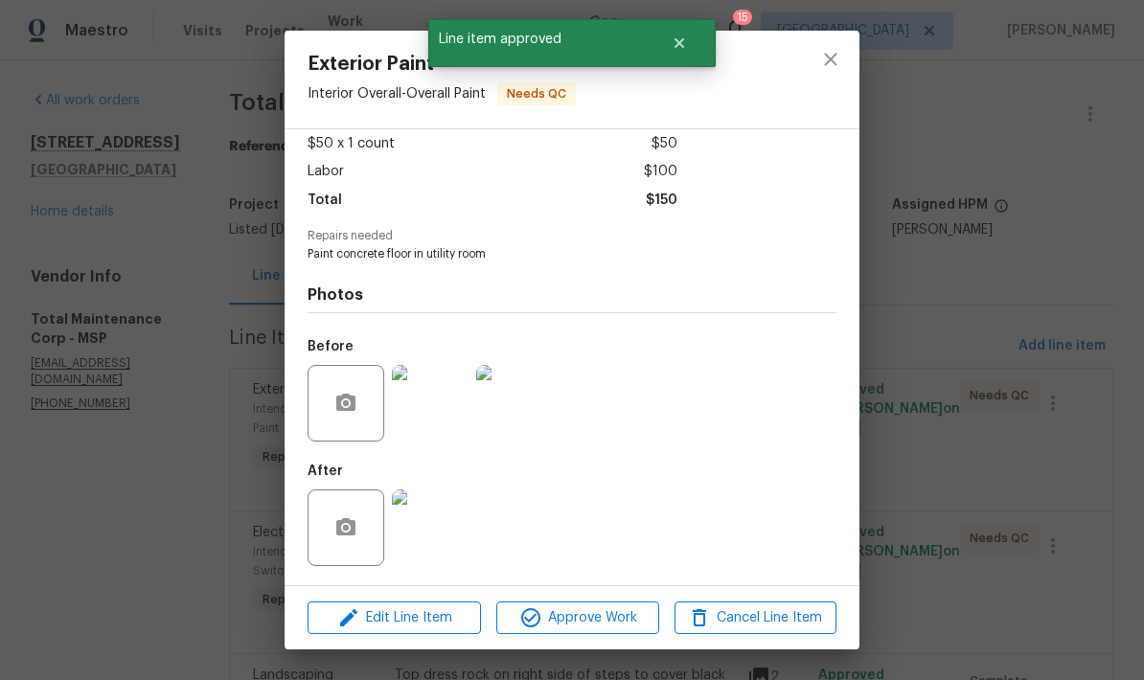
scroll to position [111, 0]
click at [567, 621] on span "Approve Work" at bounding box center [577, 619] width 150 height 24
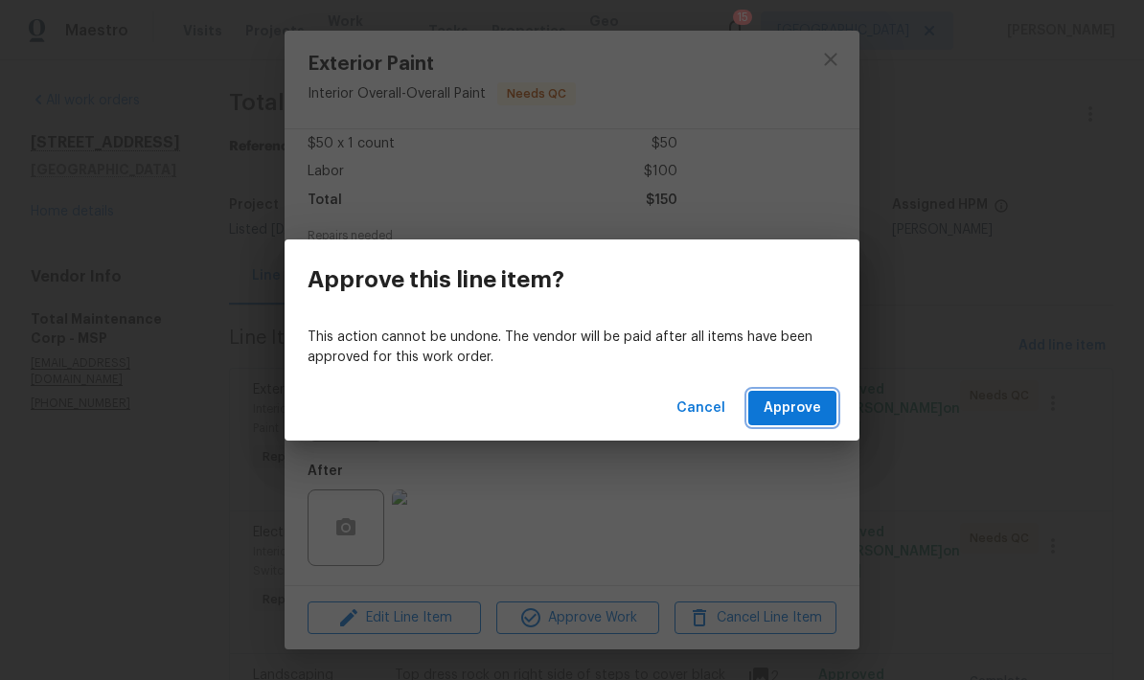
click at [791, 409] on span "Approve" at bounding box center [793, 409] width 58 height 24
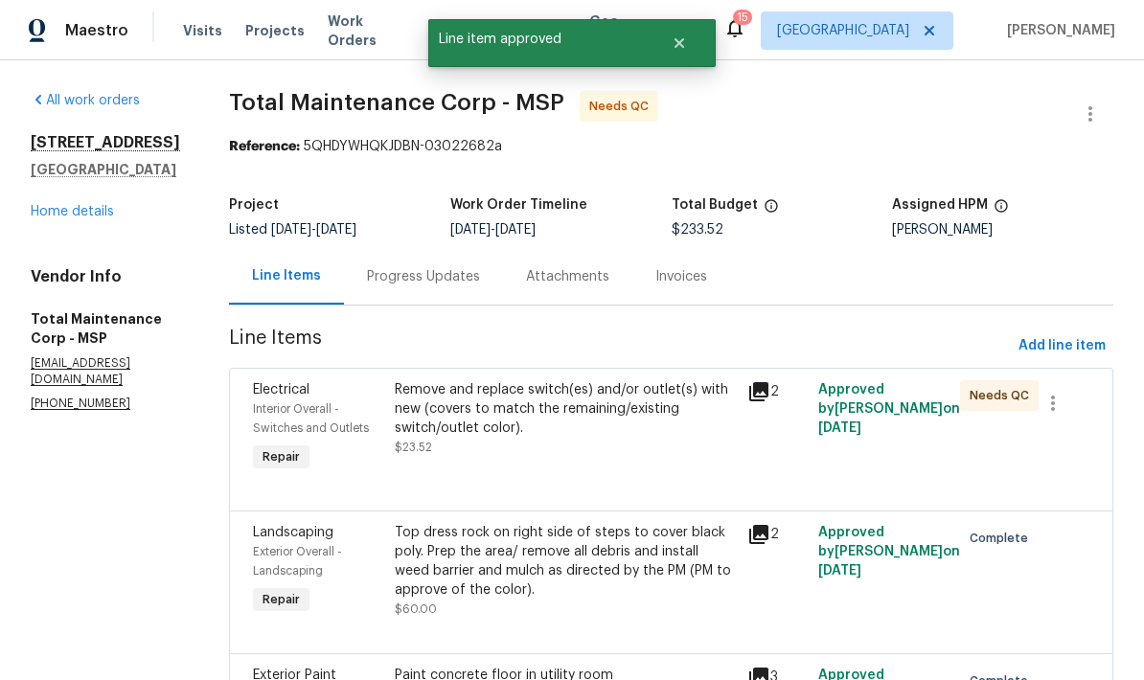
click at [500, 422] on div "Remove and replace switch(es) and/or outlet(s) with new (covers to match the re…" at bounding box center [566, 409] width 342 height 58
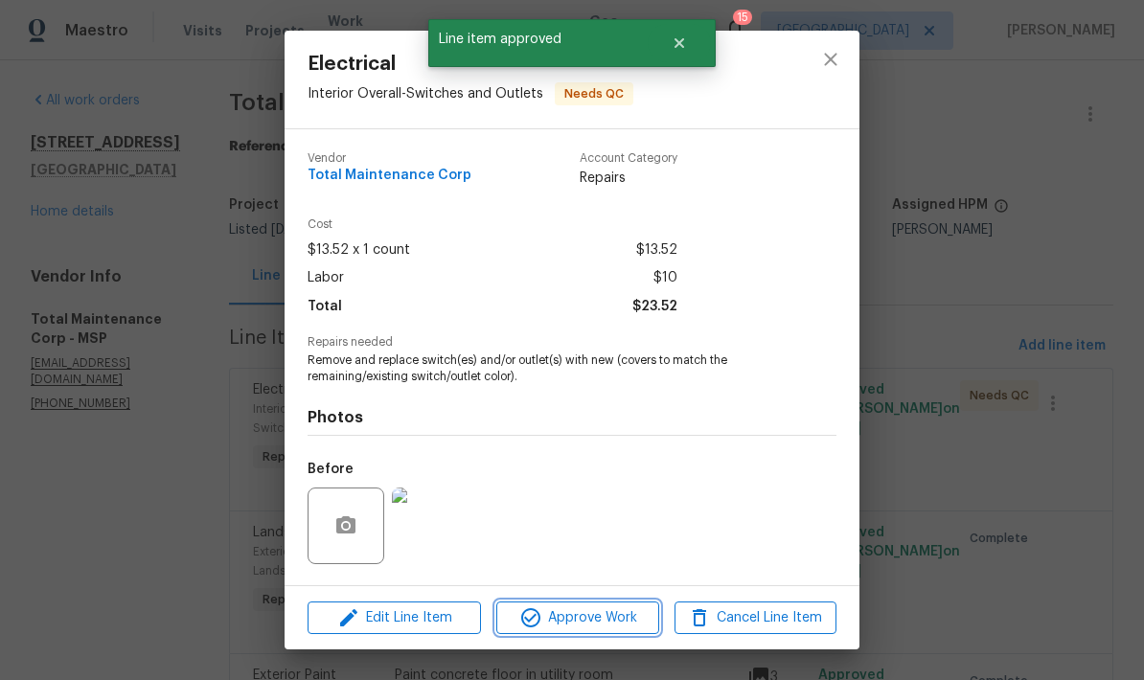
click at [580, 616] on span "Approve Work" at bounding box center [577, 619] width 150 height 24
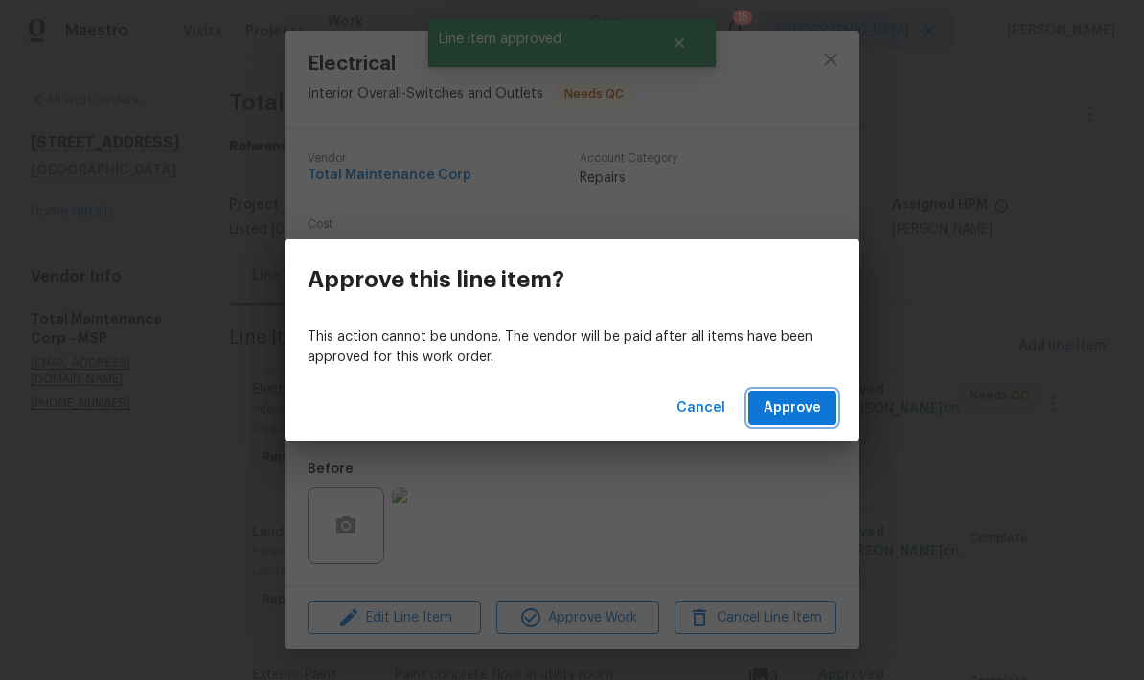
click at [780, 411] on span "Approve" at bounding box center [793, 409] width 58 height 24
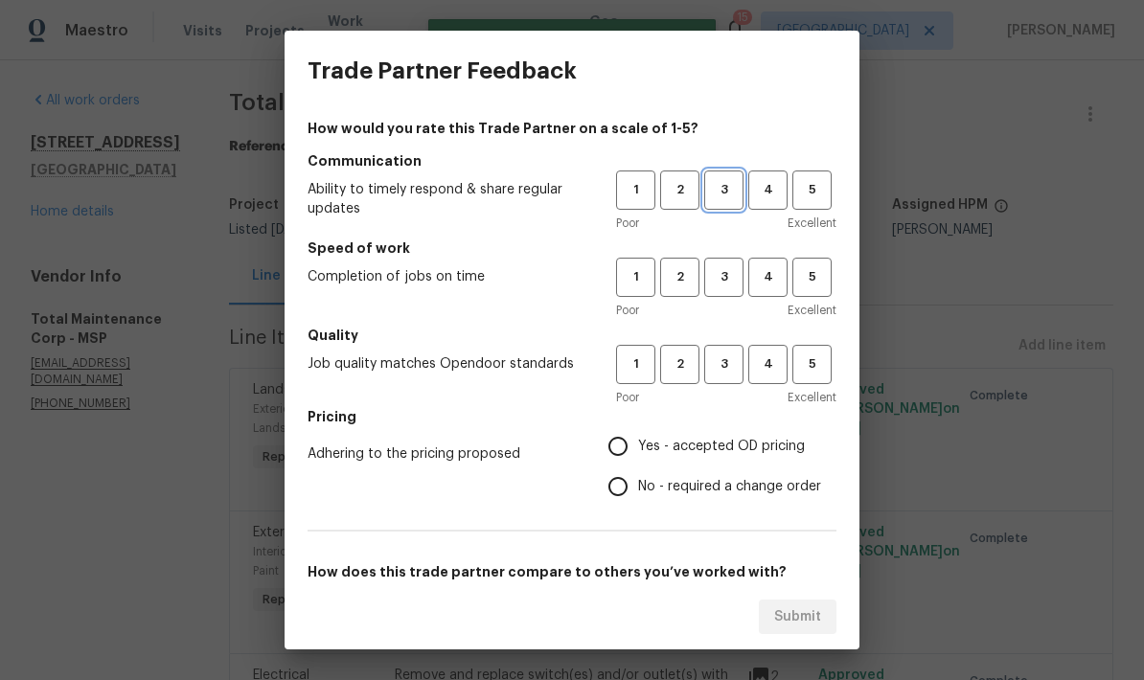
click at [725, 181] on span "3" at bounding box center [723, 190] width 35 height 22
click at [720, 285] on span "3" at bounding box center [723, 277] width 35 height 22
click at [713, 357] on span "3" at bounding box center [723, 365] width 35 height 22
click at [616, 443] on input "Yes - accepted OD pricing" at bounding box center [618, 446] width 40 height 40
radio input "true"
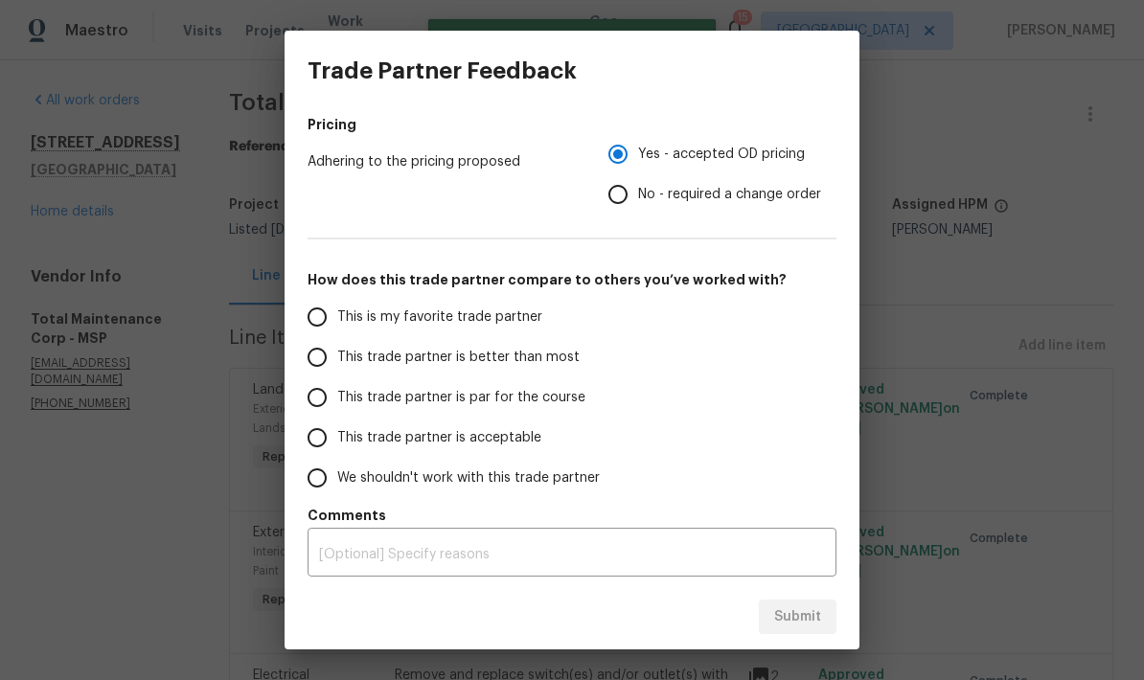
scroll to position [292, 0]
click at [795, 619] on div "Submit" at bounding box center [572, 618] width 575 height 66
click at [303, 404] on input "This trade partner is par for the course" at bounding box center [317, 398] width 40 height 40
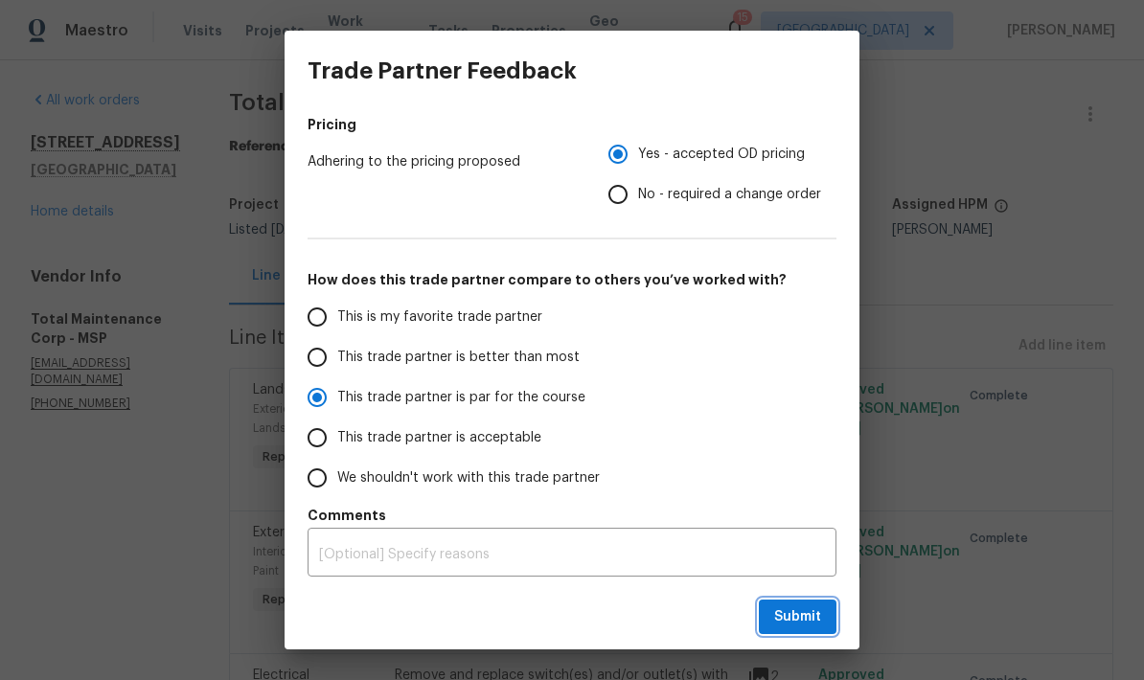
click at [800, 617] on span "Submit" at bounding box center [797, 618] width 47 height 24
radio input "true"
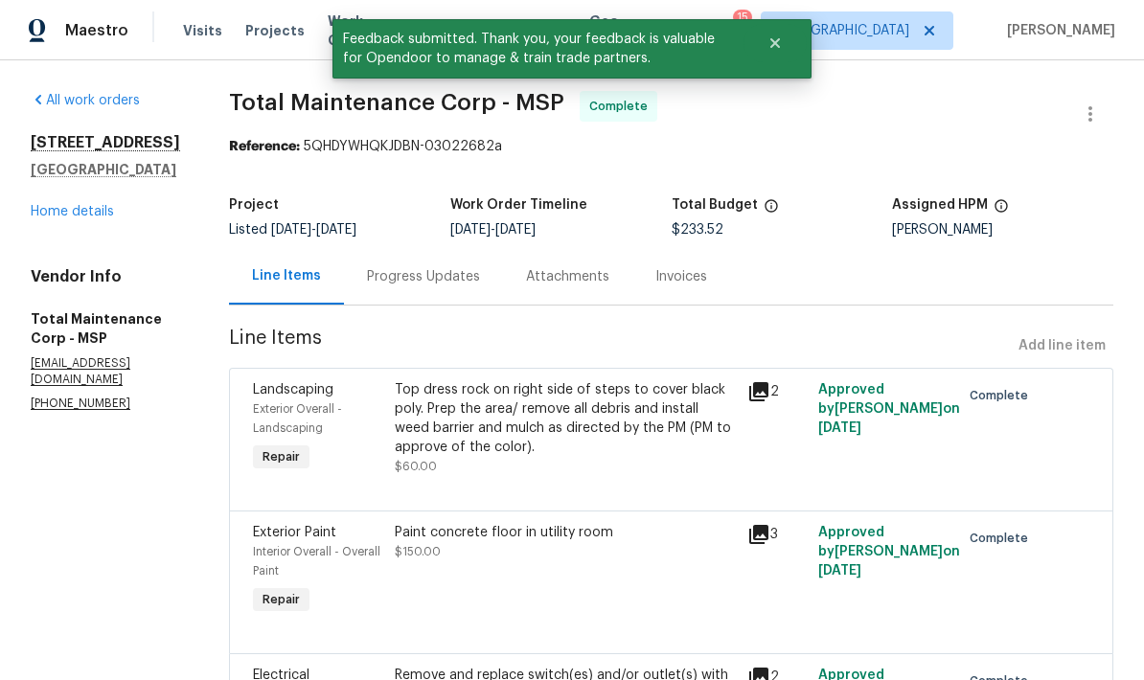
click at [58, 230] on div "All work orders 5167 148th St W Apple Valley, MN 55124 Home details Vendor Info…" at bounding box center [107, 251] width 152 height 321
click at [51, 210] on link "Home details" at bounding box center [72, 211] width 83 height 13
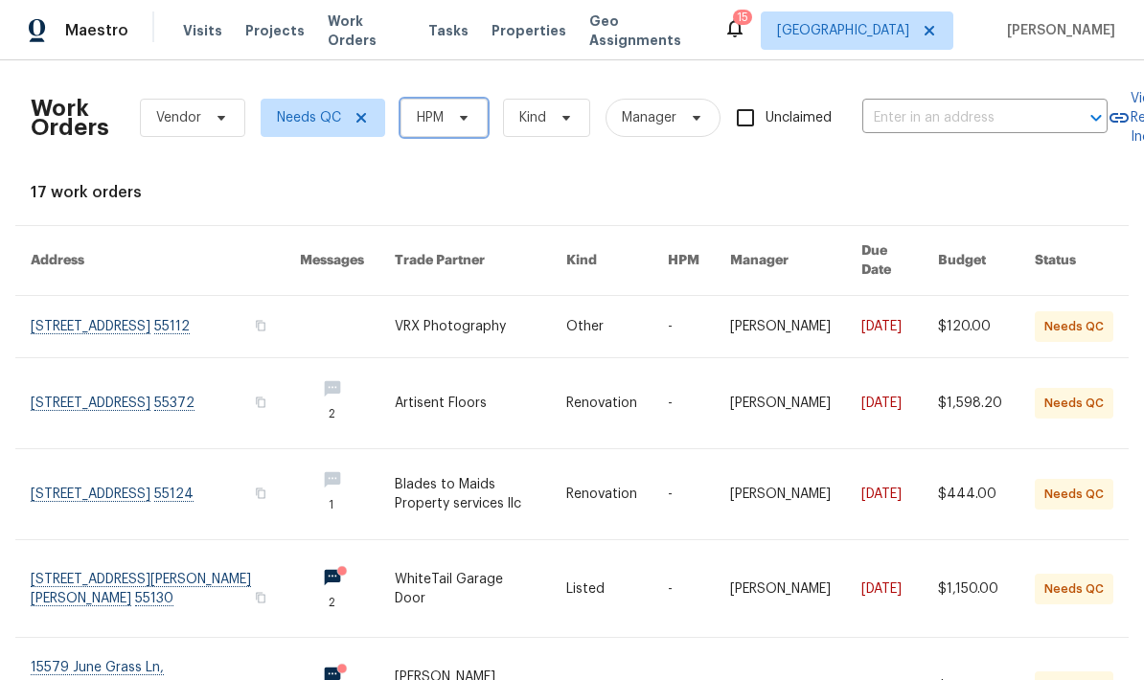
click at [434, 128] on span "HPM" at bounding box center [444, 118] width 87 height 38
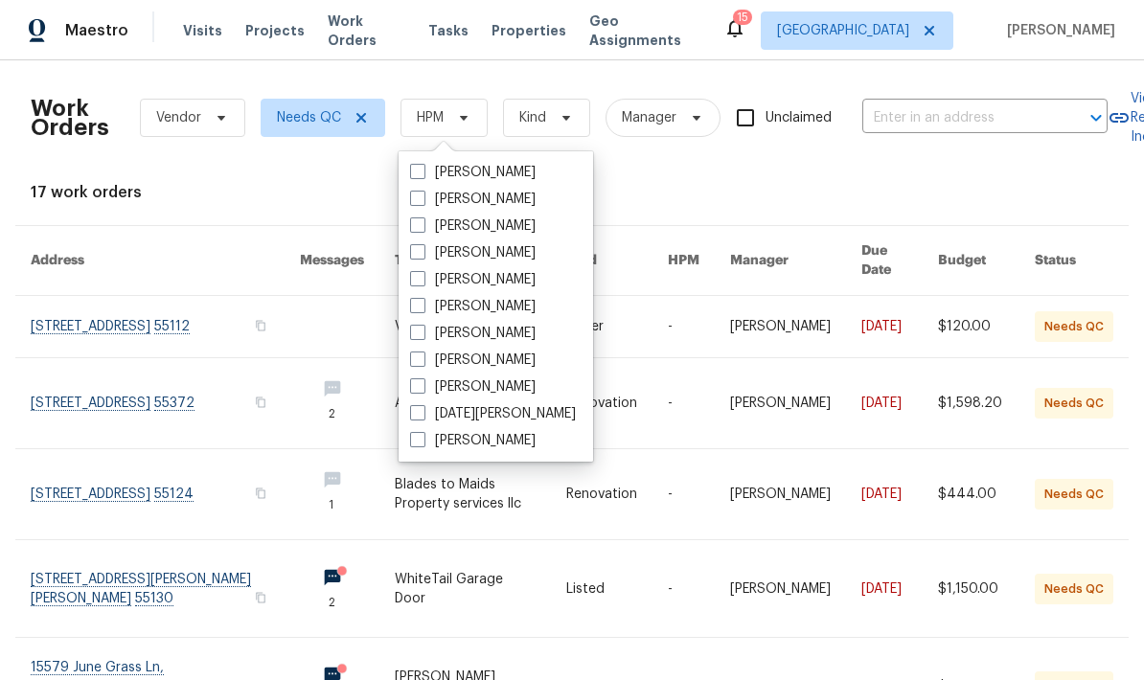
click at [413, 311] on span at bounding box center [417, 305] width 15 height 15
click at [413, 310] on input "[PERSON_NAME]" at bounding box center [416, 303] width 12 height 12
checkbox input "true"
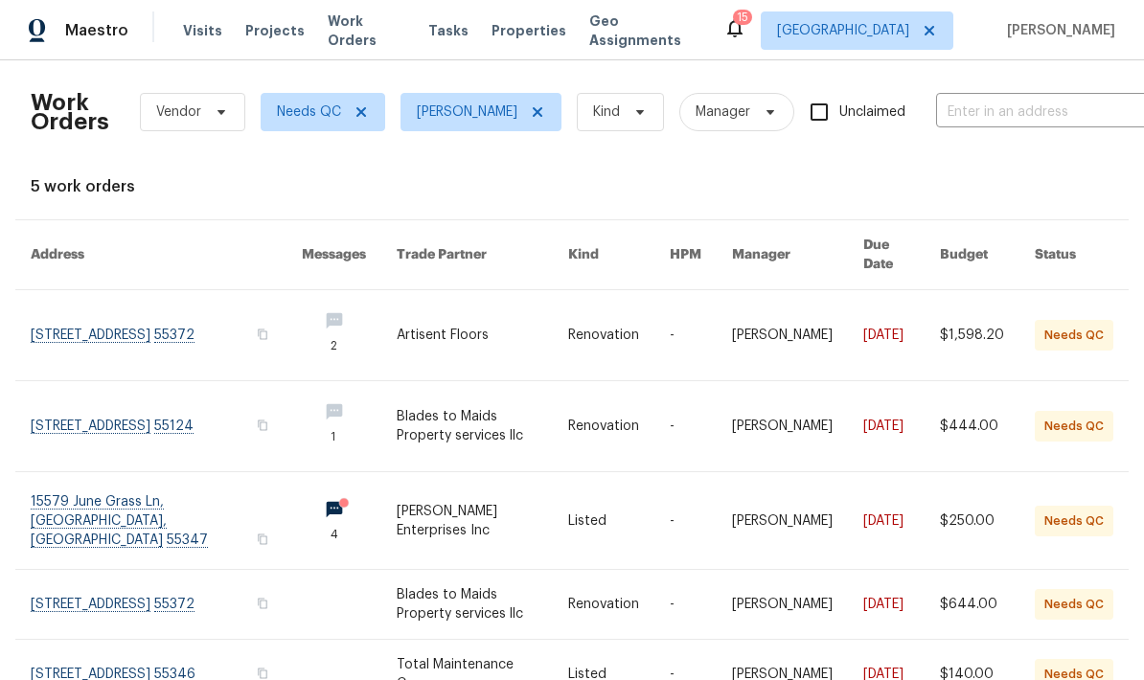
scroll to position [5, 0]
click at [81, 644] on link at bounding box center [166, 675] width 271 height 69
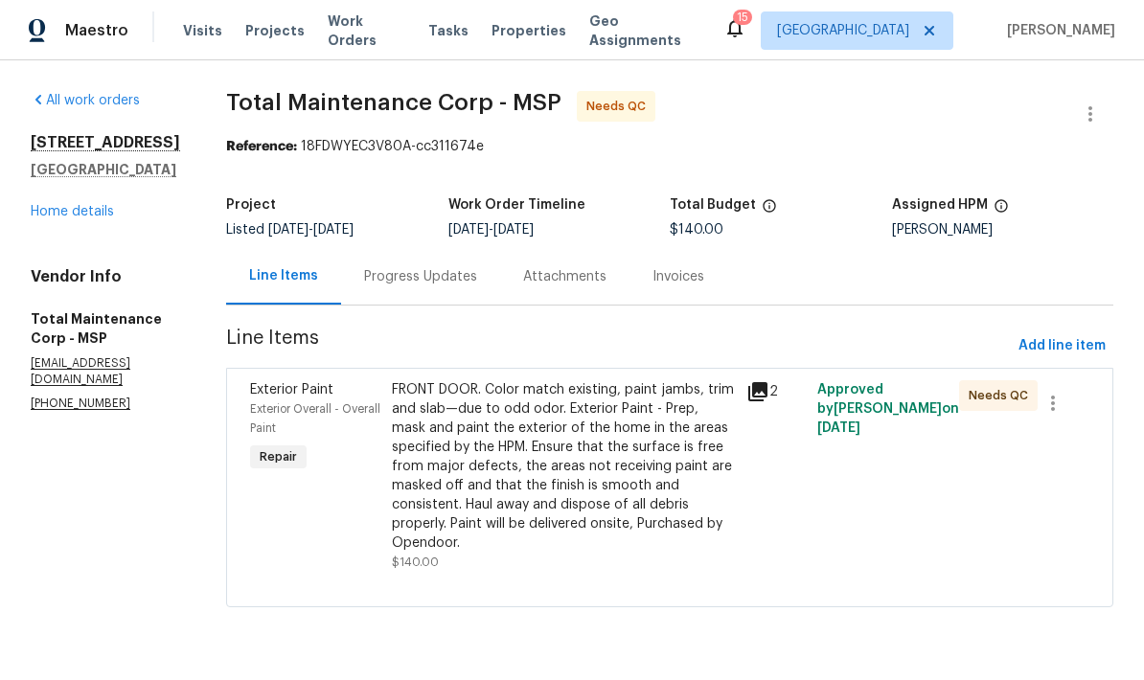
click at [364, 270] on div "Progress Updates" at bounding box center [420, 276] width 113 height 19
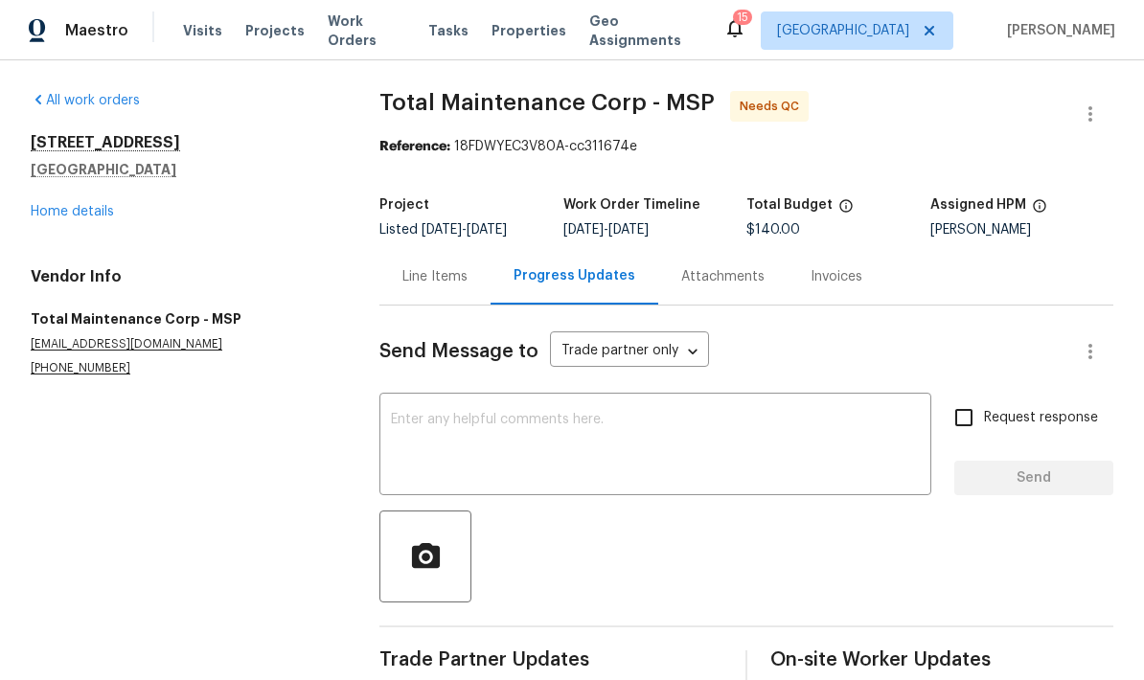
scroll to position [33, 0]
click at [403, 267] on div "Line Items" at bounding box center [435, 276] width 65 height 19
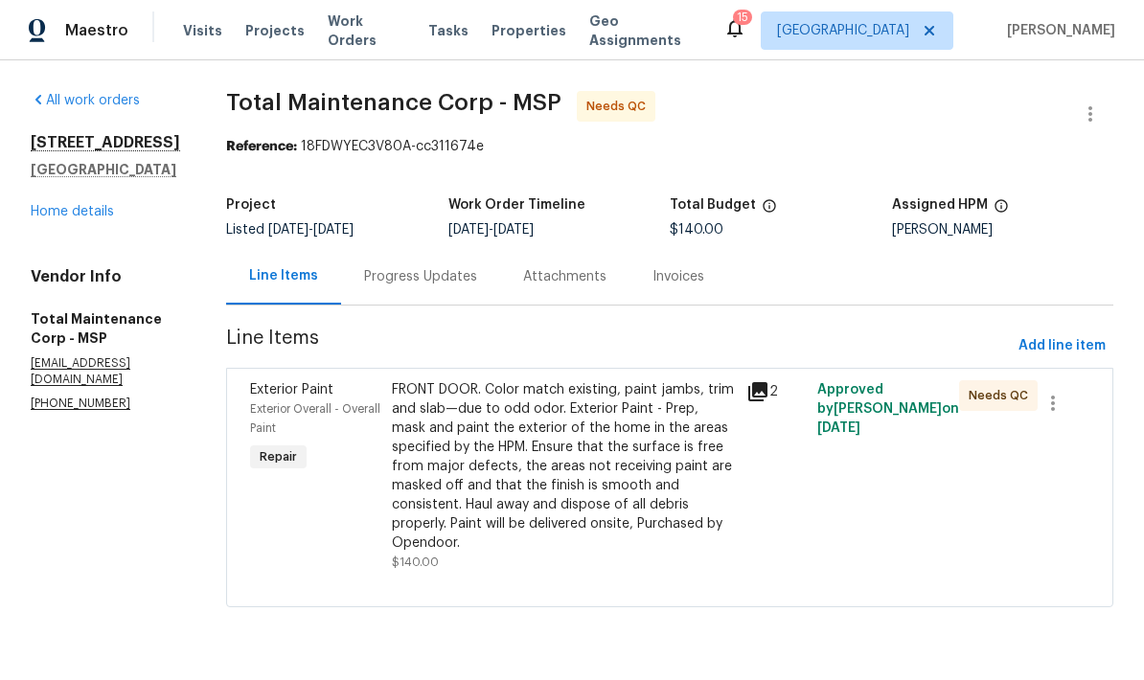
click at [499, 465] on div "FRONT DOOR. Color match existing, paint jambs, trim and slab—due to odd odor. E…" at bounding box center [563, 466] width 343 height 173
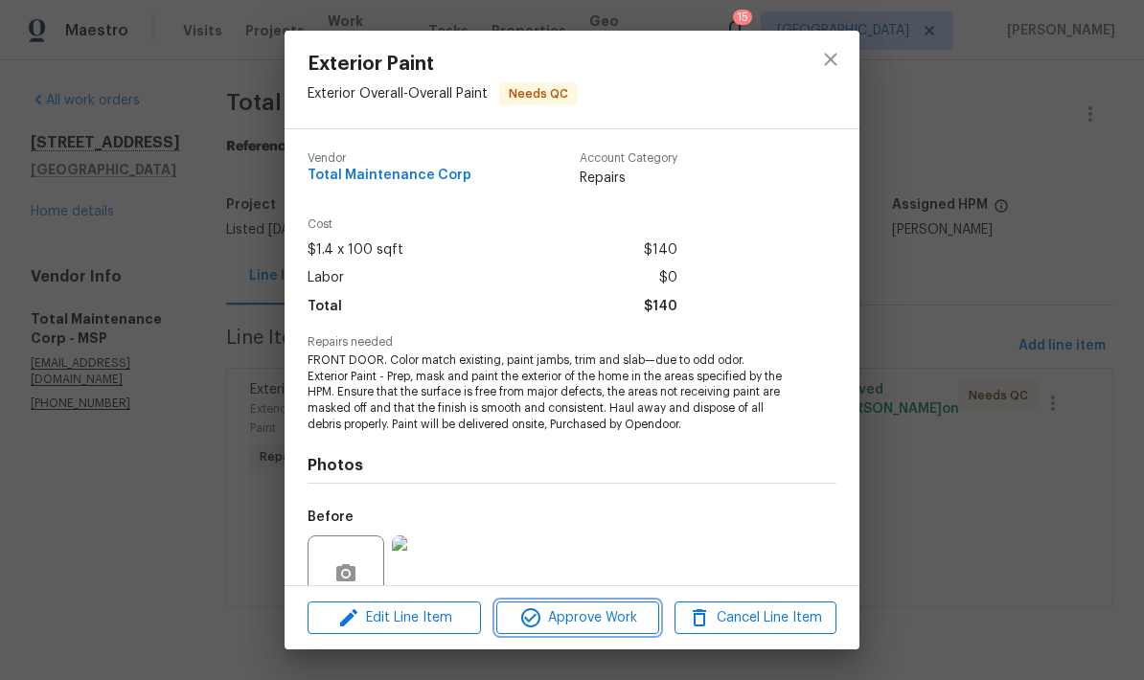
click at [580, 618] on span "Approve Work" at bounding box center [577, 619] width 150 height 24
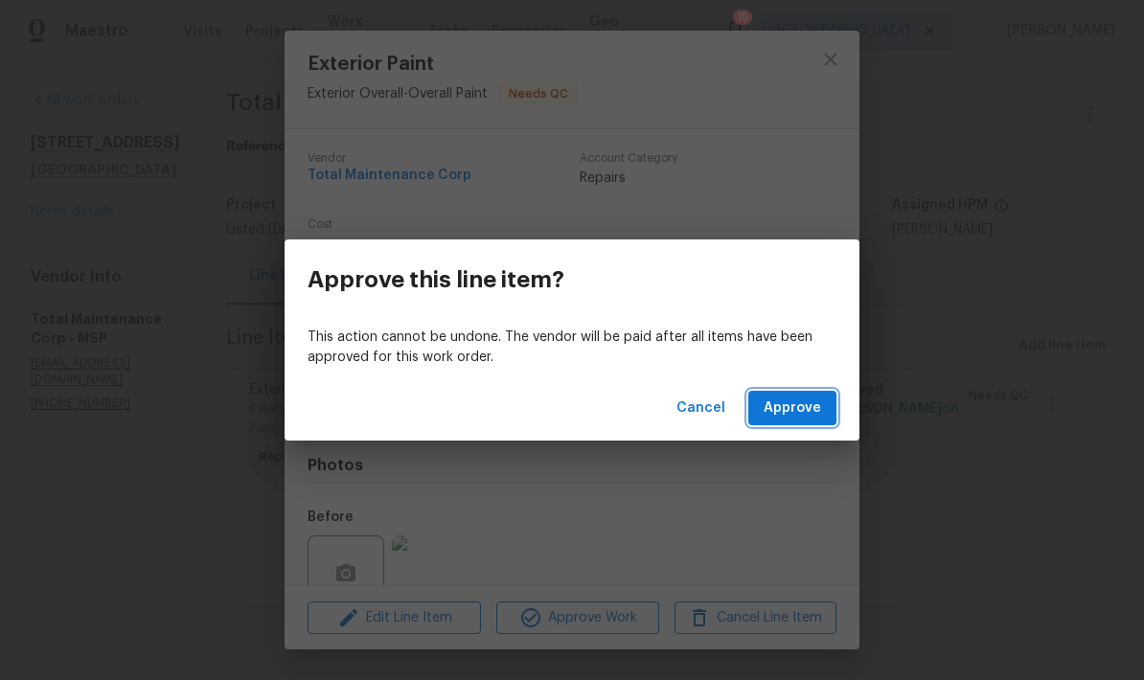
click at [766, 412] on button "Approve" at bounding box center [793, 408] width 88 height 35
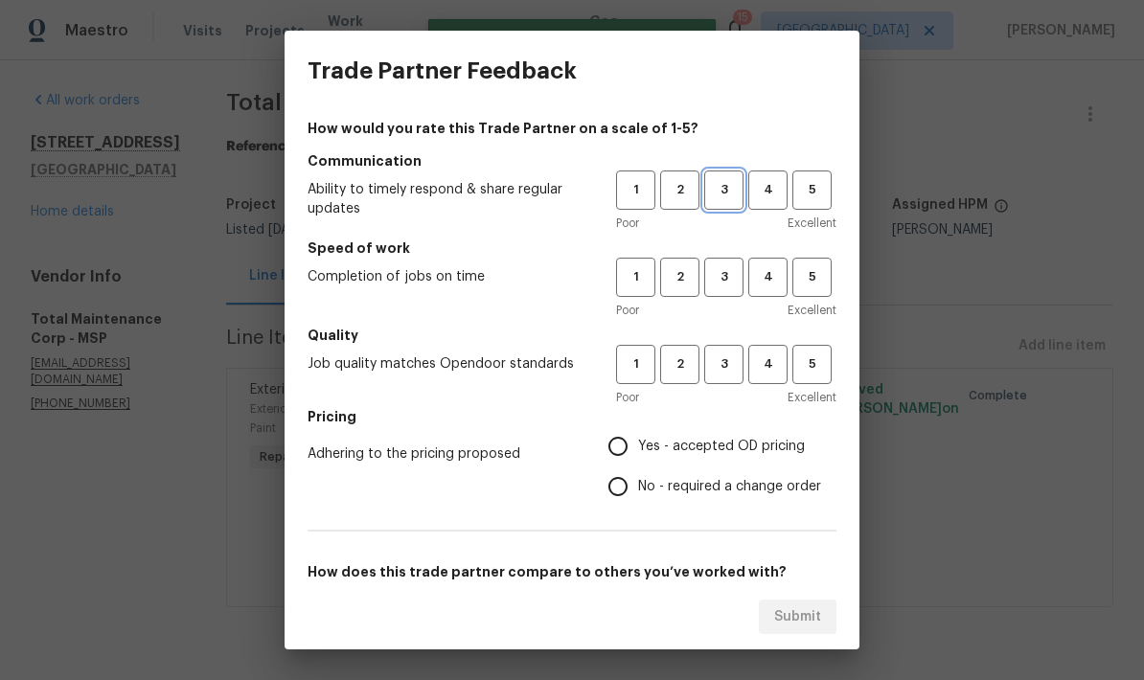
click at [720, 192] on span "3" at bounding box center [723, 190] width 35 height 22
click at [716, 269] on span "3" at bounding box center [723, 277] width 35 height 22
click at [719, 375] on span "3" at bounding box center [723, 365] width 35 height 22
click at [618, 451] on input "Yes - accepted OD pricing" at bounding box center [618, 446] width 40 height 40
radio input "true"
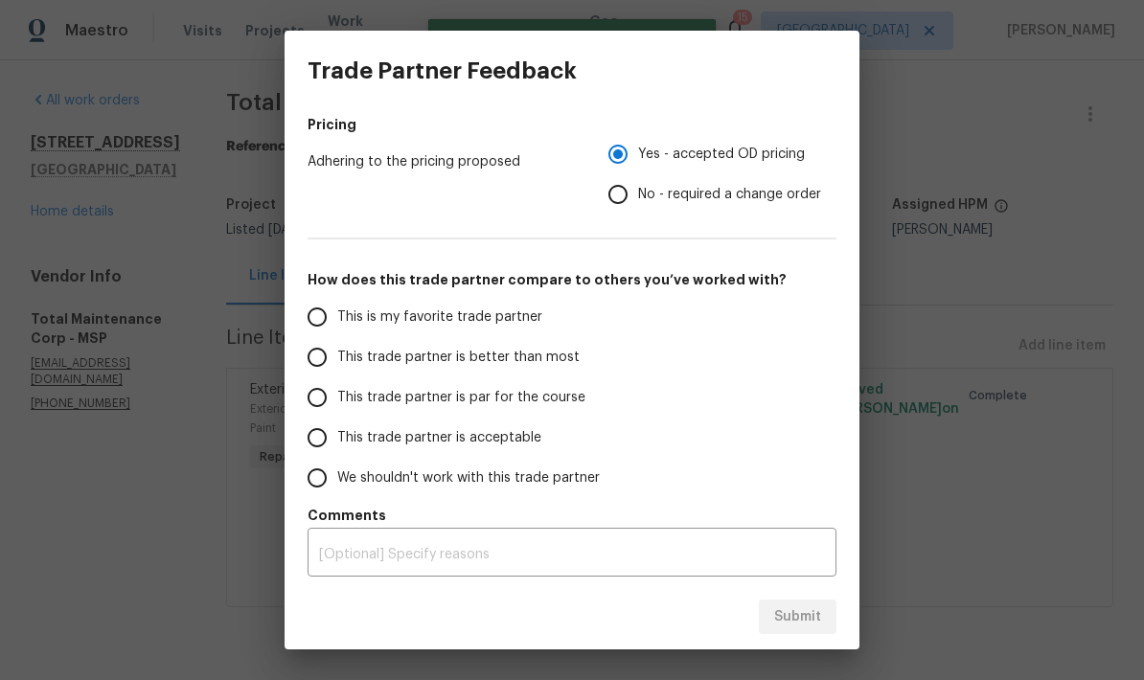
scroll to position [292, 0]
click at [317, 412] on input "This trade partner is par for the course" at bounding box center [317, 398] width 40 height 40
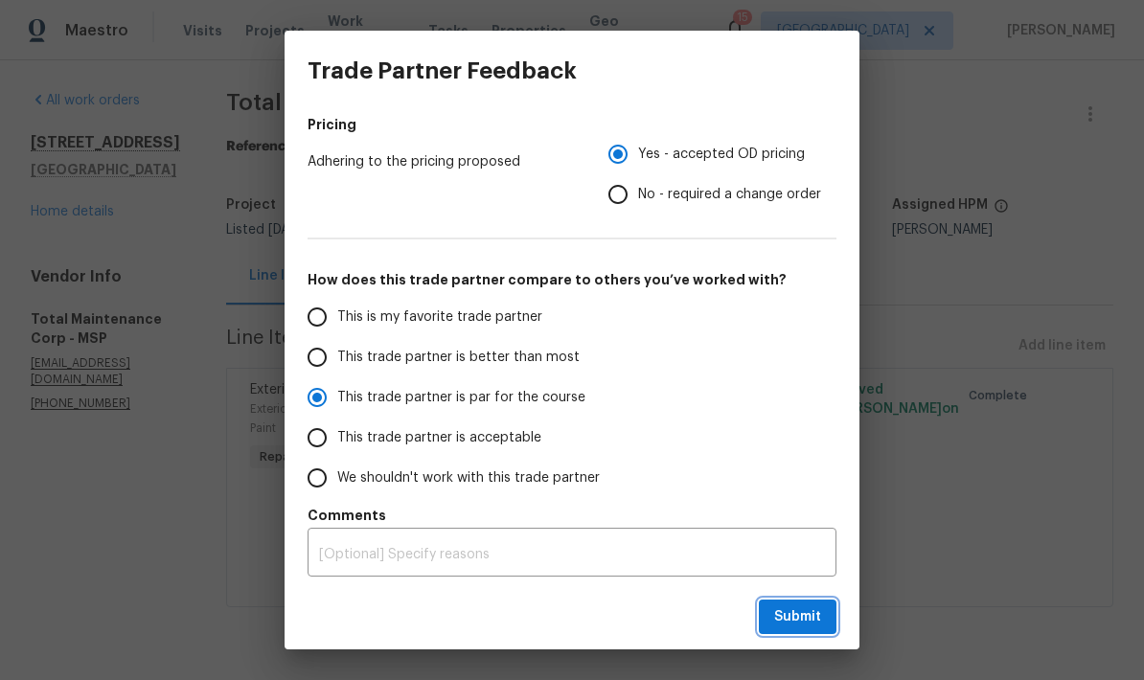
click at [788, 618] on span "Submit" at bounding box center [797, 618] width 47 height 24
radio input "true"
radio input "false"
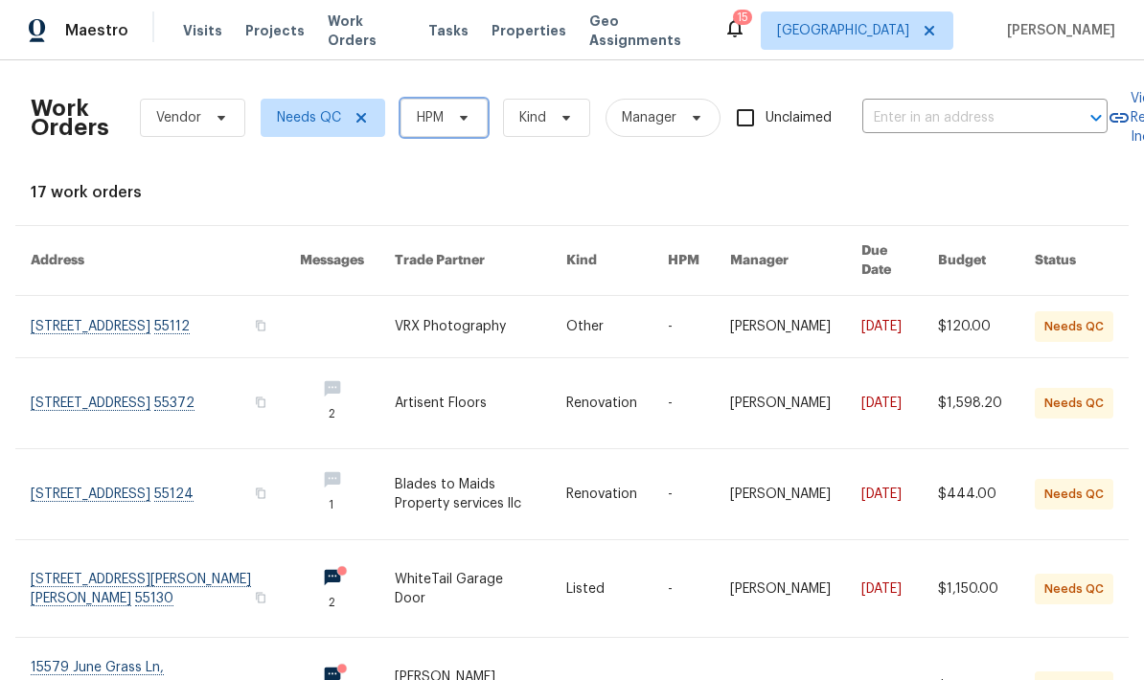
click at [447, 122] on span "HPM" at bounding box center [444, 118] width 87 height 38
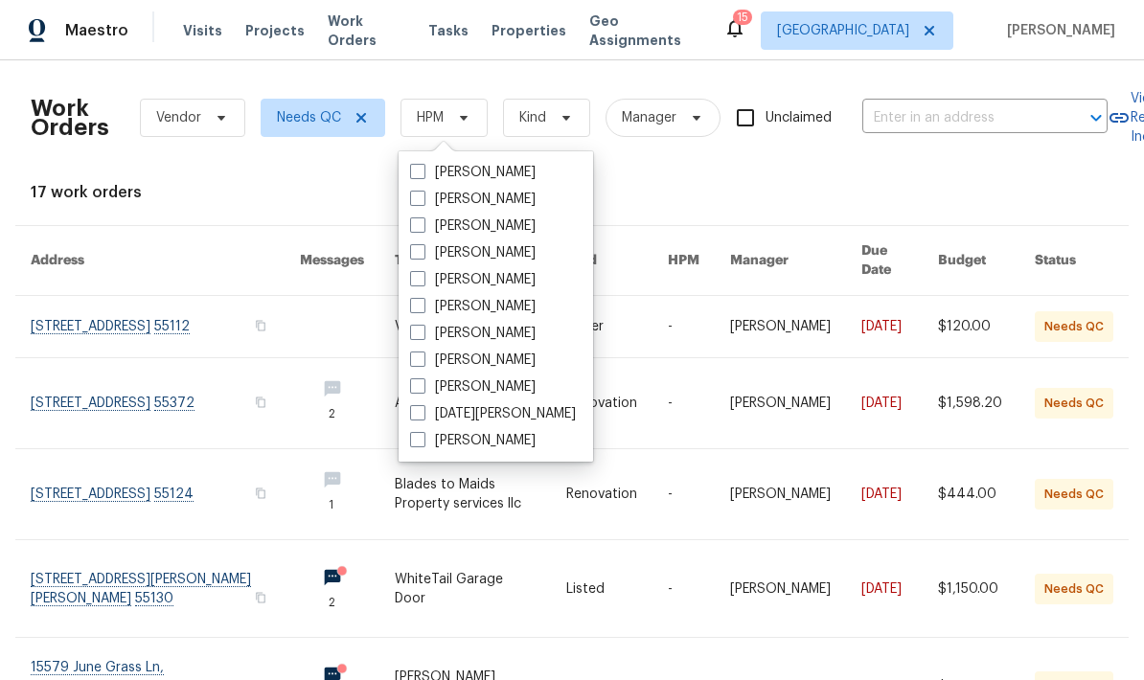
click at [413, 311] on span at bounding box center [417, 305] width 15 height 15
click at [413, 310] on input "[PERSON_NAME]" at bounding box center [416, 303] width 12 height 12
checkbox input "true"
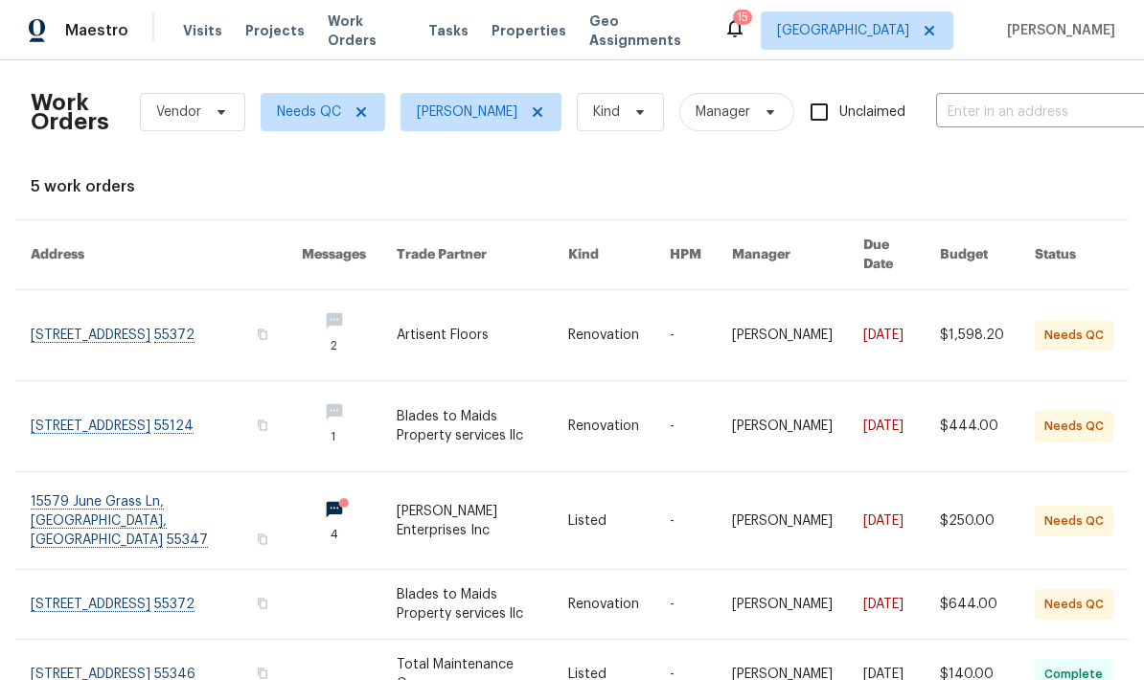
scroll to position [5, 0]
click at [114, 500] on link at bounding box center [166, 521] width 271 height 97
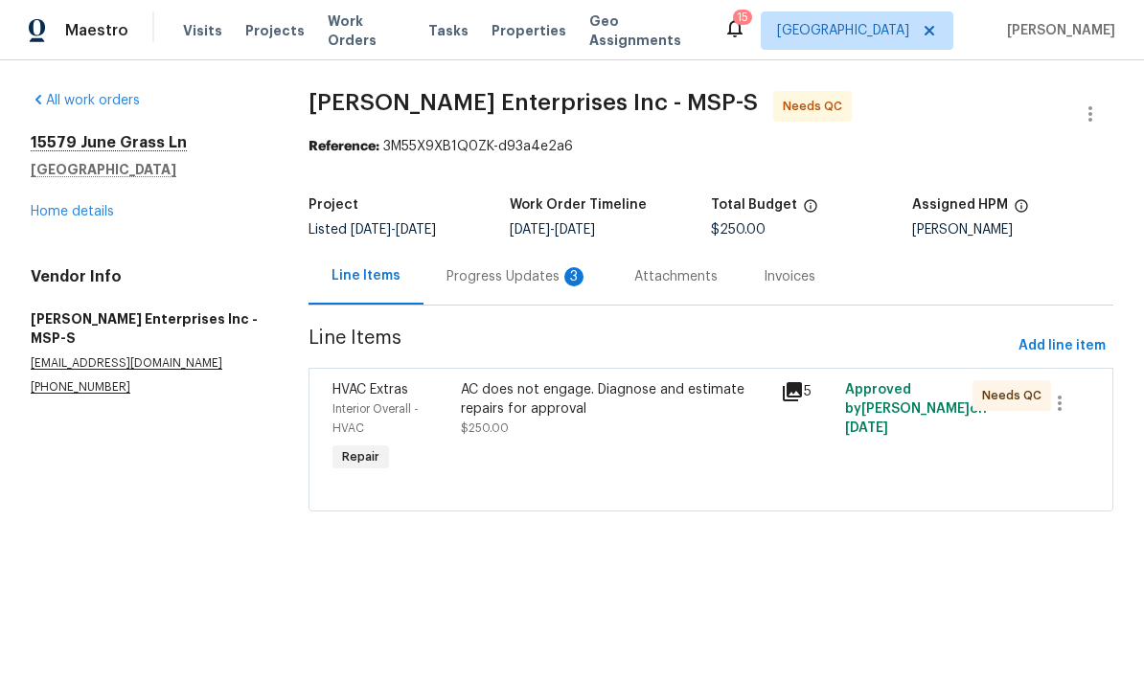
click at [467, 277] on div "Progress Updates 3" at bounding box center [518, 276] width 142 height 19
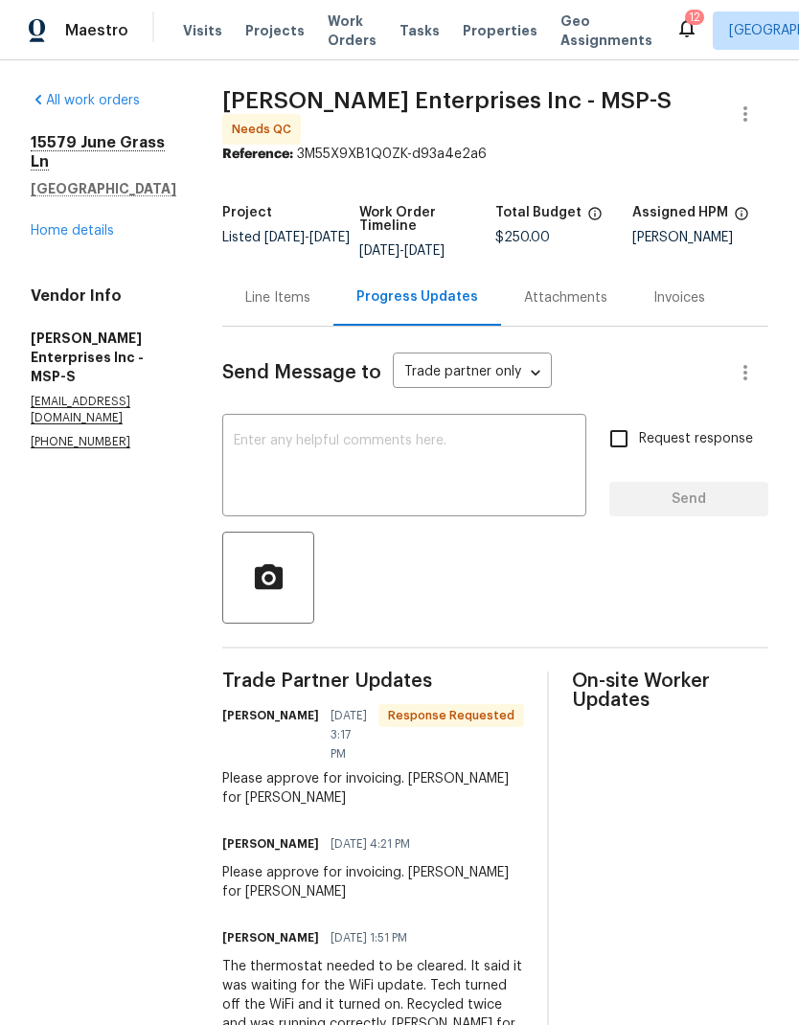
click at [254, 294] on div "Line Items" at bounding box center [277, 297] width 65 height 19
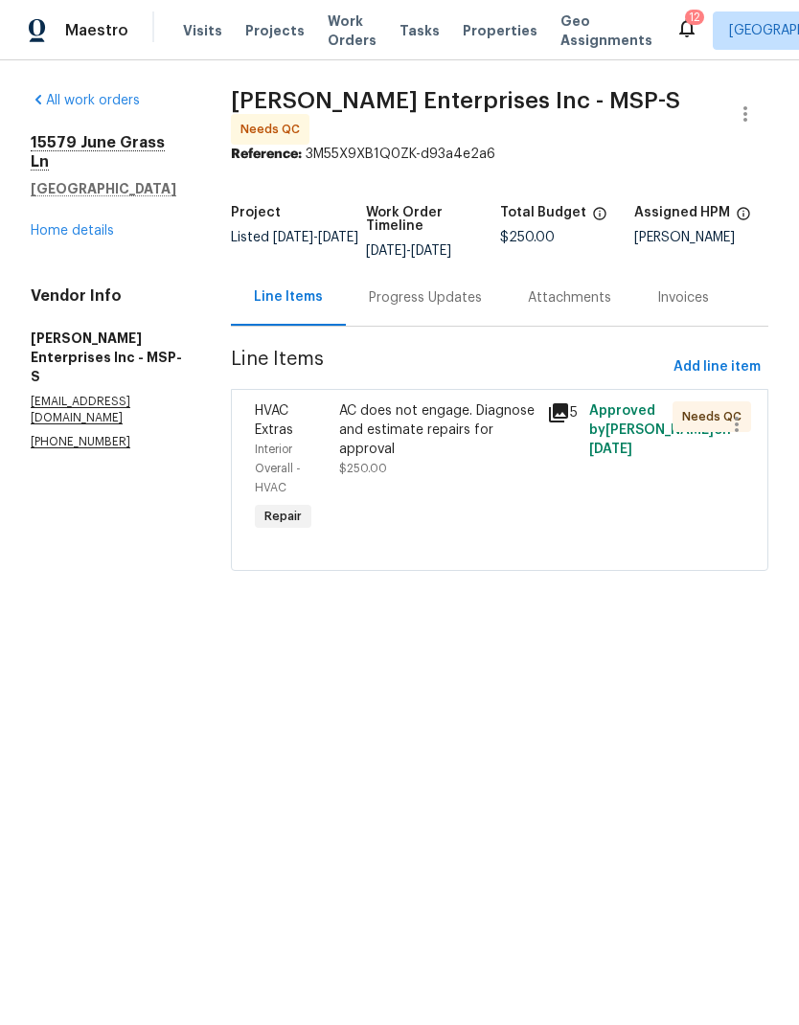
click at [403, 426] on div "AC does not engage. Diagnose and estimate repairs for approval" at bounding box center [437, 431] width 197 height 58
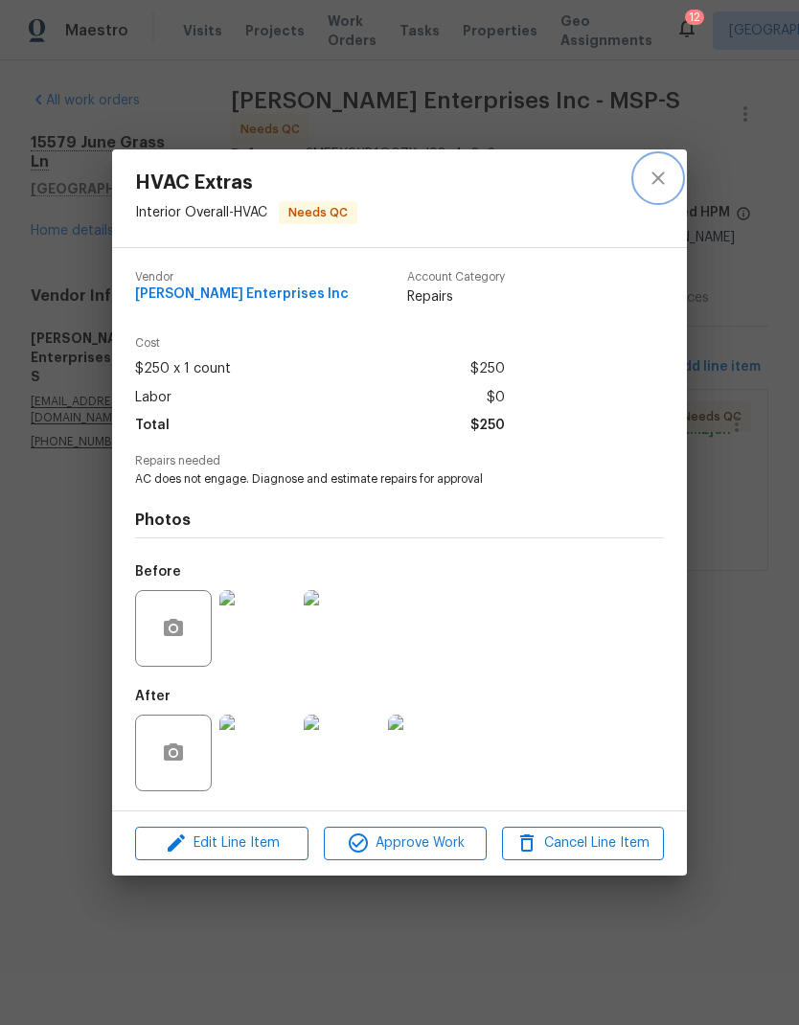
click at [657, 173] on icon "close" at bounding box center [658, 178] width 23 height 23
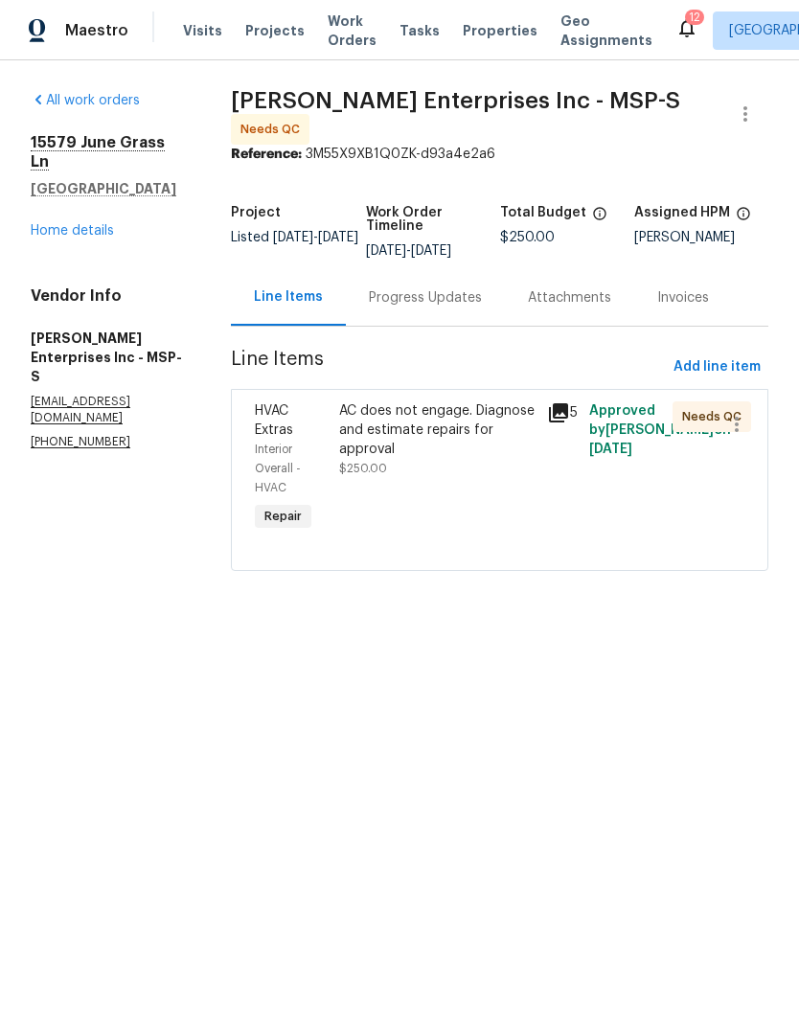
click at [410, 307] on div "Progress Updates" at bounding box center [425, 297] width 159 height 57
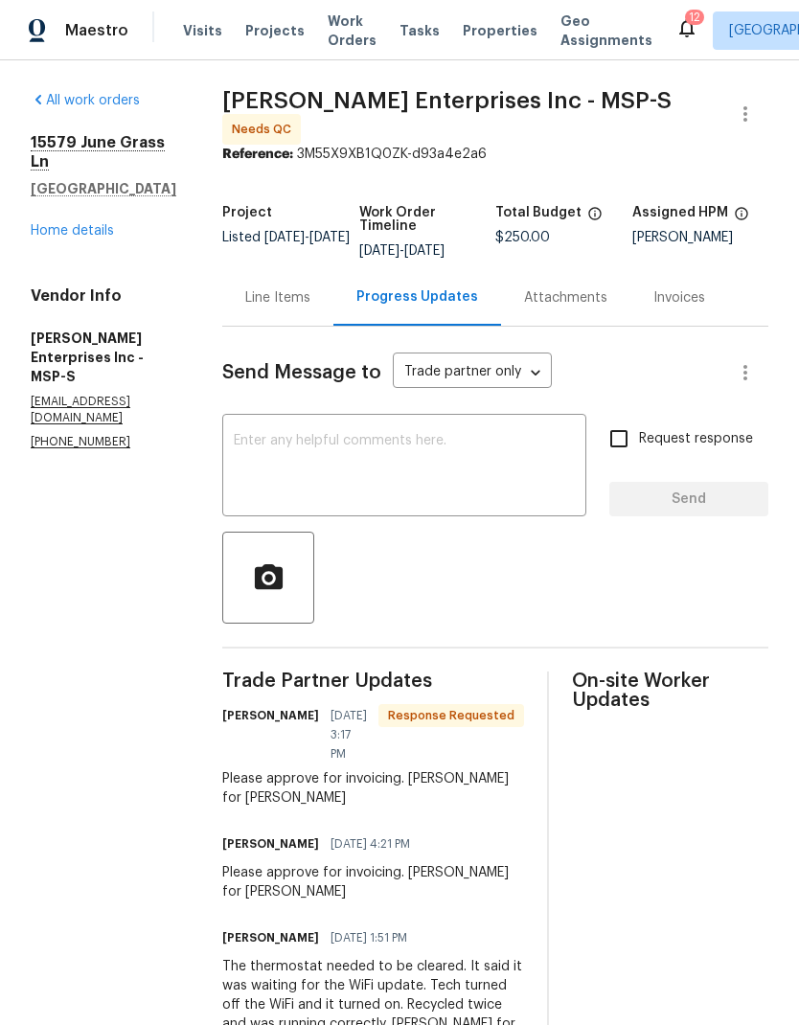
click at [254, 291] on div "Line Items" at bounding box center [277, 297] width 65 height 19
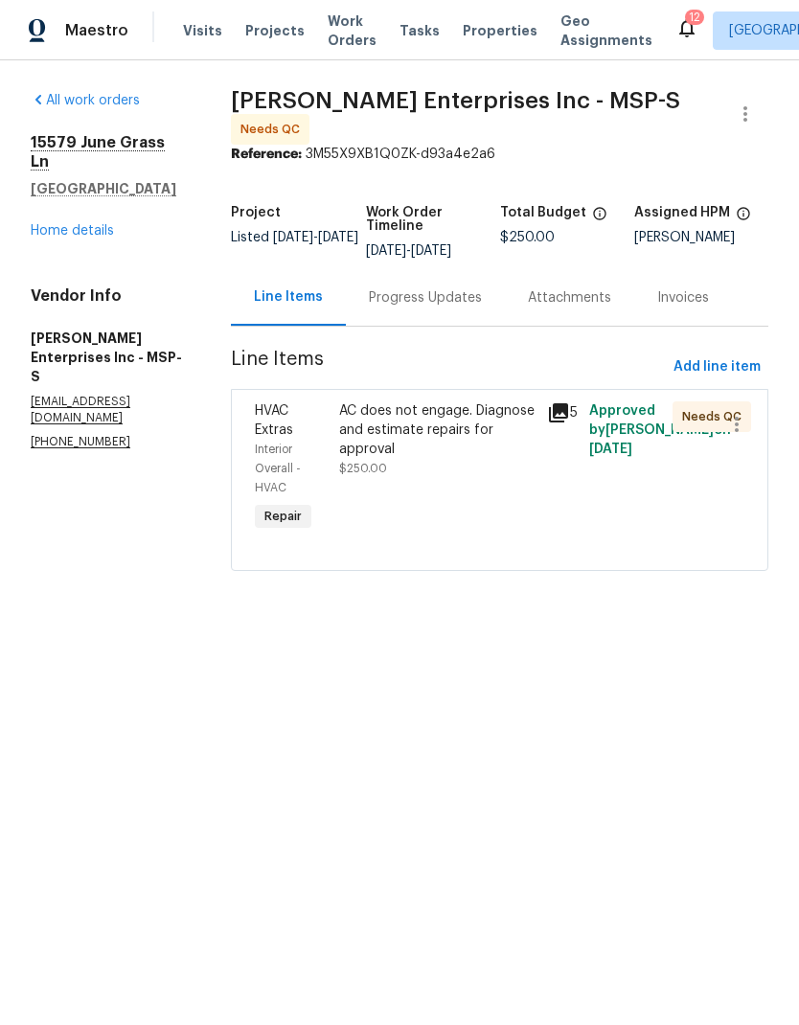
click at [358, 433] on div "AC does not engage. Diagnose and estimate repairs for approval" at bounding box center [437, 431] width 197 height 58
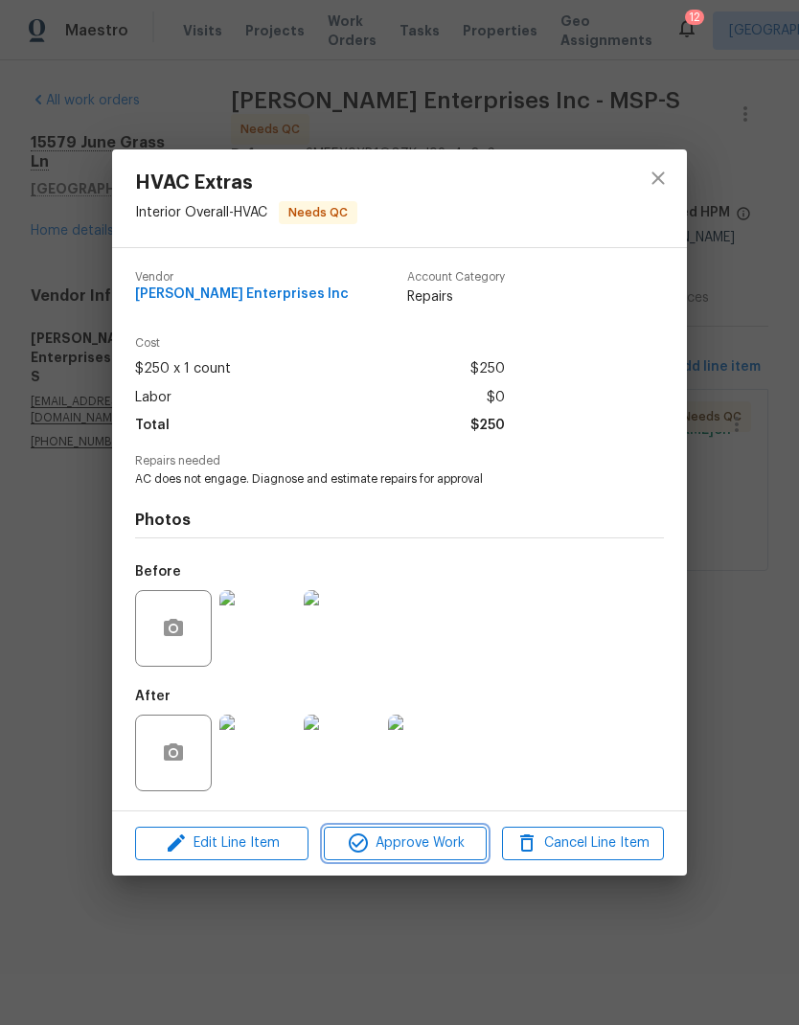
click at [402, 680] on span "Approve Work" at bounding box center [405, 844] width 150 height 24
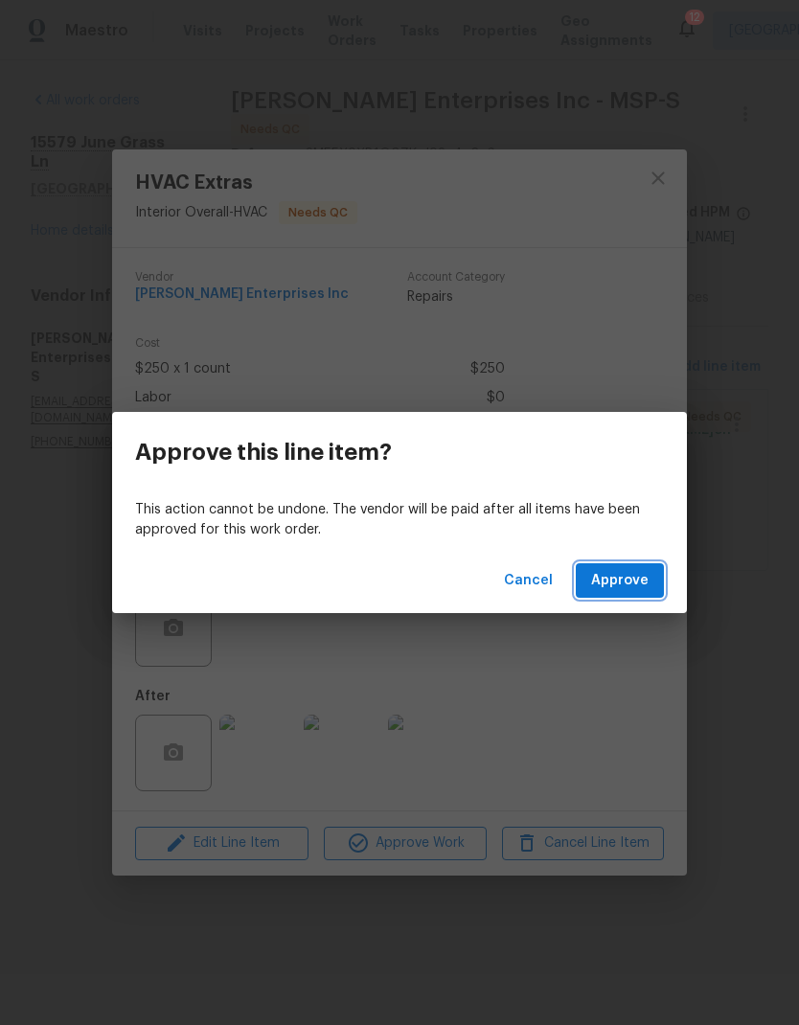
click at [606, 577] on span "Approve" at bounding box center [620, 581] width 58 height 24
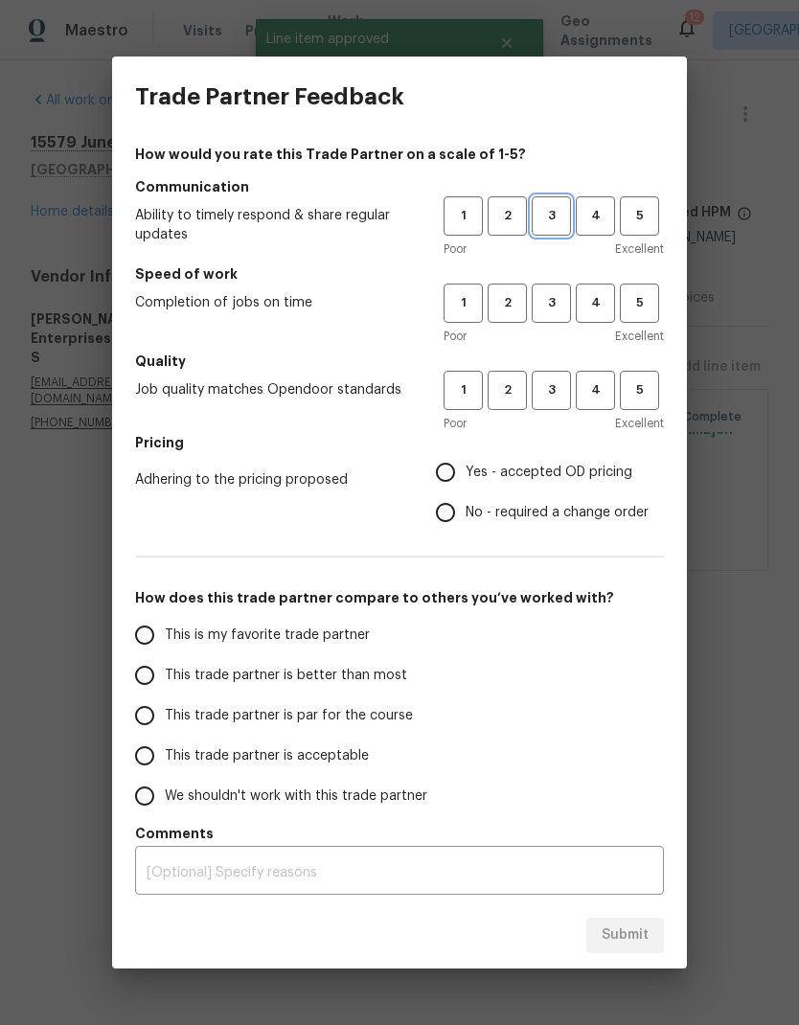
click at [557, 217] on span "3" at bounding box center [551, 216] width 35 height 22
click at [542, 298] on span "3" at bounding box center [551, 303] width 35 height 22
click at [547, 401] on span "3" at bounding box center [551, 391] width 35 height 22
click at [441, 487] on input "Yes - accepted OD pricing" at bounding box center [446, 472] width 40 height 40
radio input "true"
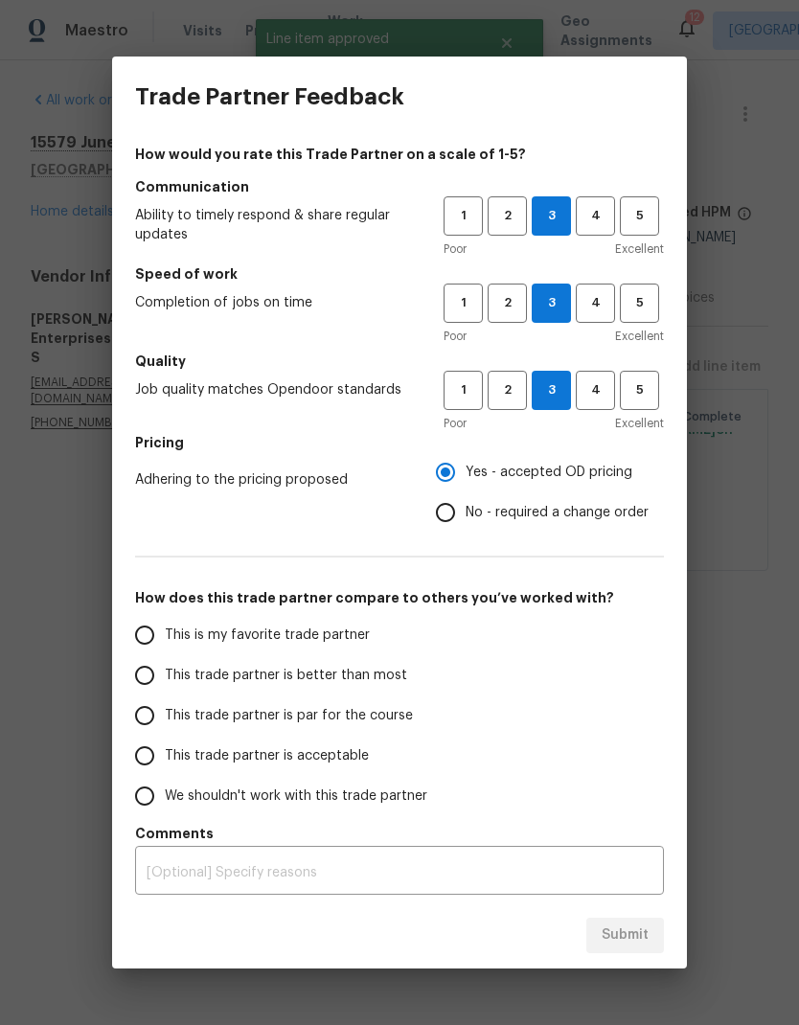
click at [134, 680] on input "This trade partner is par for the course" at bounding box center [145, 716] width 40 height 40
click at [620, 680] on span "Submit" at bounding box center [625, 936] width 47 height 24
radio input "true"
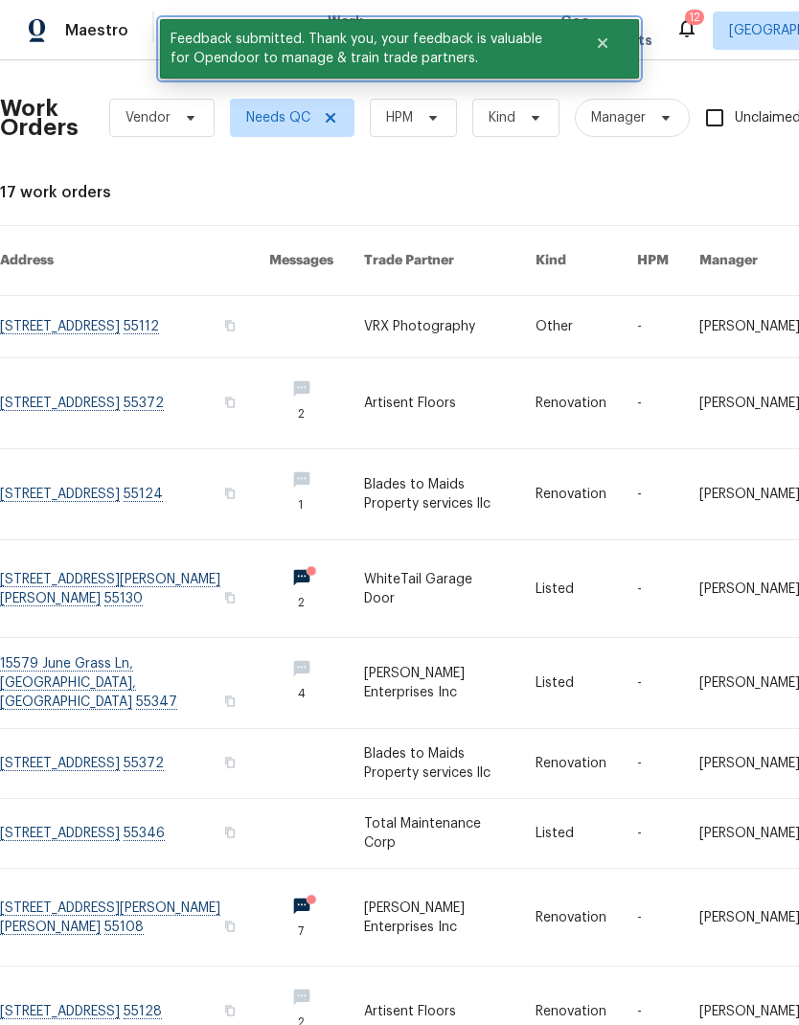
click at [611, 32] on button "Close" at bounding box center [602, 43] width 63 height 38
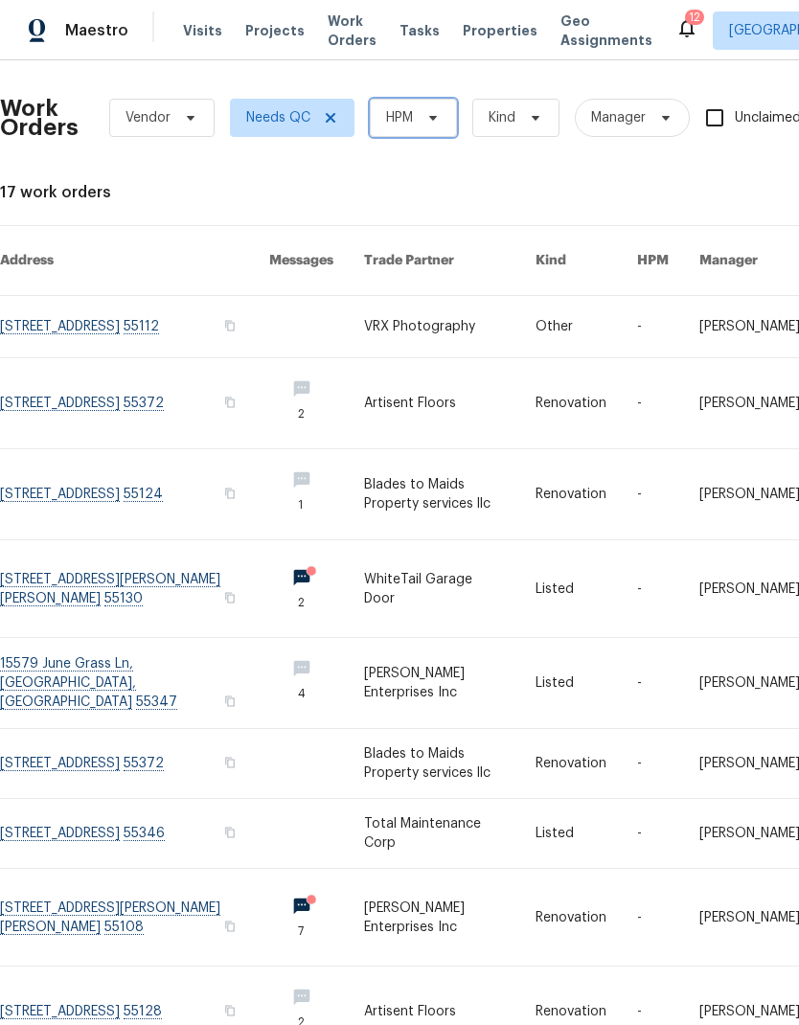
click at [406, 132] on span "HPM" at bounding box center [413, 118] width 87 height 38
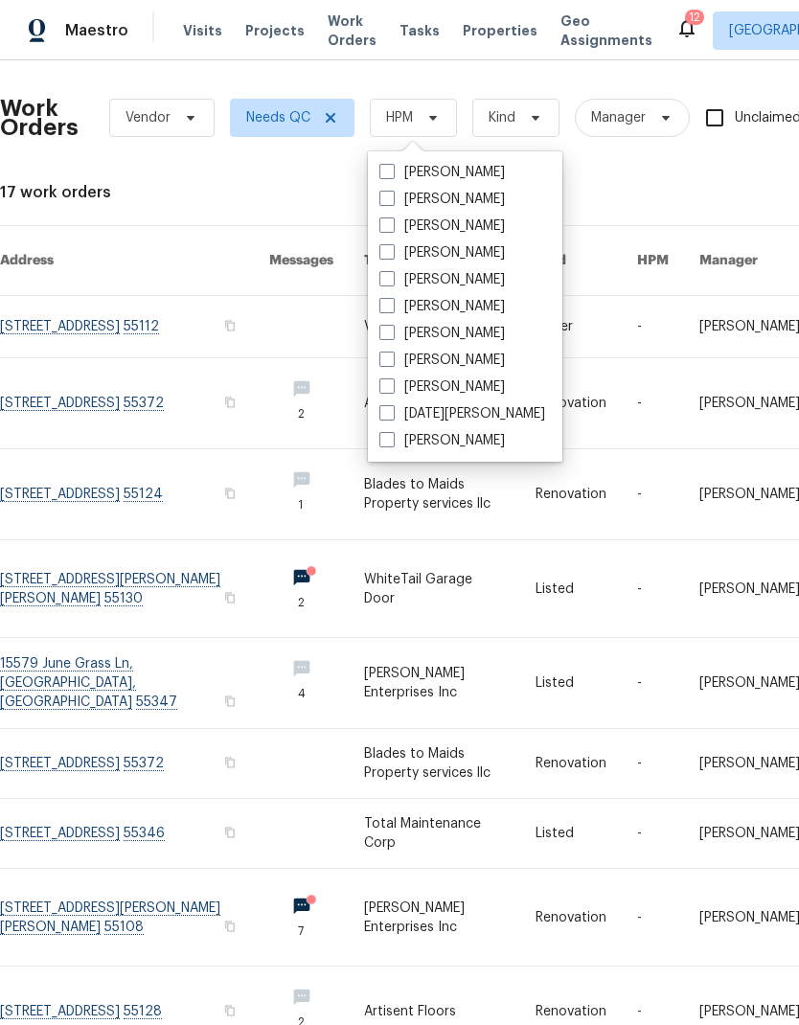
click at [390, 311] on span at bounding box center [387, 305] width 15 height 15
click at [390, 310] on input "[PERSON_NAME]" at bounding box center [386, 303] width 12 height 12
checkbox input "true"
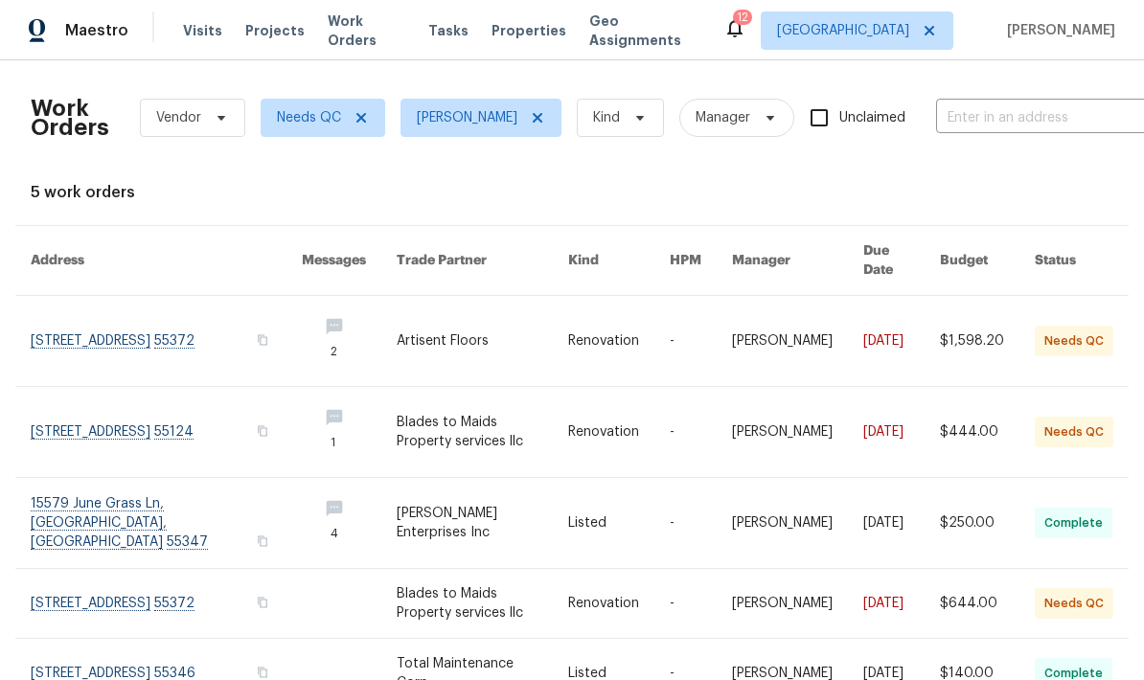
scroll to position [75, 0]
click at [78, 569] on link at bounding box center [166, 603] width 271 height 69
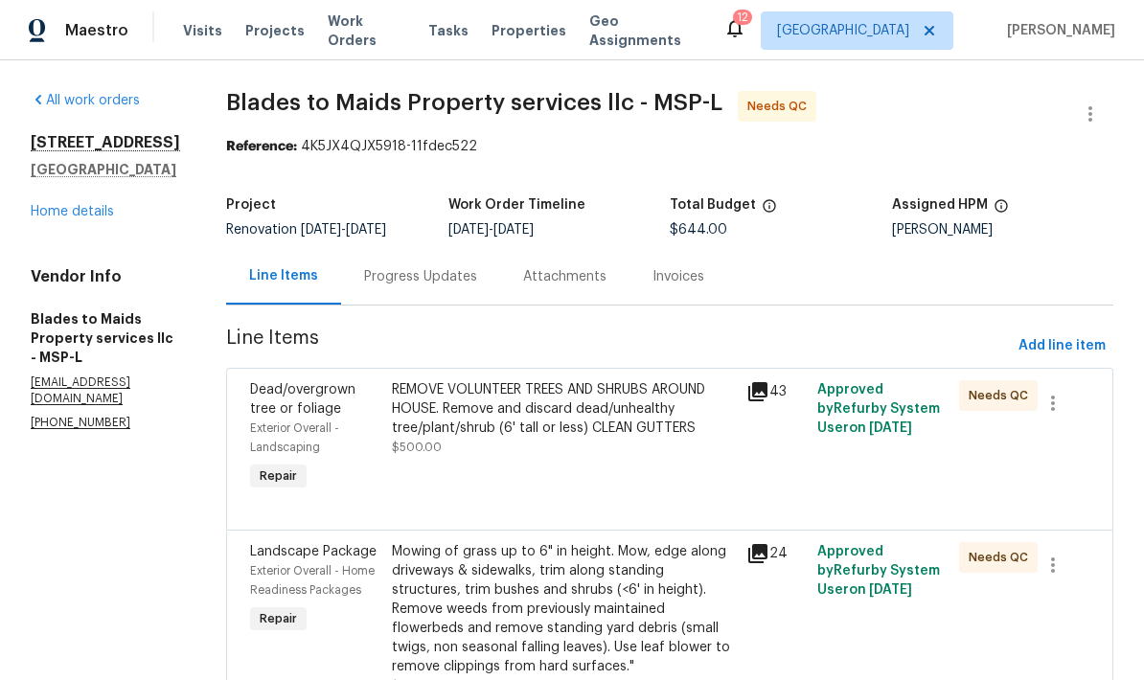
click at [364, 284] on div "Progress Updates" at bounding box center [420, 276] width 113 height 19
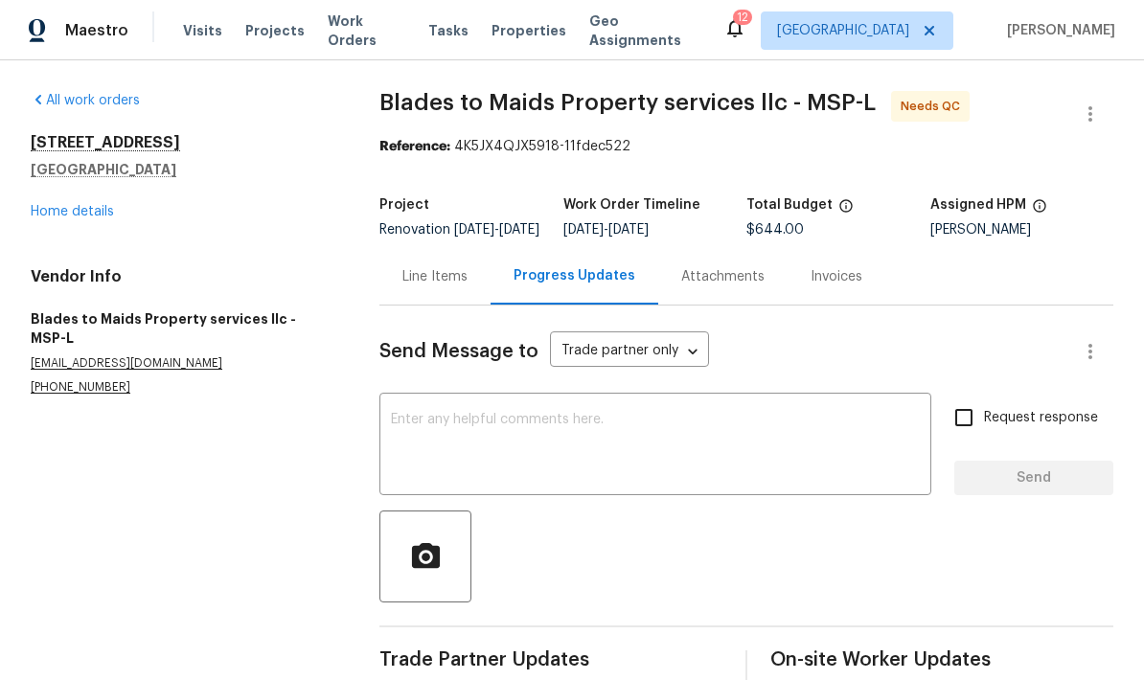
scroll to position [46, 0]
click at [430, 267] on div "Line Items" at bounding box center [435, 276] width 65 height 19
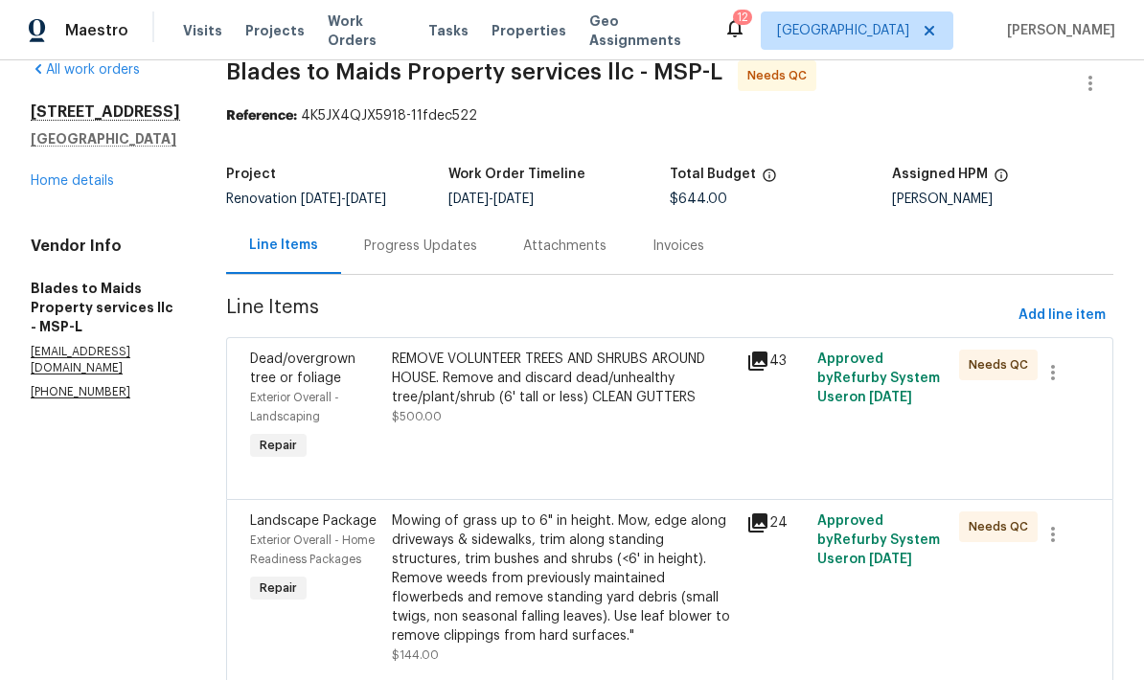
scroll to position [77, 0]
click at [57, 174] on link "Home details" at bounding box center [72, 180] width 83 height 13
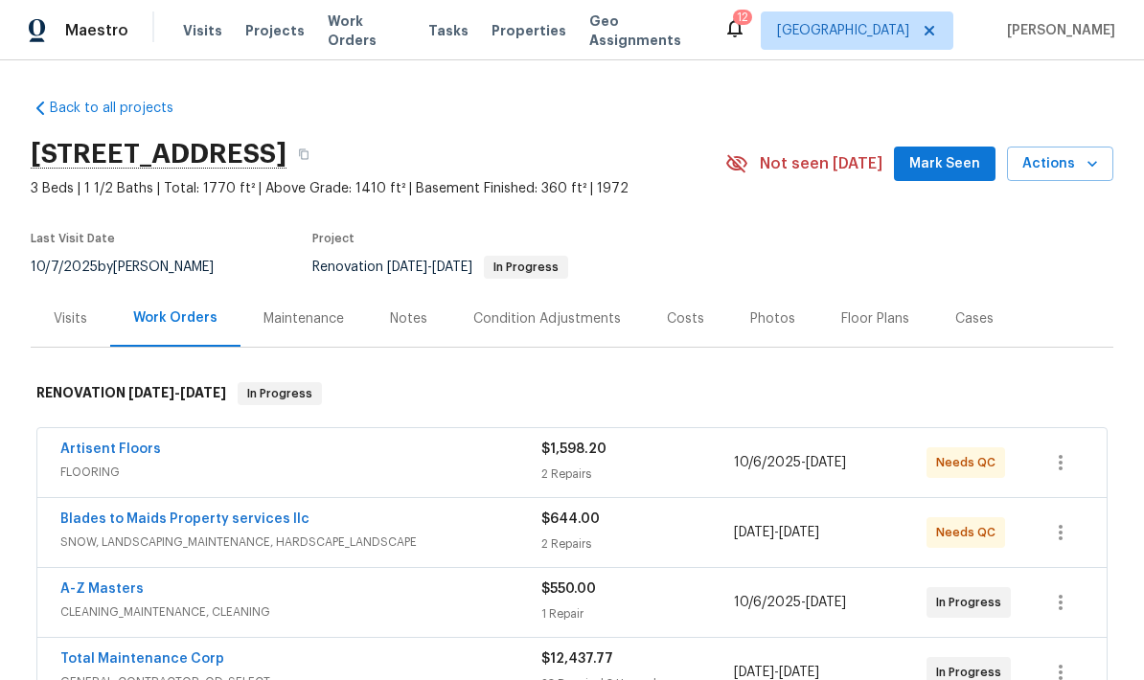
scroll to position [-2, 0]
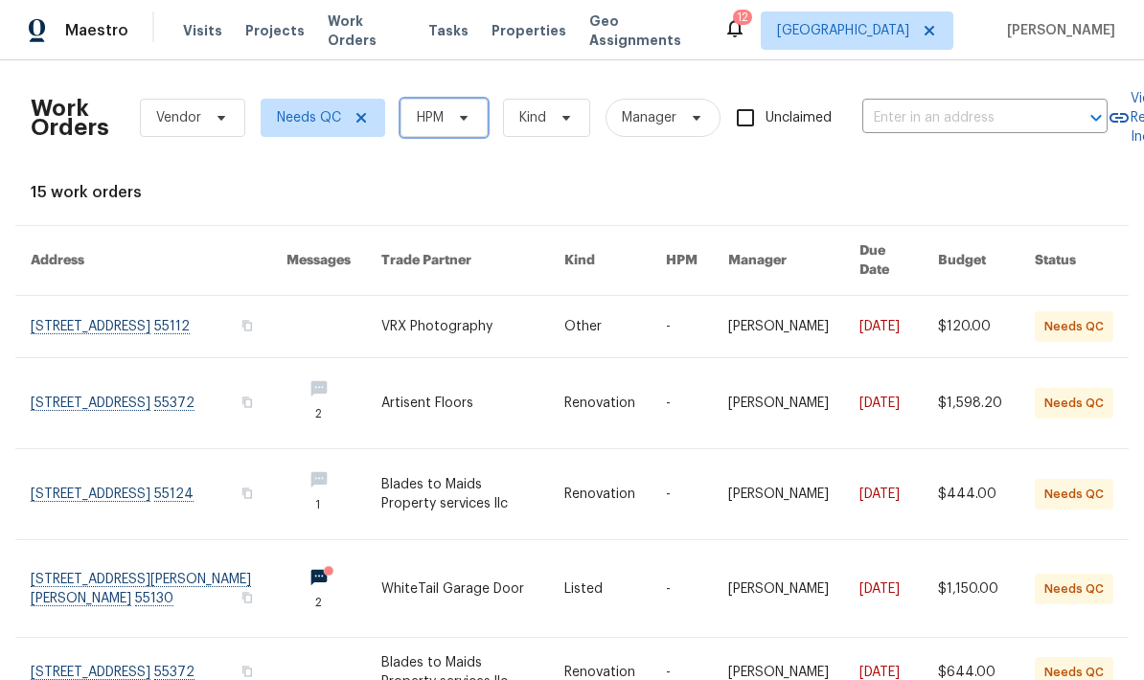
click at [429, 129] on span "HPM" at bounding box center [444, 118] width 87 height 38
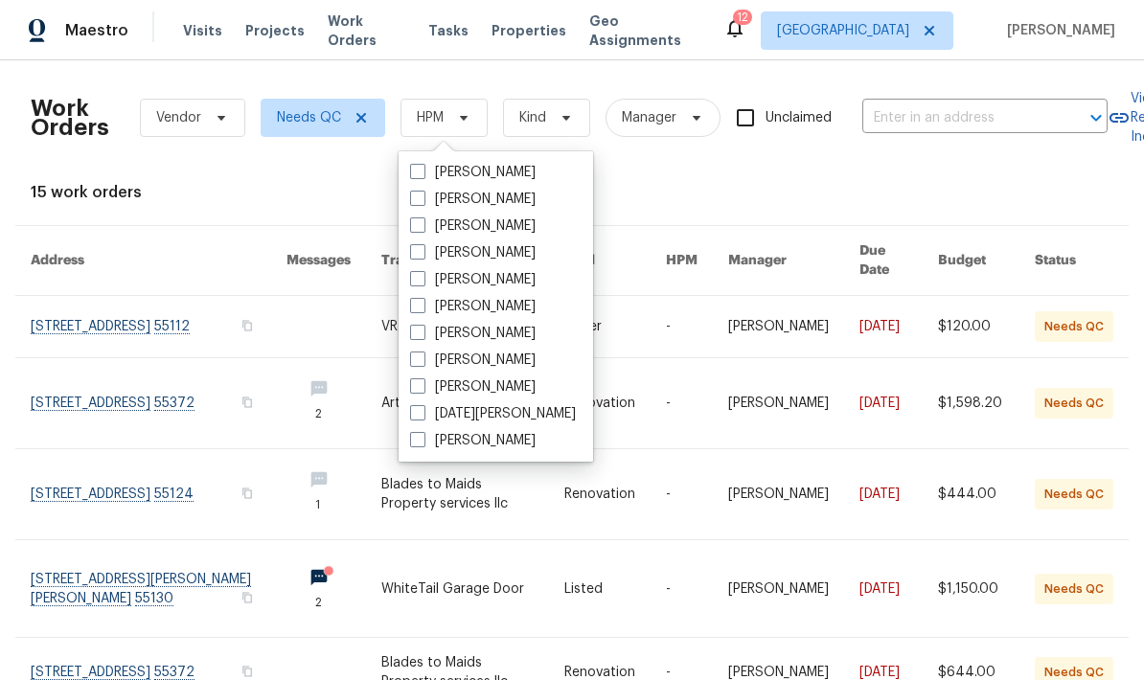
click at [416, 312] on span at bounding box center [417, 305] width 15 height 15
click at [416, 310] on input "[PERSON_NAME]" at bounding box center [416, 303] width 12 height 12
checkbox input "true"
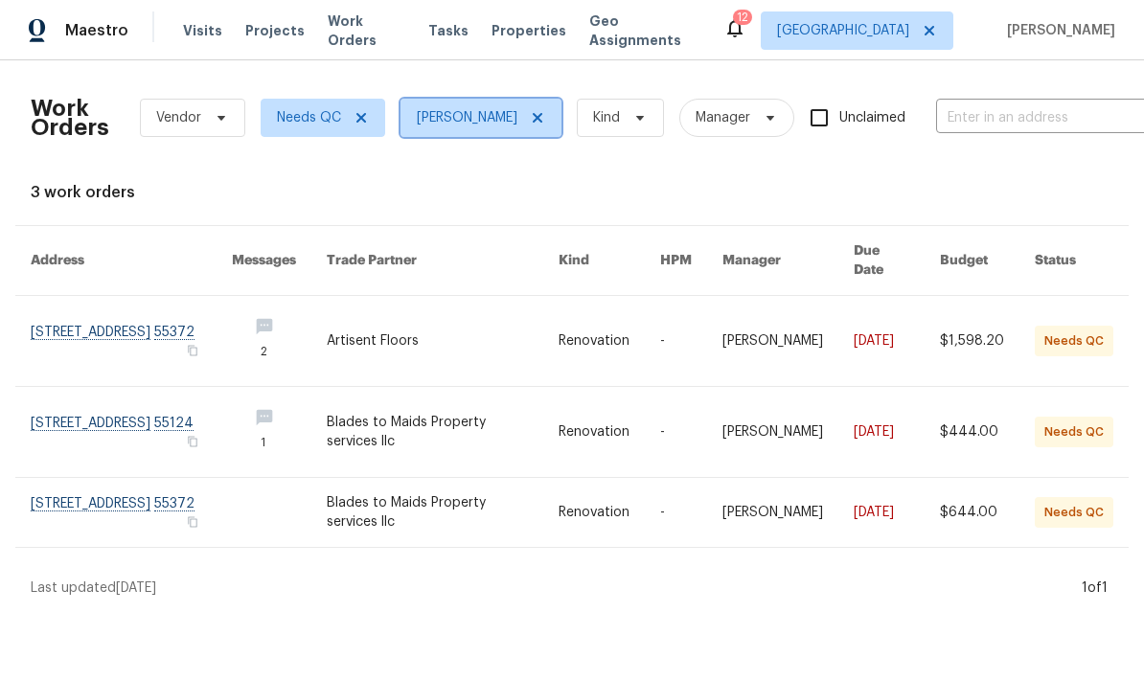
click at [454, 115] on span "[PERSON_NAME]" at bounding box center [467, 117] width 101 height 19
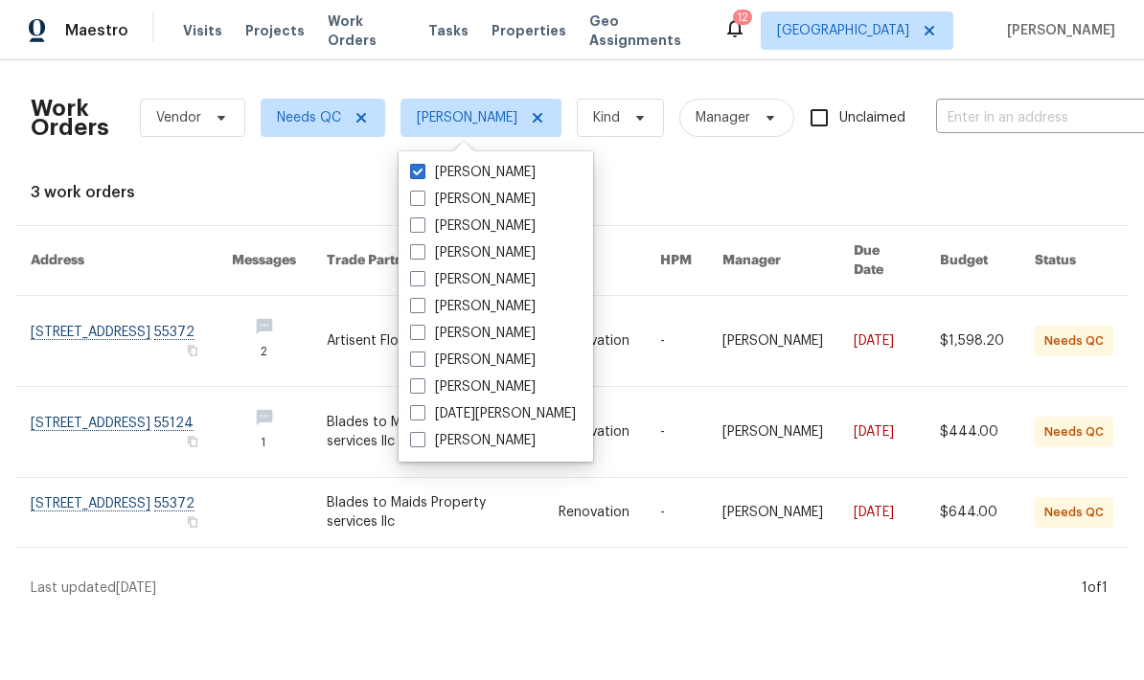
click at [411, 168] on span at bounding box center [417, 171] width 15 height 15
click at [411, 168] on input "[PERSON_NAME]" at bounding box center [416, 169] width 12 height 12
checkbox input "false"
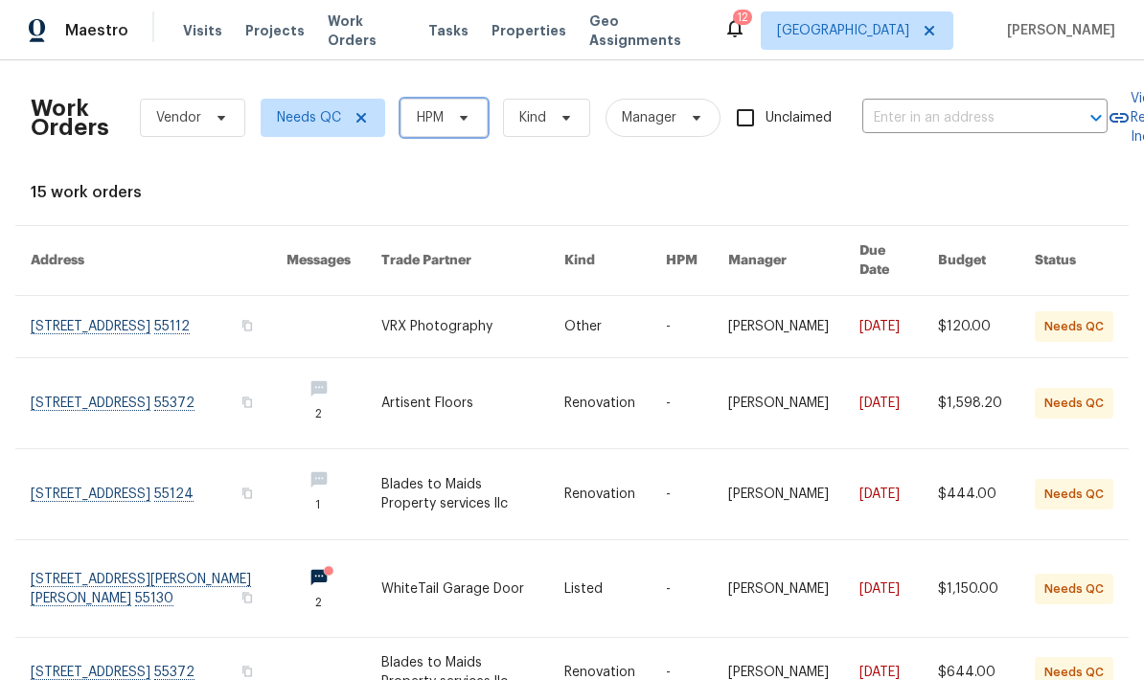
click at [431, 112] on span "HPM" at bounding box center [430, 117] width 27 height 19
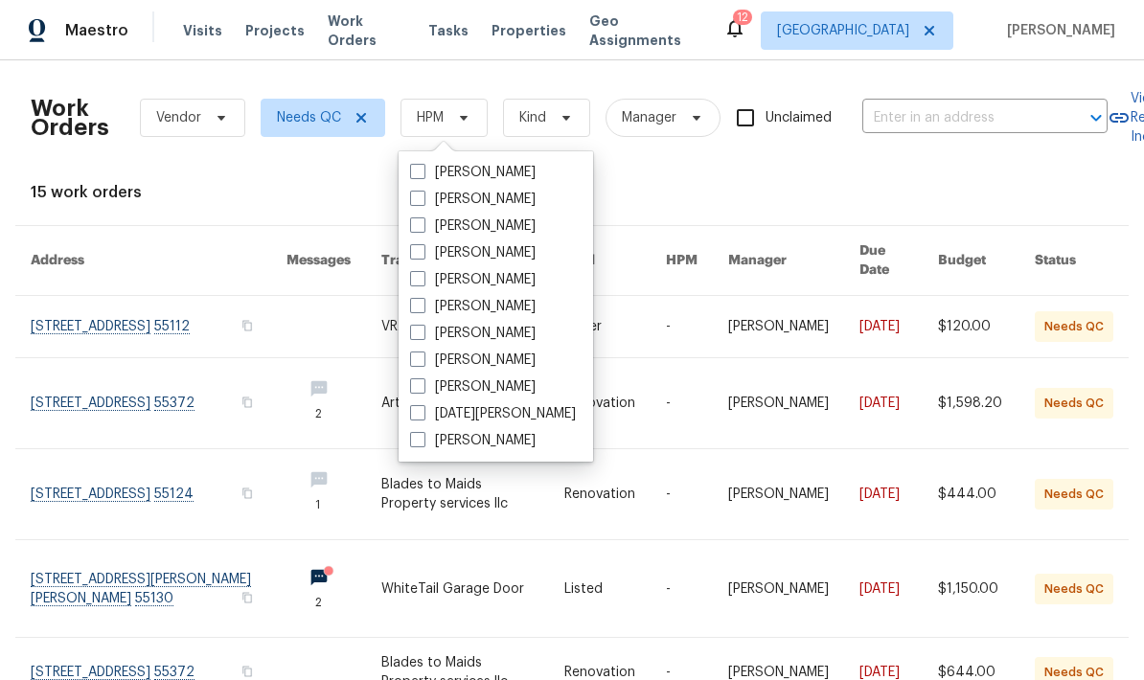
click at [413, 272] on span at bounding box center [417, 278] width 15 height 15
click at [413, 272] on input "[PERSON_NAME]" at bounding box center [416, 276] width 12 height 12
checkbox input "true"
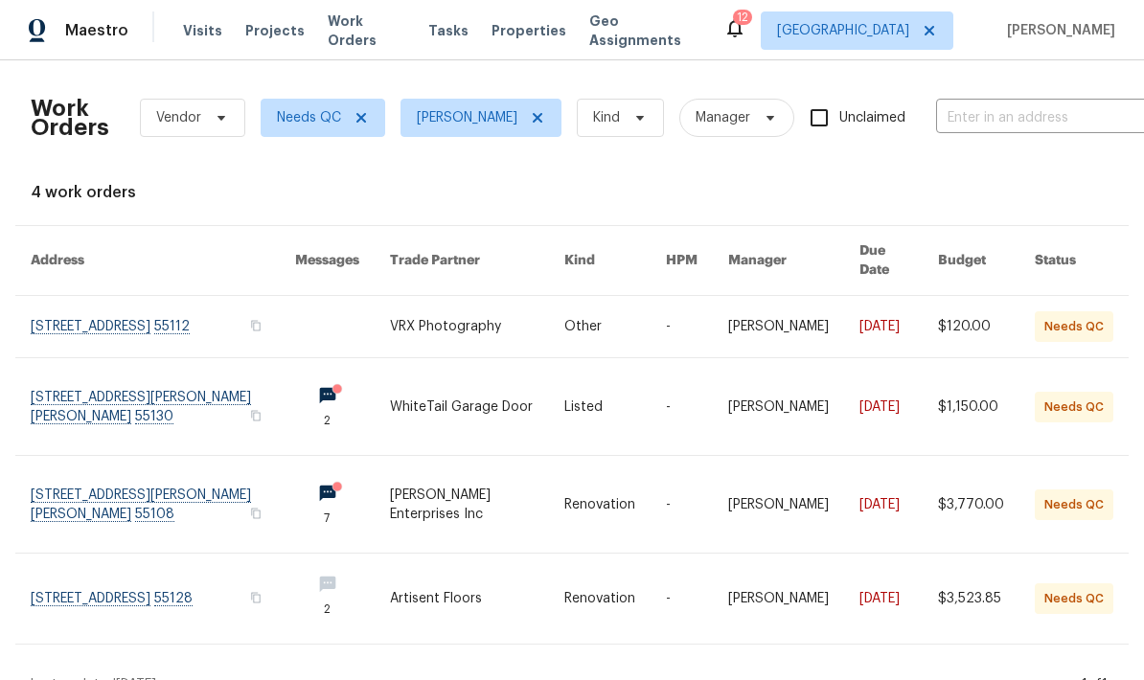
scroll to position [18, 0]
click at [421, 115] on span "[PERSON_NAME]" at bounding box center [481, 118] width 161 height 38
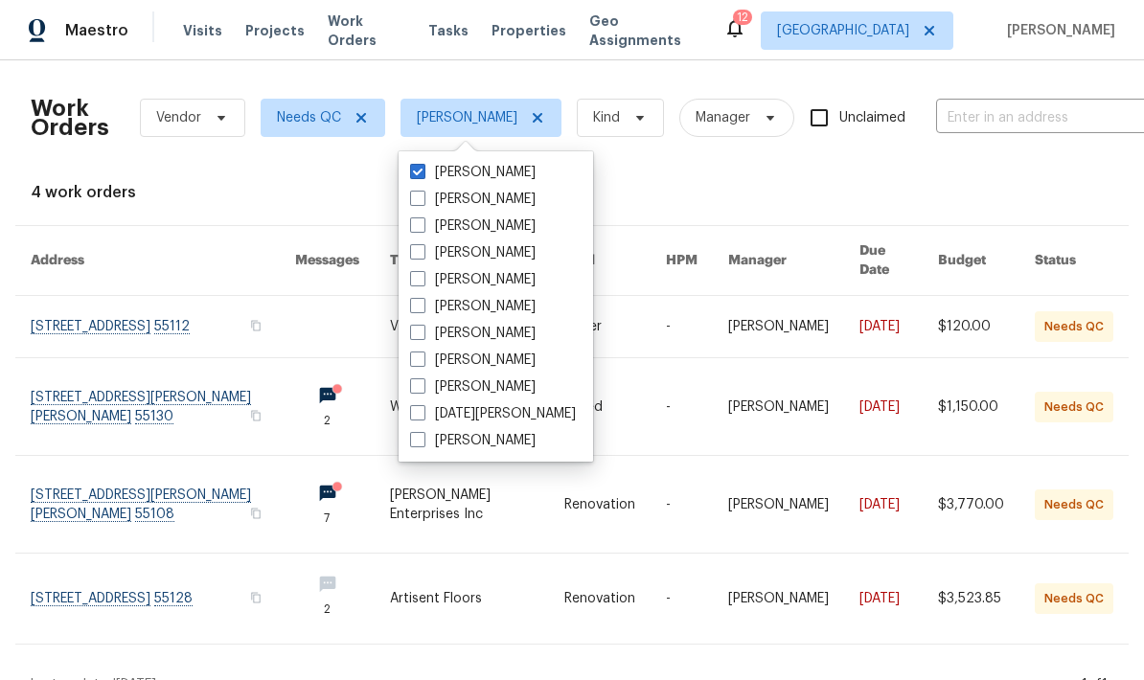
click at [416, 164] on span at bounding box center [417, 171] width 15 height 15
click at [416, 163] on input "[PERSON_NAME]" at bounding box center [416, 169] width 12 height 12
checkbox input "false"
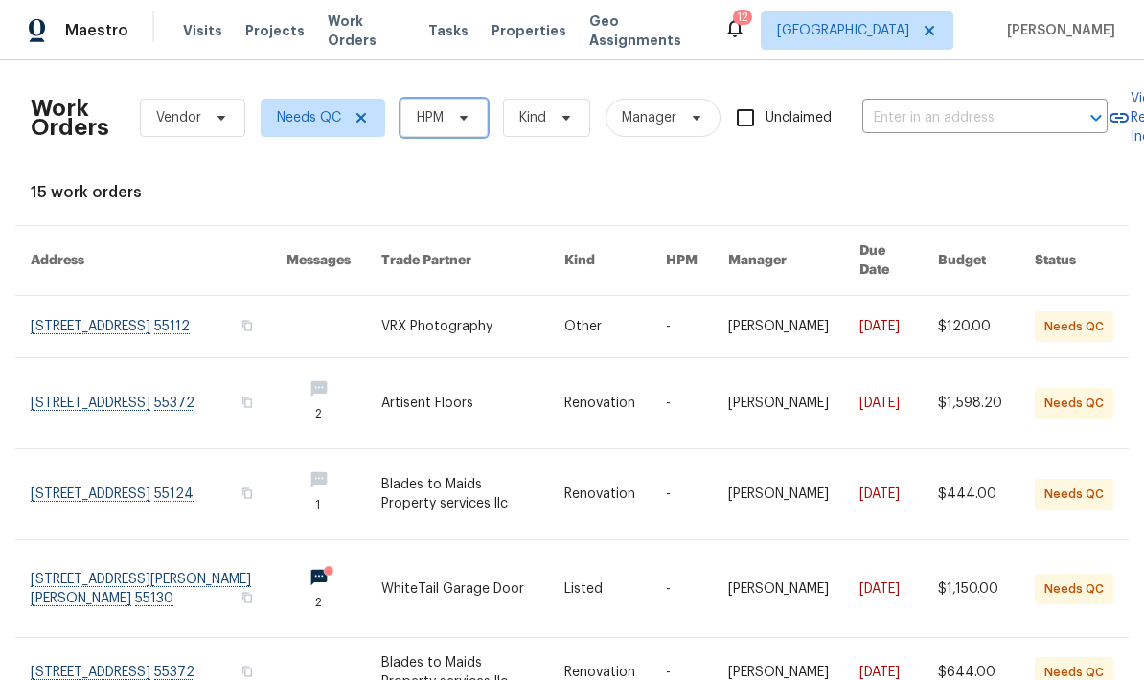
click at [436, 108] on span "HPM" at bounding box center [430, 117] width 27 height 19
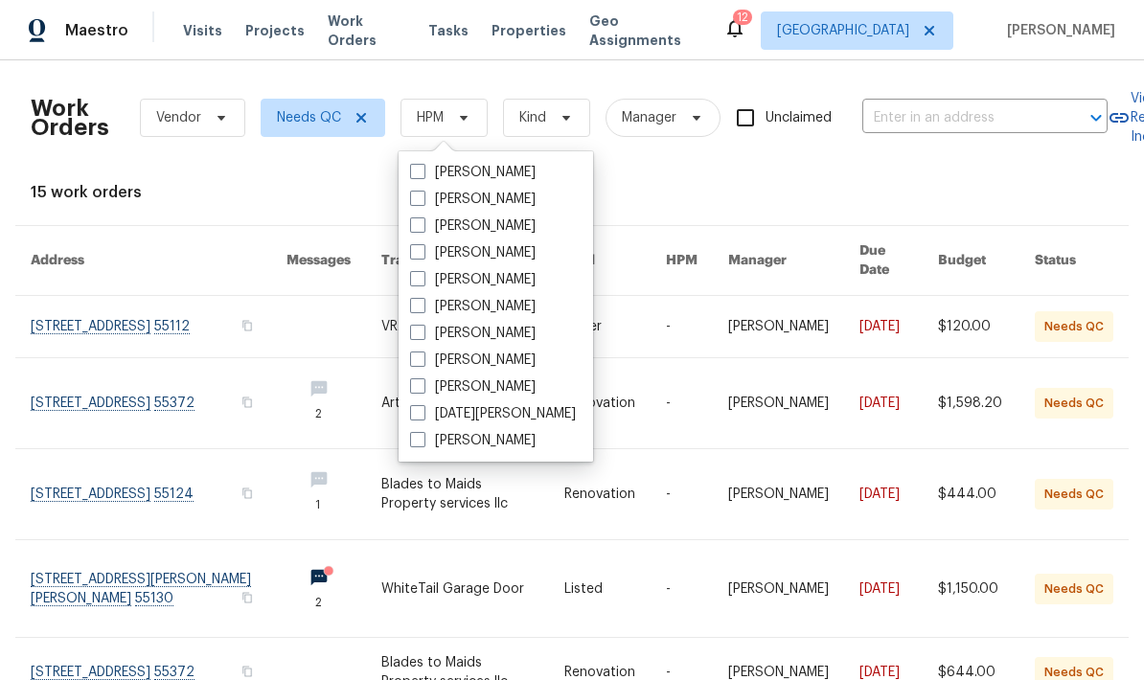
click at [414, 352] on span at bounding box center [417, 359] width 15 height 15
click at [414, 351] on input "[PERSON_NAME]" at bounding box center [416, 357] width 12 height 12
checkbox input "true"
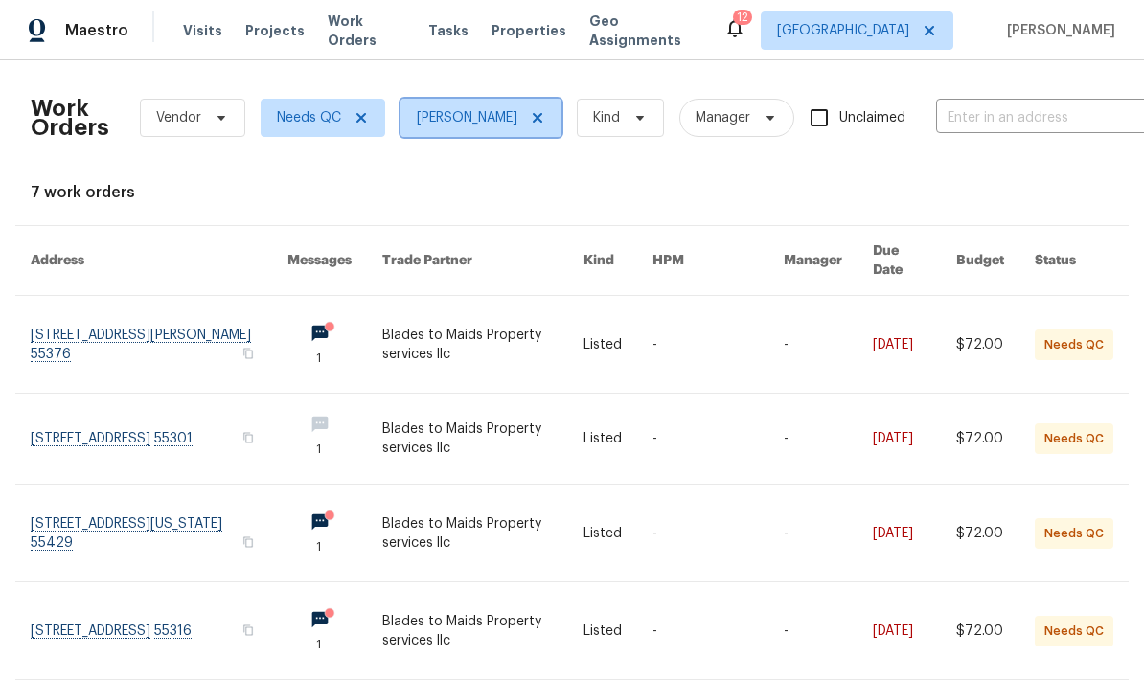
click at [533, 120] on icon at bounding box center [538, 118] width 10 height 10
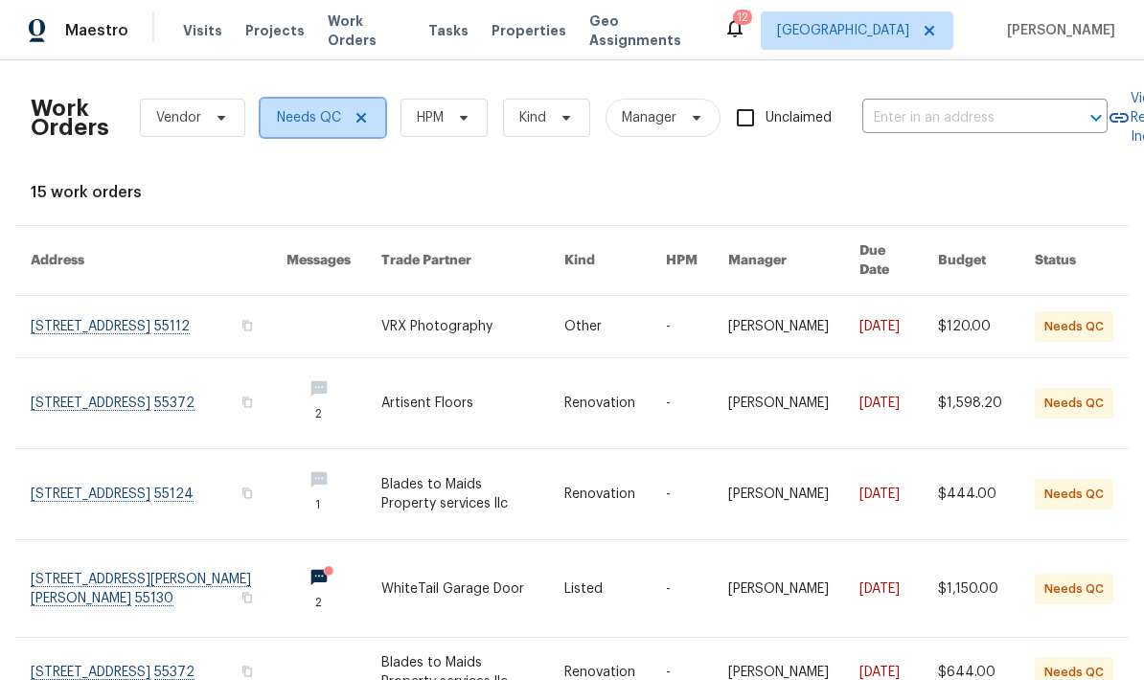
click at [365, 124] on icon at bounding box center [361, 117] width 15 height 15
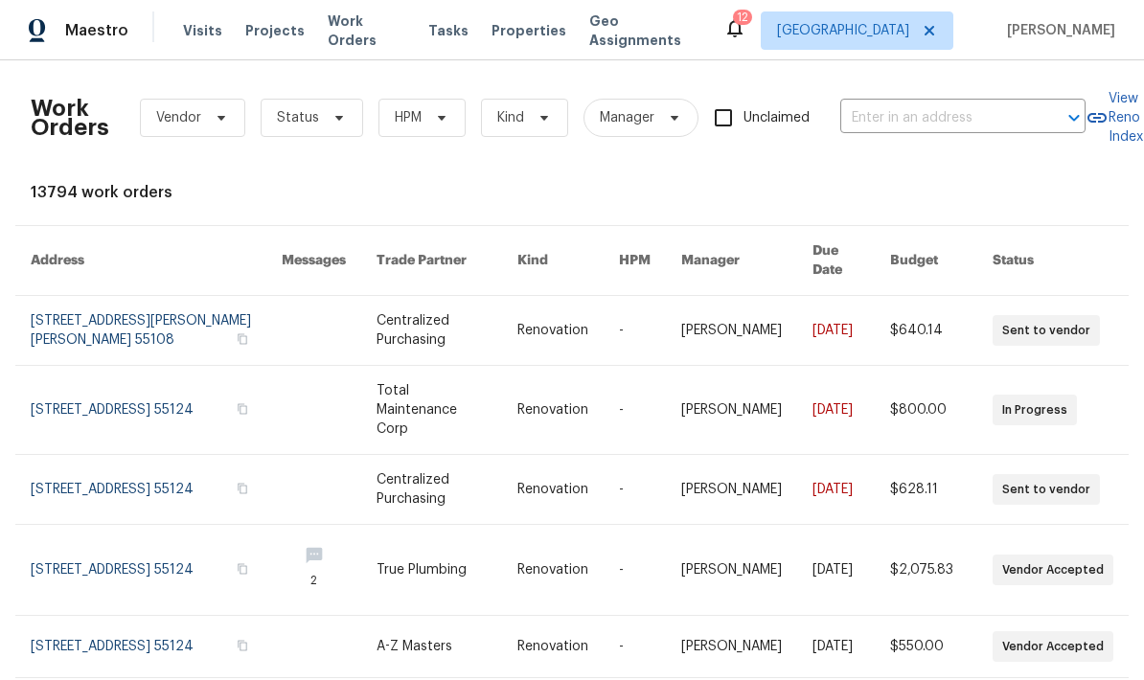
click at [190, 35] on span "Visits" at bounding box center [202, 30] width 39 height 19
